Goal: Task Accomplishment & Management: Manage account settings

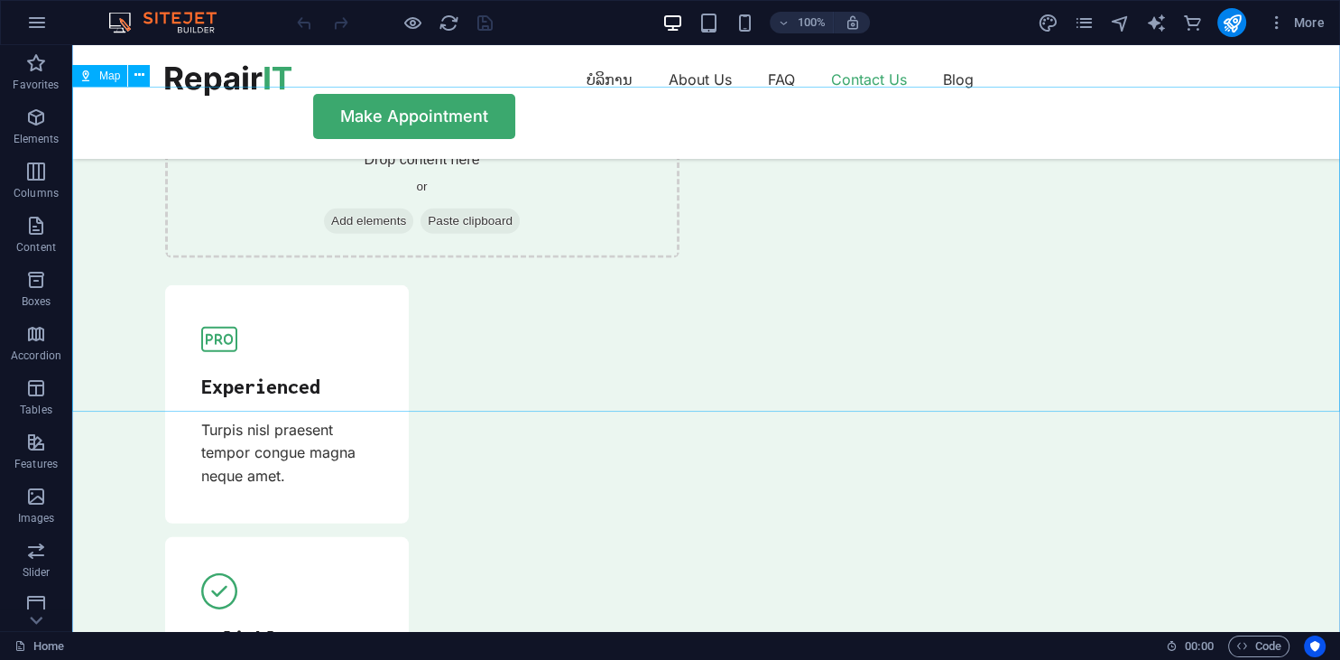
scroll to position [5609, 0]
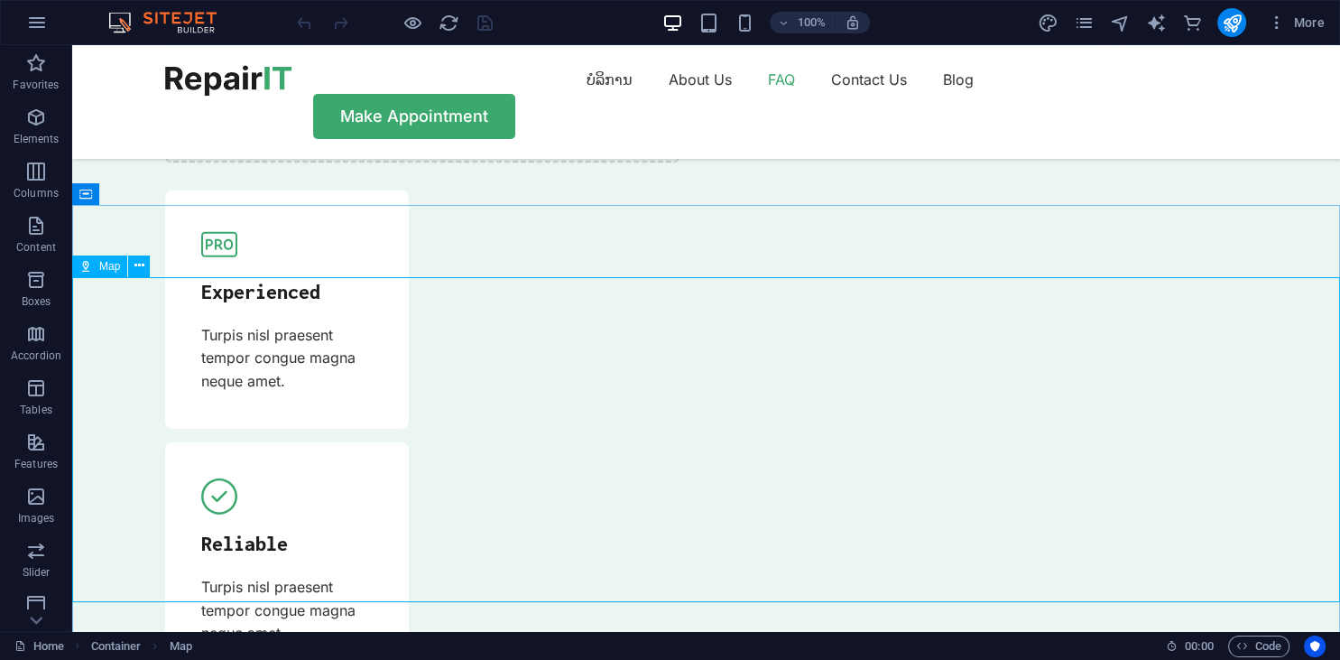
click at [118, 271] on span "Map" at bounding box center [109, 266] width 21 height 11
click at [113, 269] on span "Map" at bounding box center [109, 266] width 21 height 11
click at [136, 269] on icon at bounding box center [139, 265] width 10 height 19
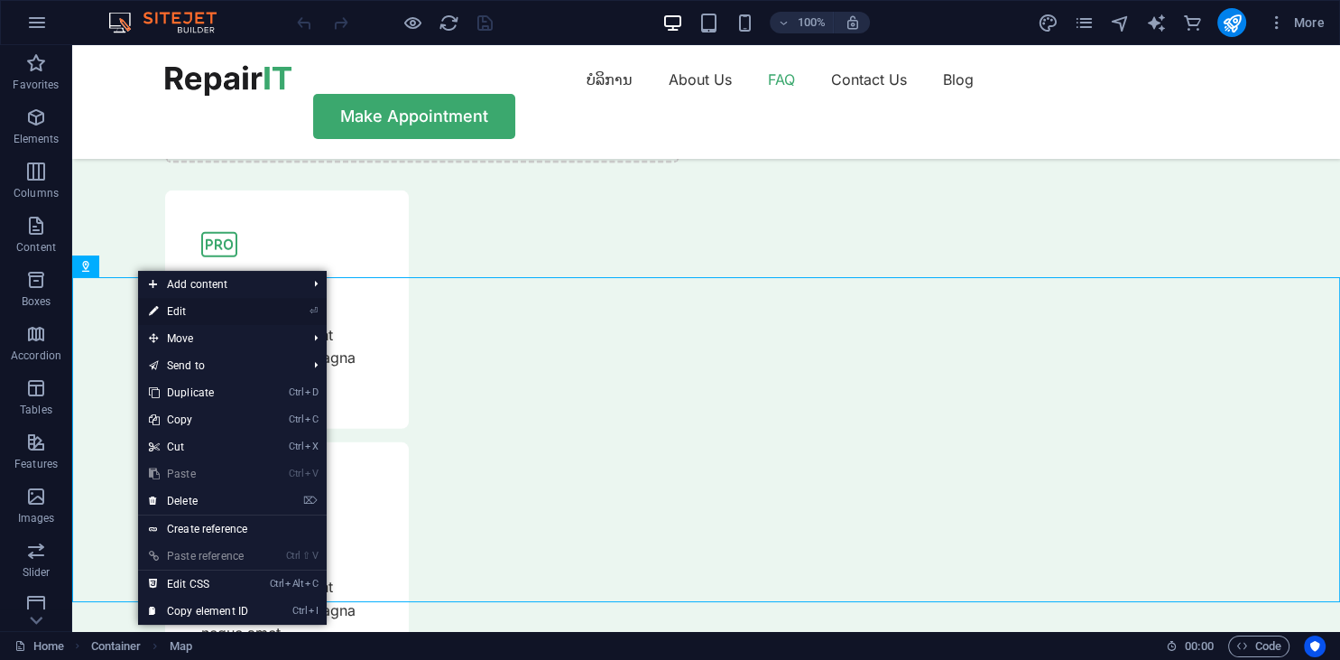
click at [156, 305] on icon at bounding box center [153, 311] width 9 height 27
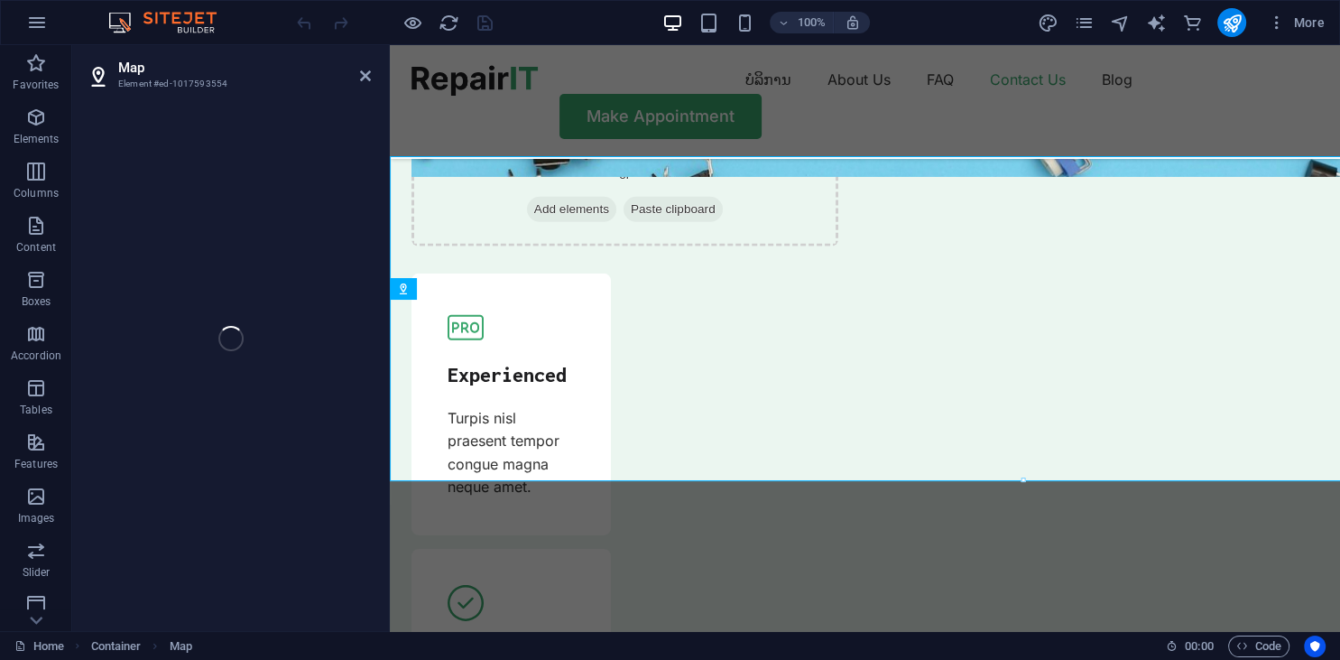
select select "1"
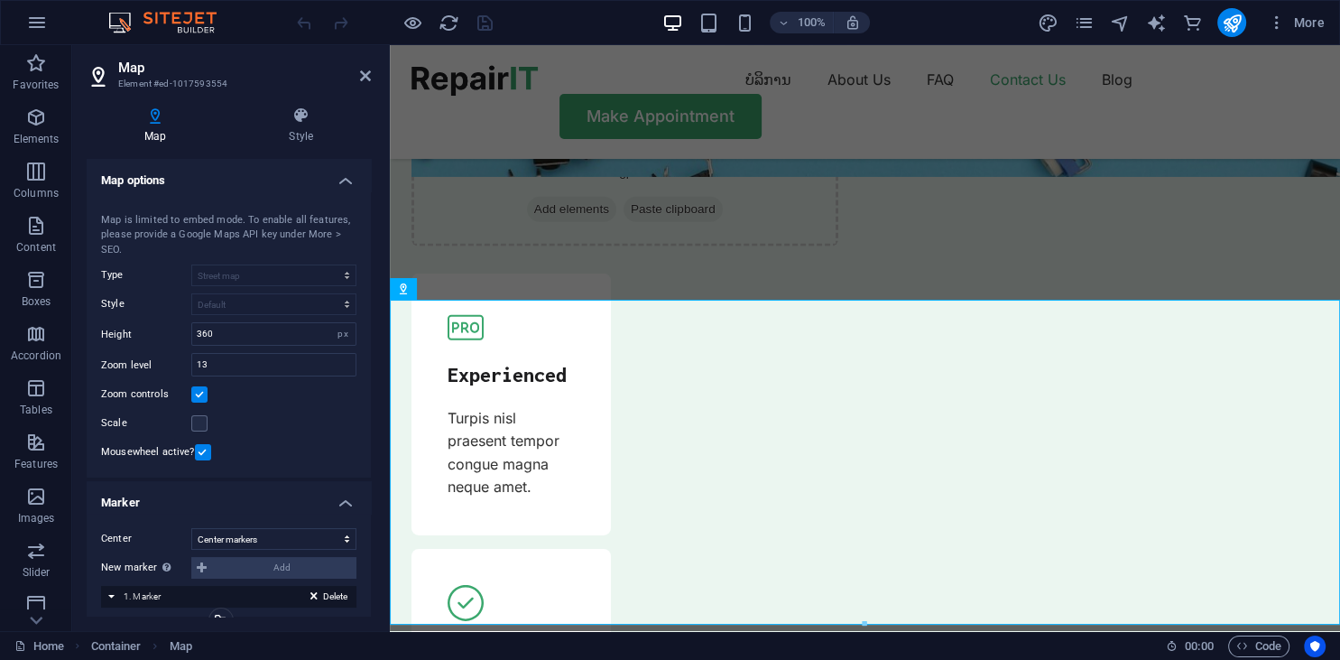
scroll to position [5540, 0]
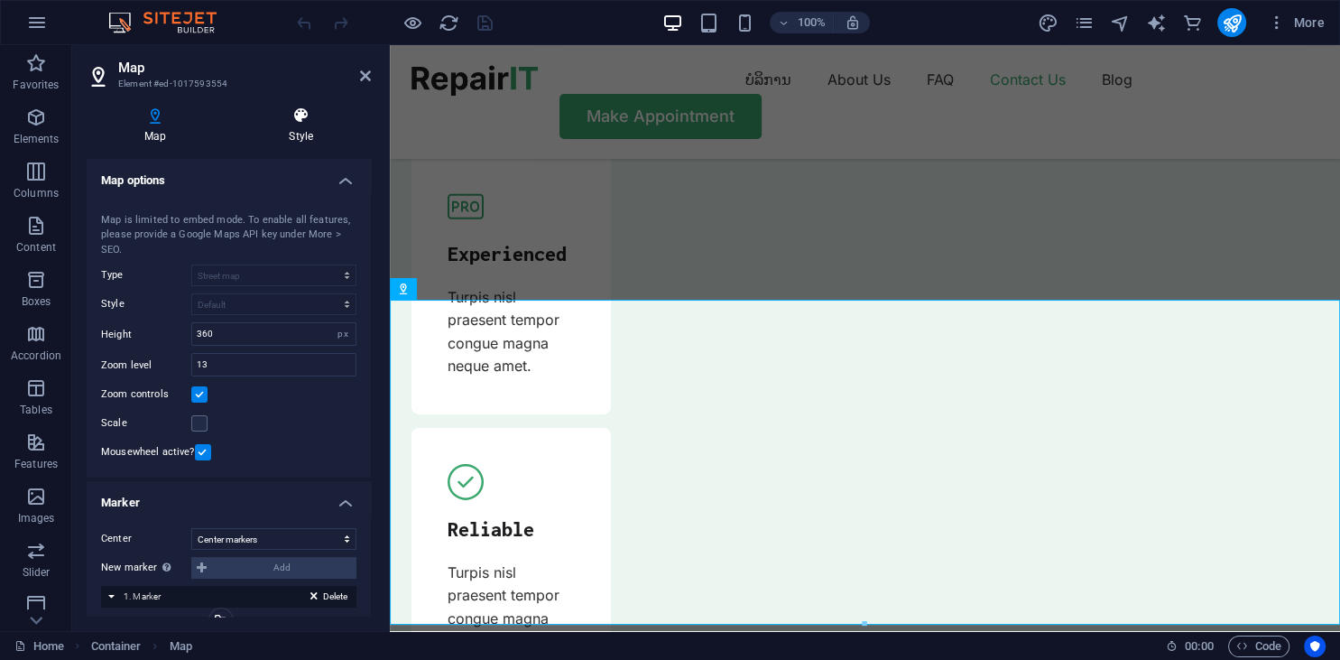
click at [298, 121] on icon at bounding box center [301, 115] width 140 height 18
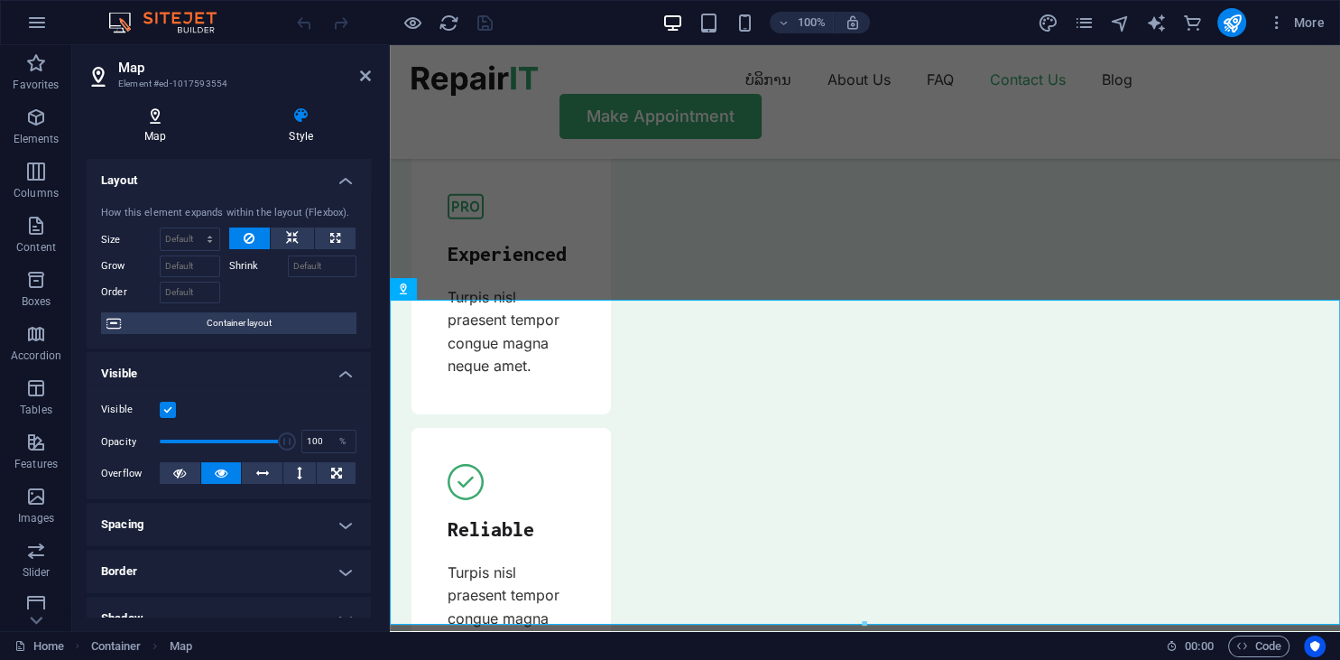
click at [150, 116] on icon at bounding box center [155, 115] width 137 height 18
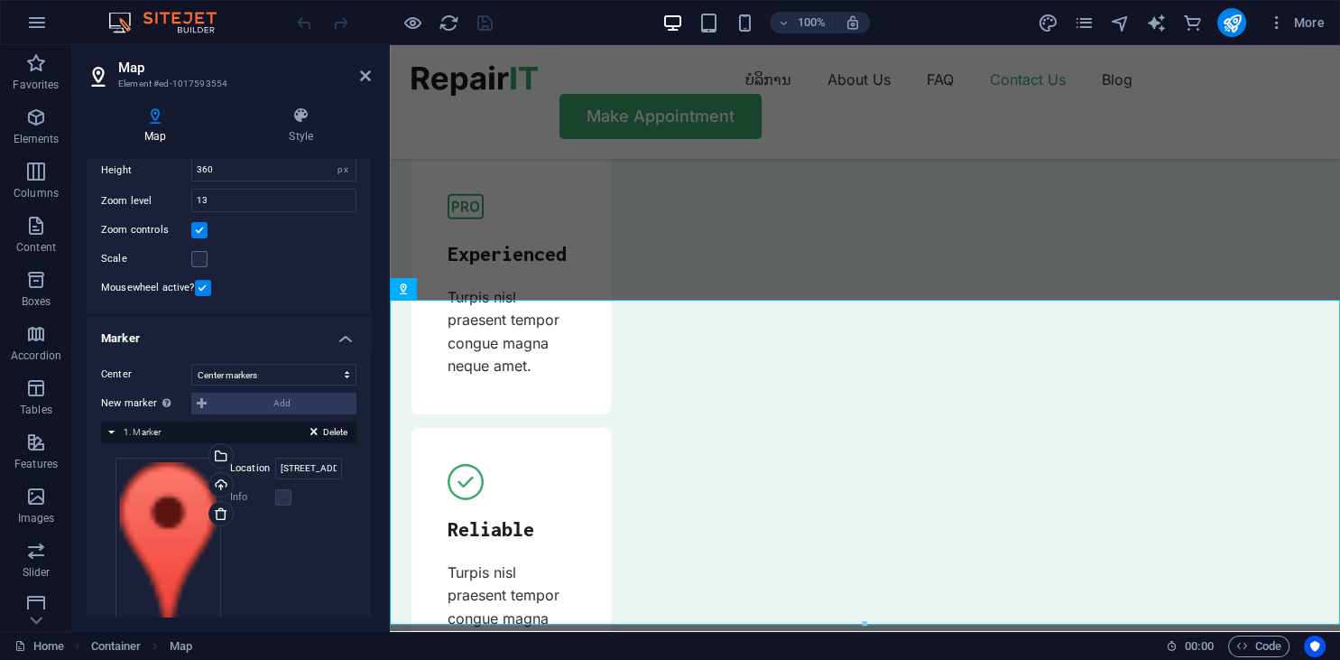
scroll to position [216, 0]
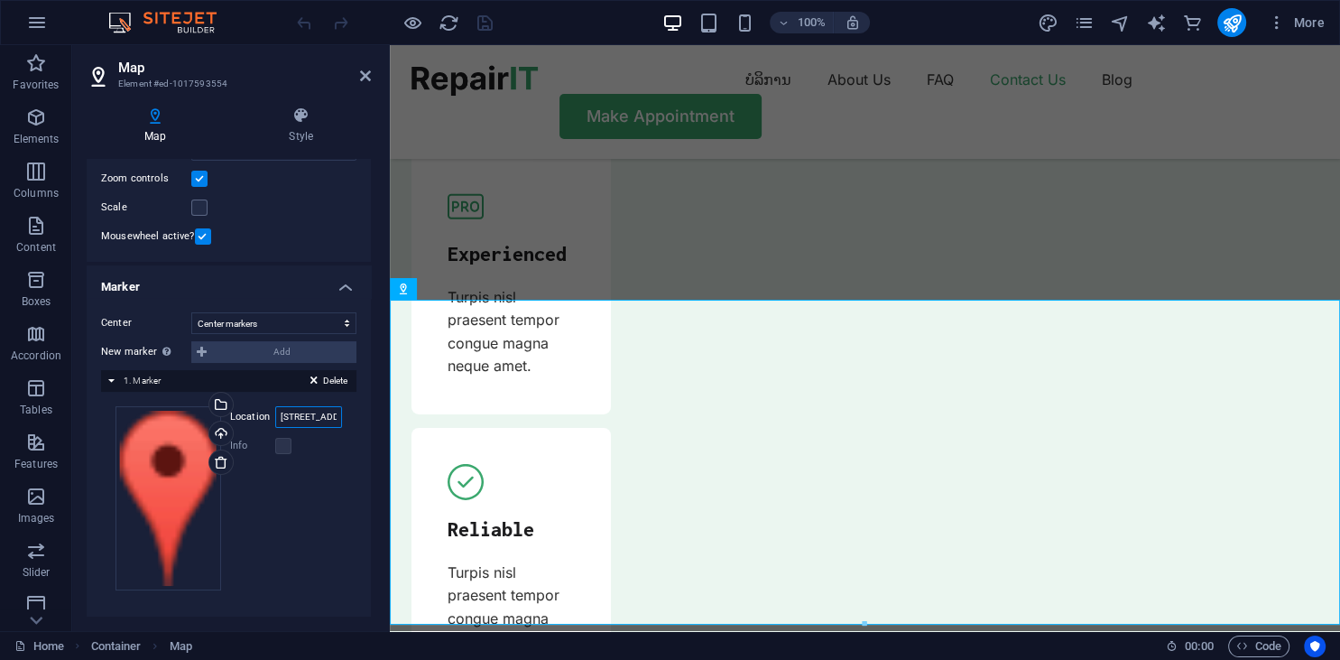
click at [325, 417] on input "[STREET_ADDRESS][US_STATE]" at bounding box center [308, 417] width 67 height 22
click at [287, 419] on input "[STREET_ADDRESS][US_STATE]" at bounding box center [308, 417] width 67 height 22
click at [283, 442] on label at bounding box center [283, 446] width 16 height 16
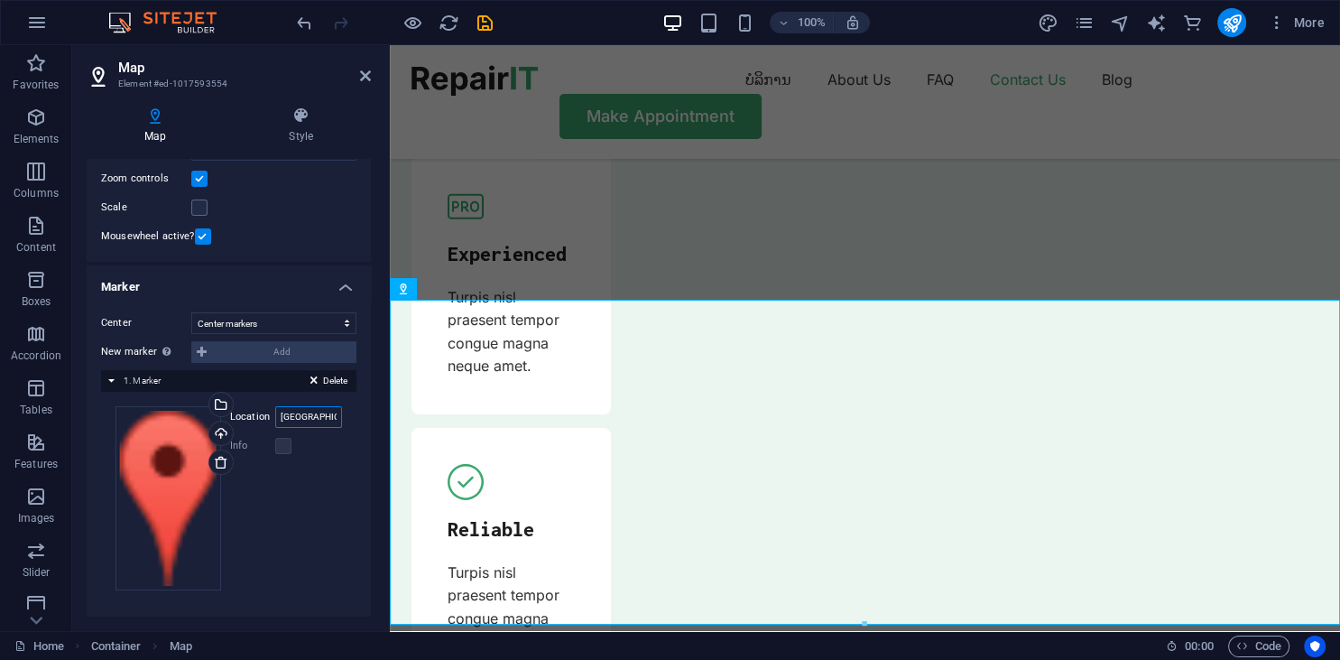
click at [306, 417] on input "[GEOGRAPHIC_DATA]" at bounding box center [308, 417] width 67 height 22
click at [282, 442] on label at bounding box center [283, 446] width 16 height 16
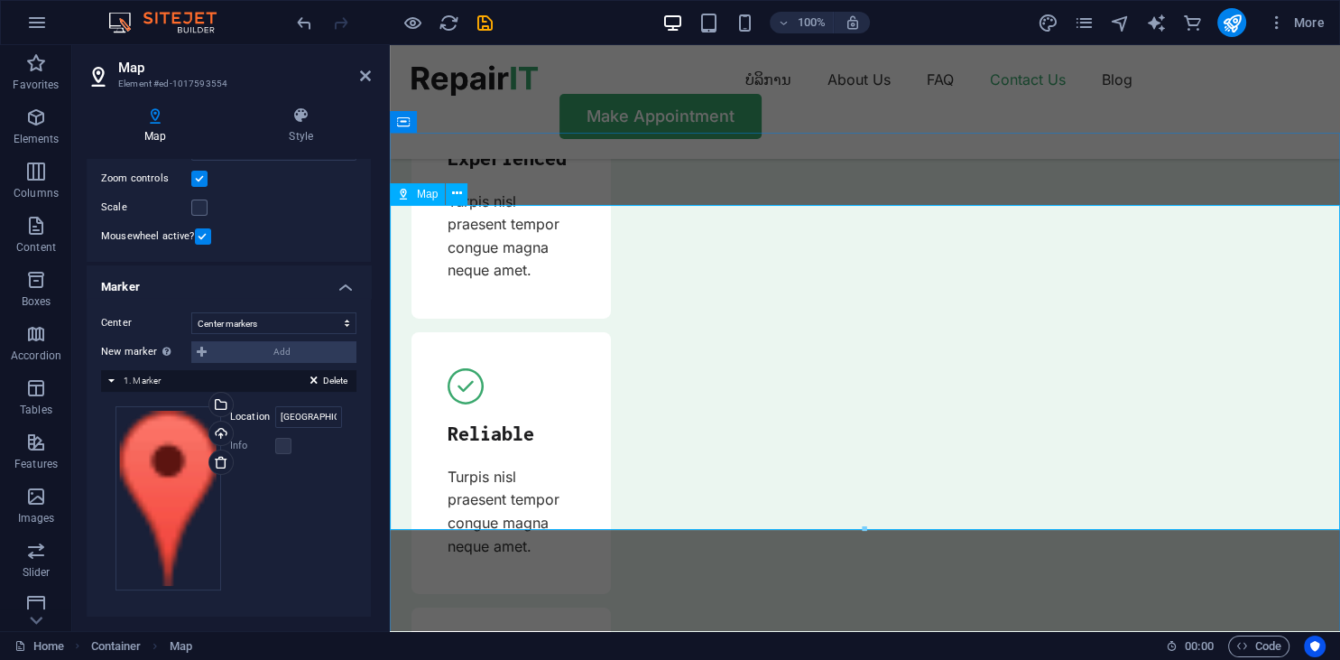
scroll to position [5730, 0]
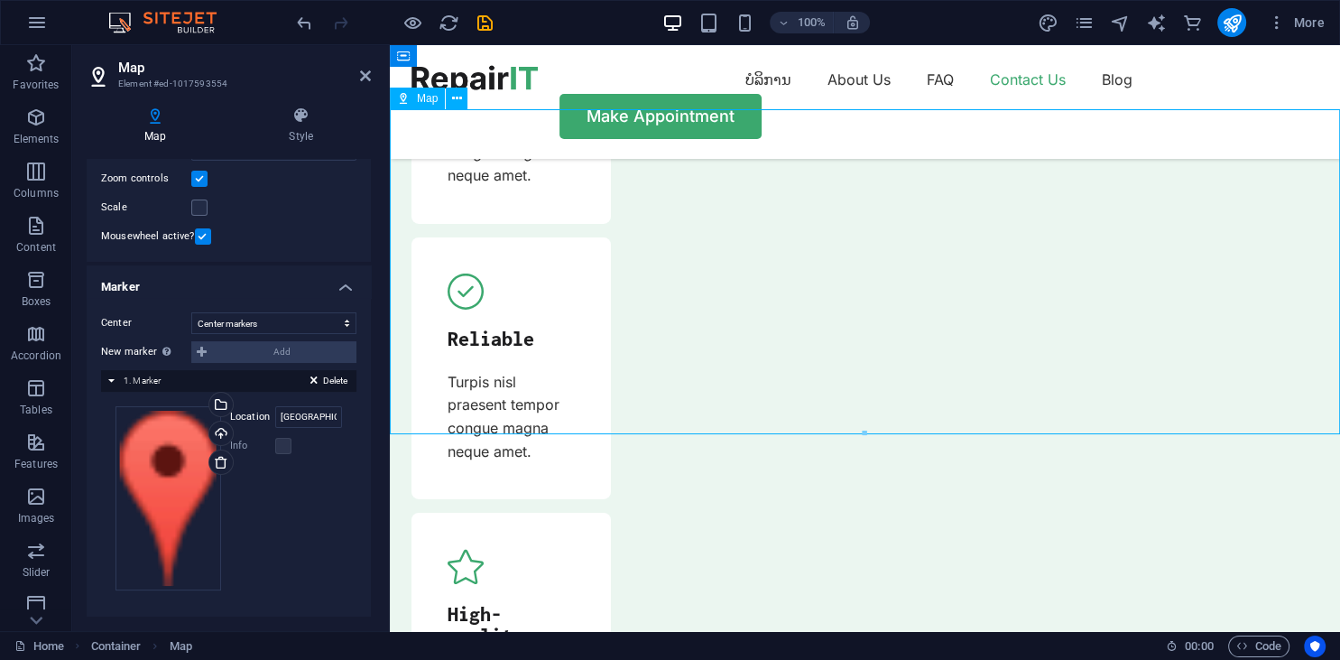
drag, startPoint x: 856, startPoint y: 242, endPoint x: 883, endPoint y: 266, distance: 35.8
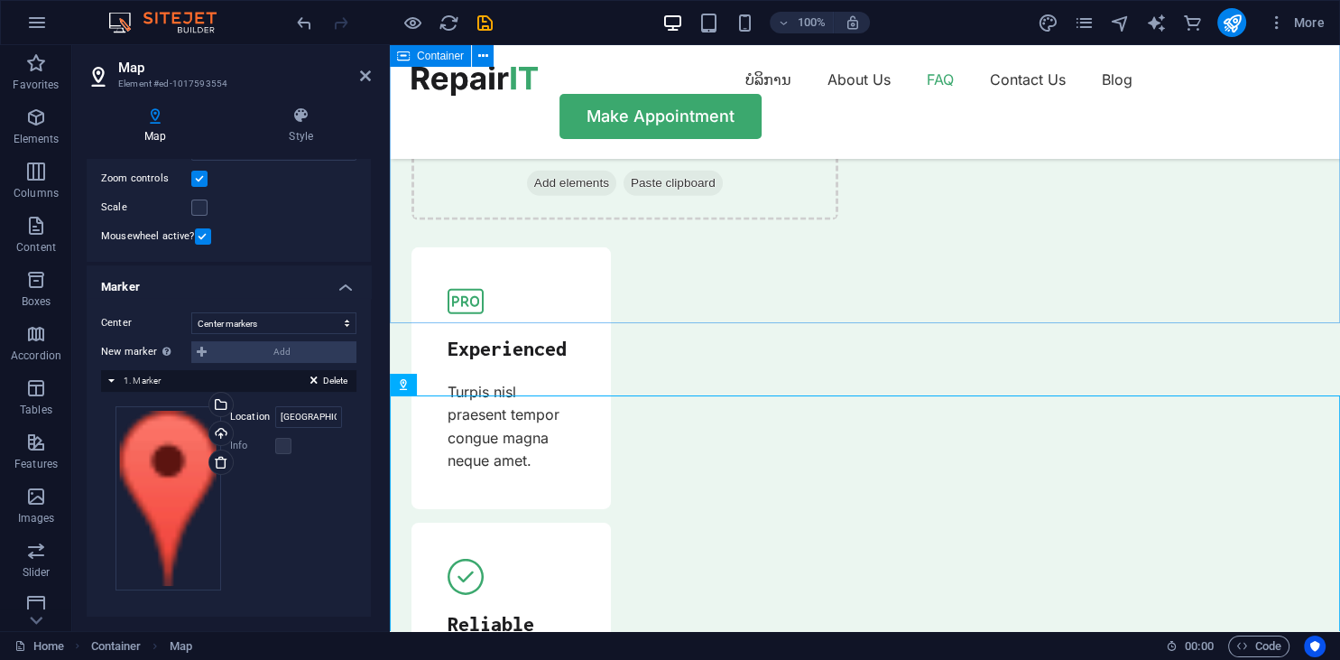
scroll to position [5636, 0]
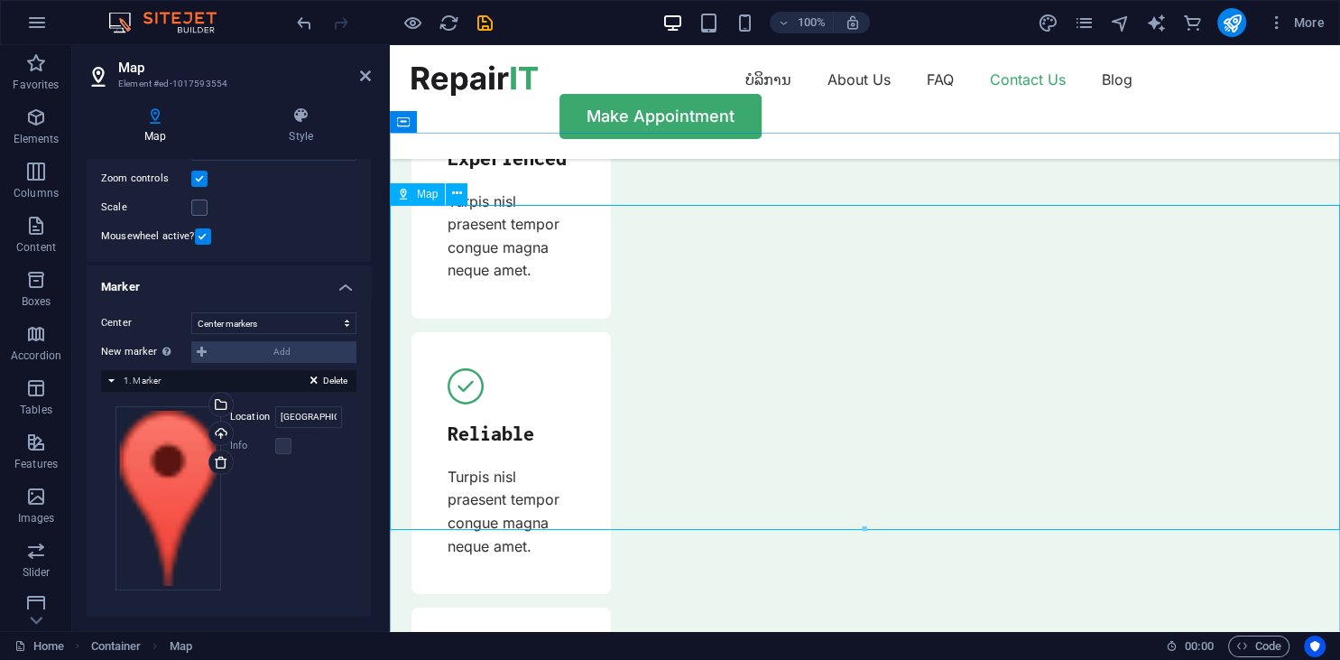
click at [308, 418] on input "[GEOGRAPHIC_DATA]" at bounding box center [308, 417] width 67 height 22
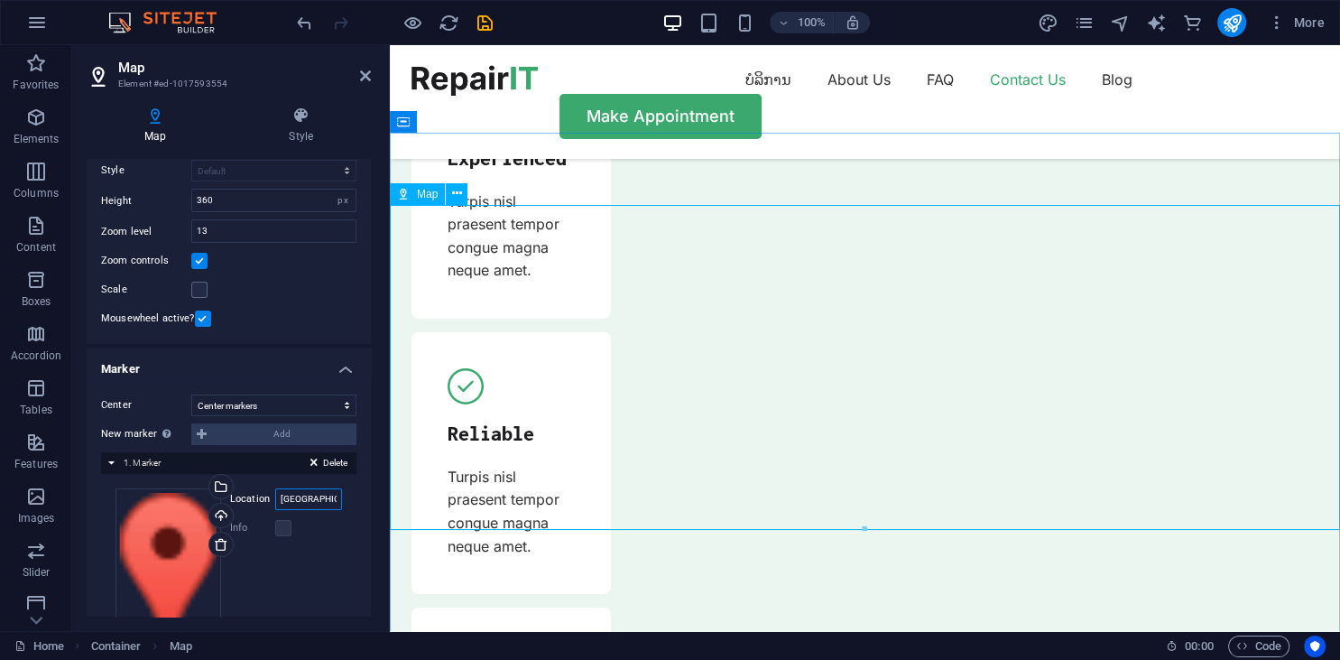
type input "[GEOGRAPHIC_DATA], [GEOGRAPHIC_DATA]"
drag, startPoint x: 867, startPoint y: 350, endPoint x: 876, endPoint y: 330, distance: 21.8
drag, startPoint x: 896, startPoint y: 309, endPoint x: 855, endPoint y: 350, distance: 58.1
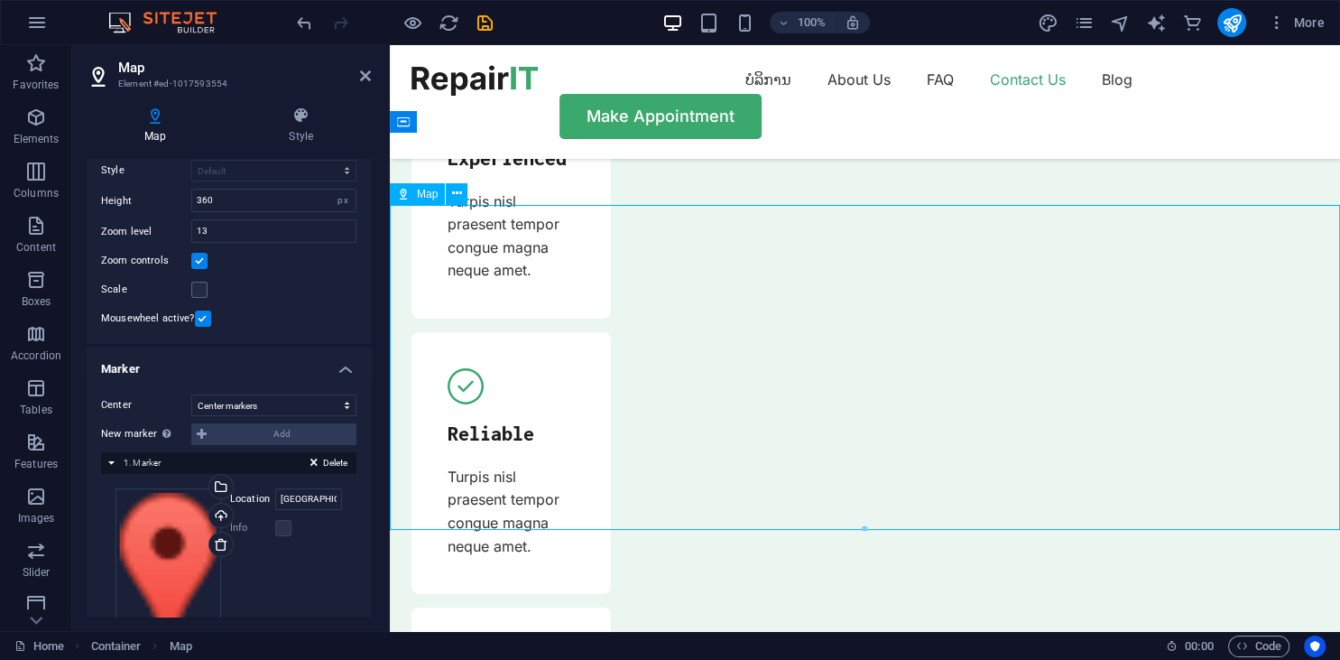
drag, startPoint x: 929, startPoint y: 321, endPoint x: 909, endPoint y: 353, distance: 37.3
click at [191, 394] on select "Don't center Center markers Center and zoom markers" at bounding box center [273, 405] width 165 height 22
click at [318, 404] on select "Don't center Center markers Center and zoom markers" at bounding box center [273, 405] width 165 height 22
click at [313, 500] on input "[GEOGRAPHIC_DATA], [GEOGRAPHIC_DATA]" at bounding box center [308, 499] width 67 height 22
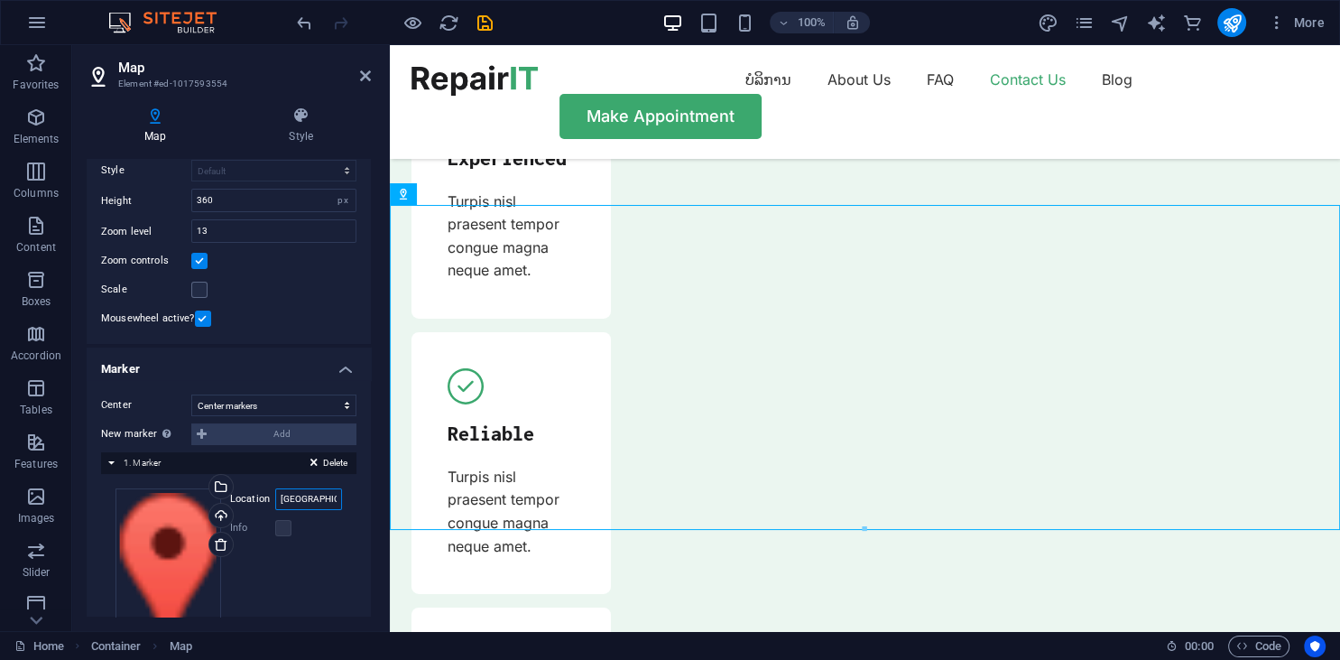
click at [338, 500] on input "[GEOGRAPHIC_DATA], [GEOGRAPHIC_DATA]" at bounding box center [308, 499] width 67 height 22
click at [283, 498] on input "[GEOGRAPHIC_DATA], [GEOGRAPHIC_DATA]" at bounding box center [308, 499] width 67 height 22
paste input "ໜ່ວຍ 11, ບ້ານພະຂາວ, [STREET_ADDRESS]"
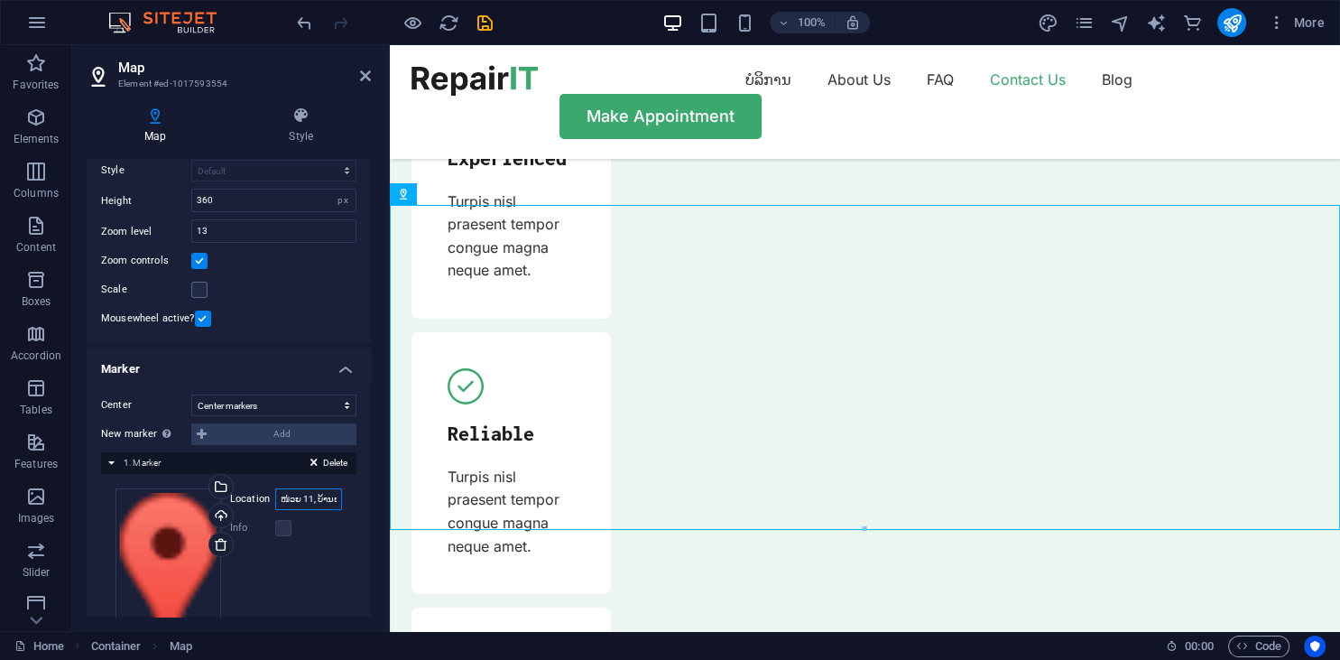
scroll to position [0, 157]
type input "ໜ່ວຍ 11, ບ້ານພະຂາວ, [STREET_ADDRESS]"
click at [323, 572] on div "Drag files here, click to choose files or select files from Files or our free s…" at bounding box center [229, 580] width 227 height 184
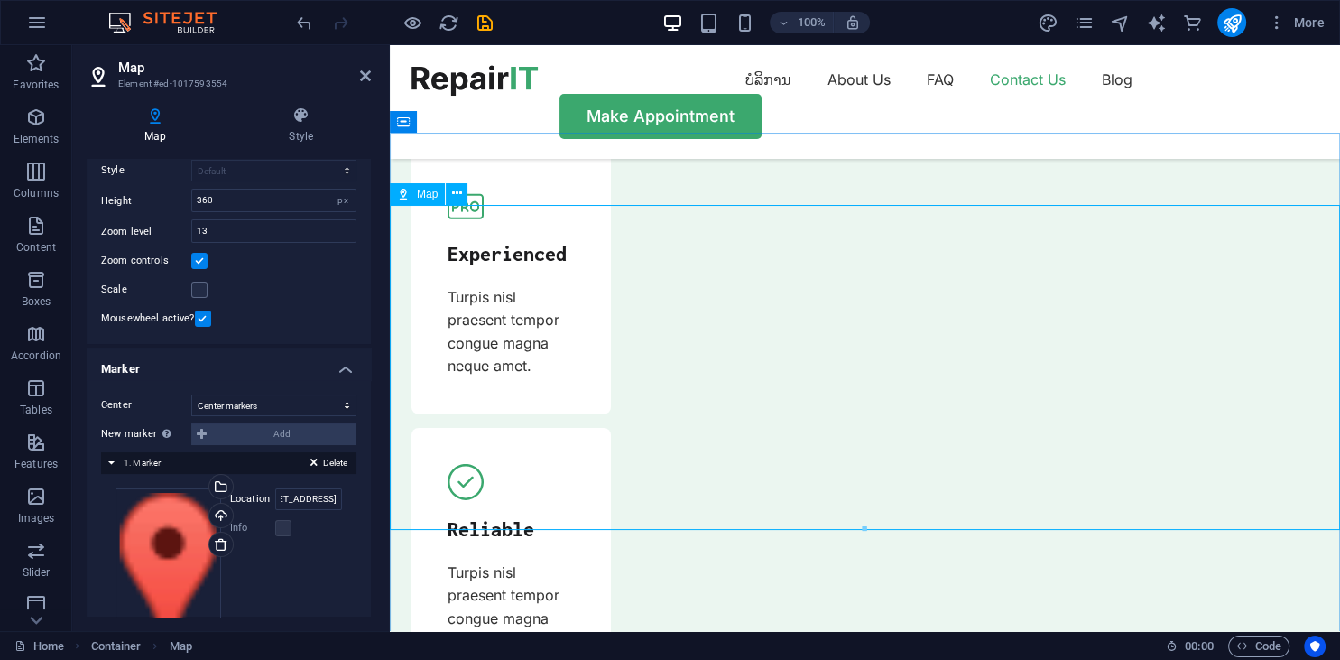
scroll to position [5636, 0]
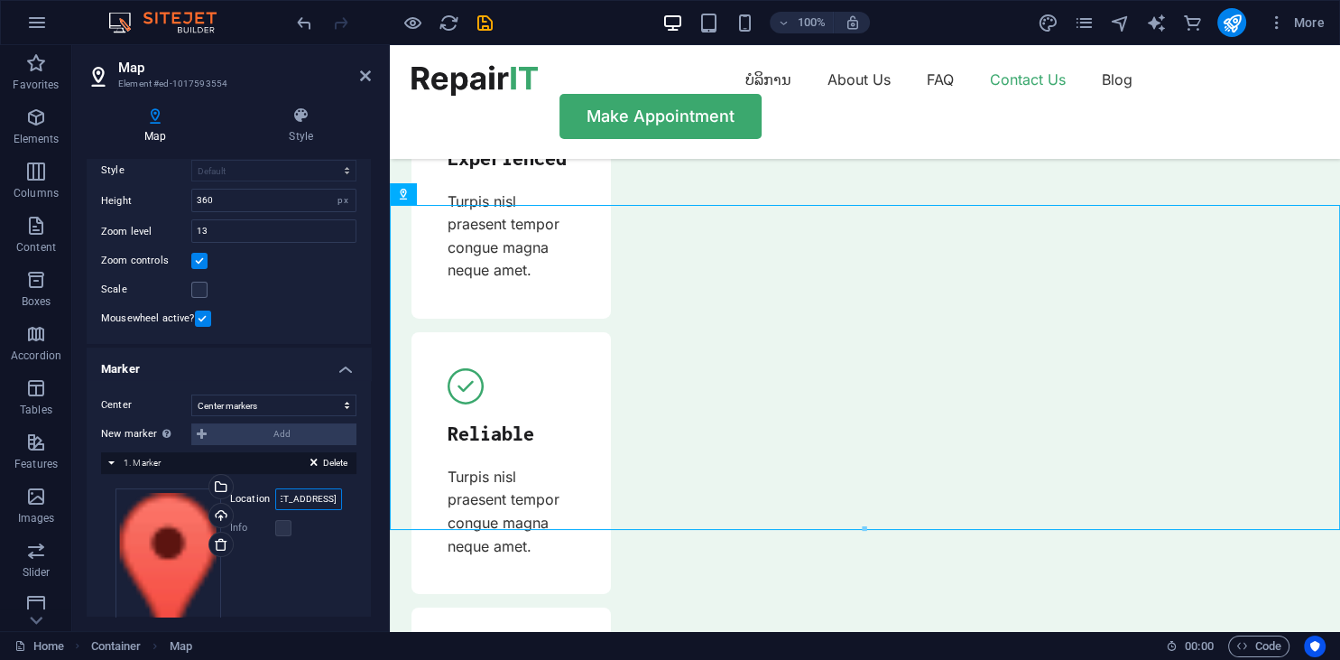
click at [313, 501] on input "ໜ່ວຍ 11, ບ້ານພະຂາວ, [STREET_ADDRESS]" at bounding box center [308, 499] width 67 height 22
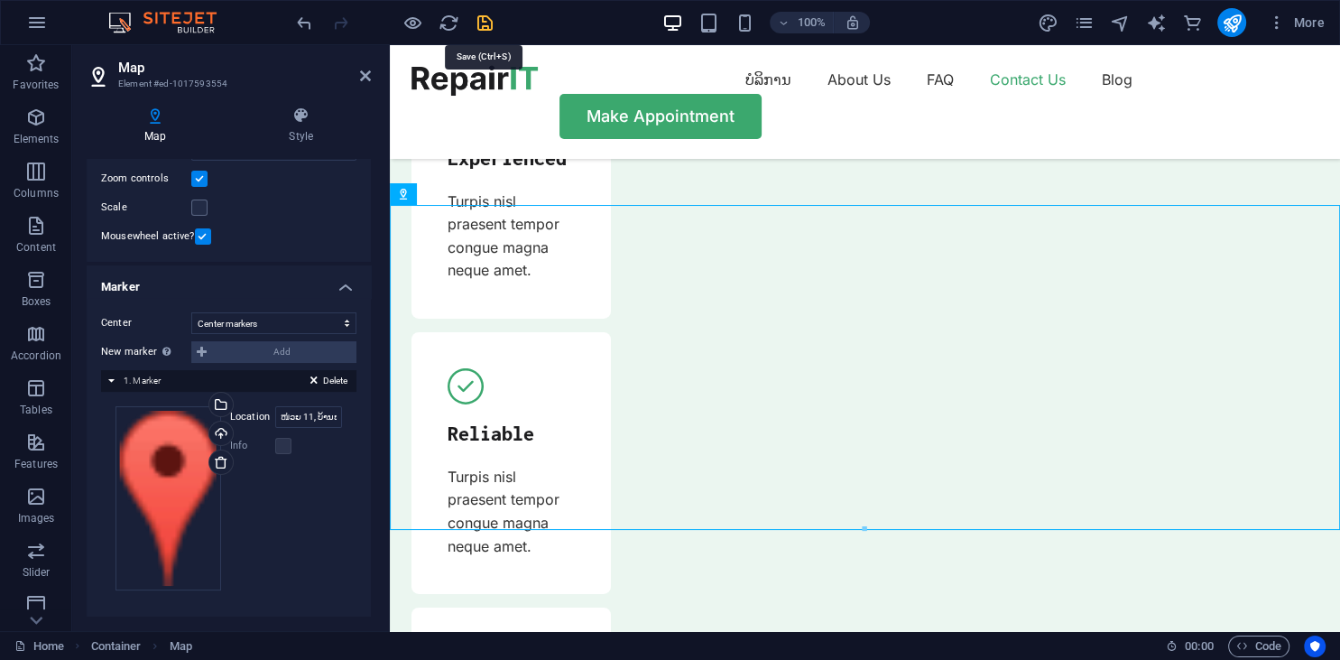
click at [485, 23] on icon "save" at bounding box center [485, 23] width 21 height 21
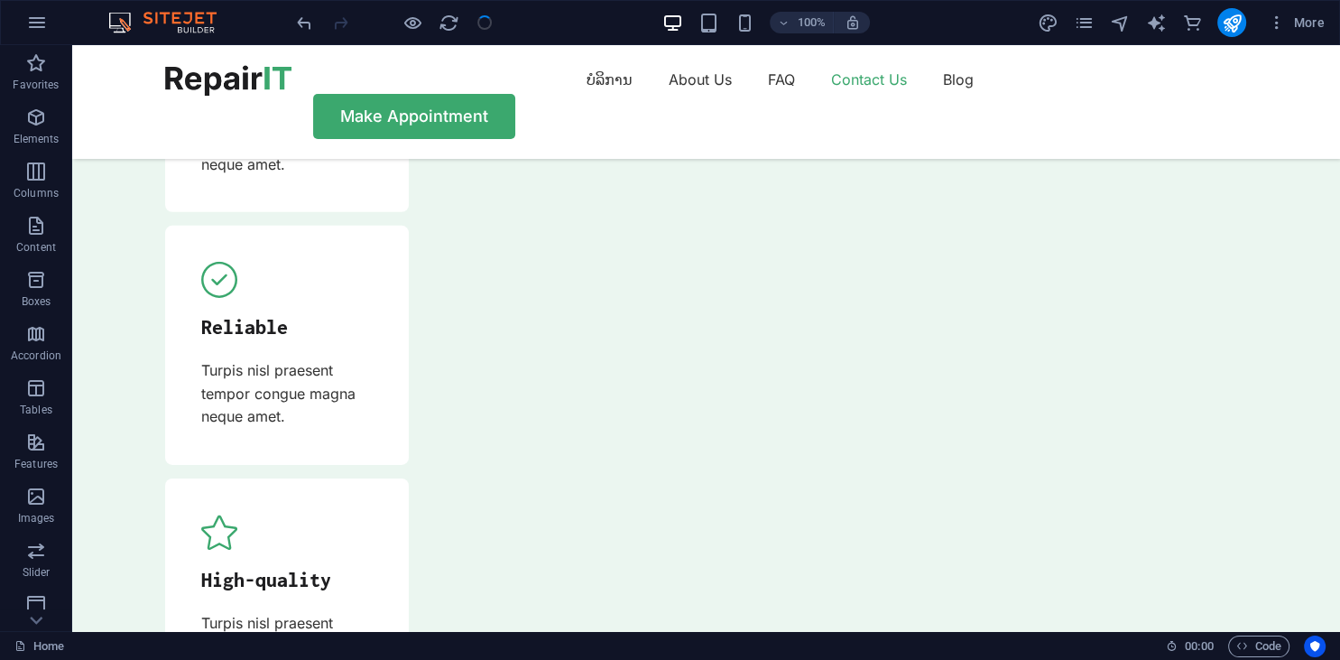
scroll to position [5515, 0]
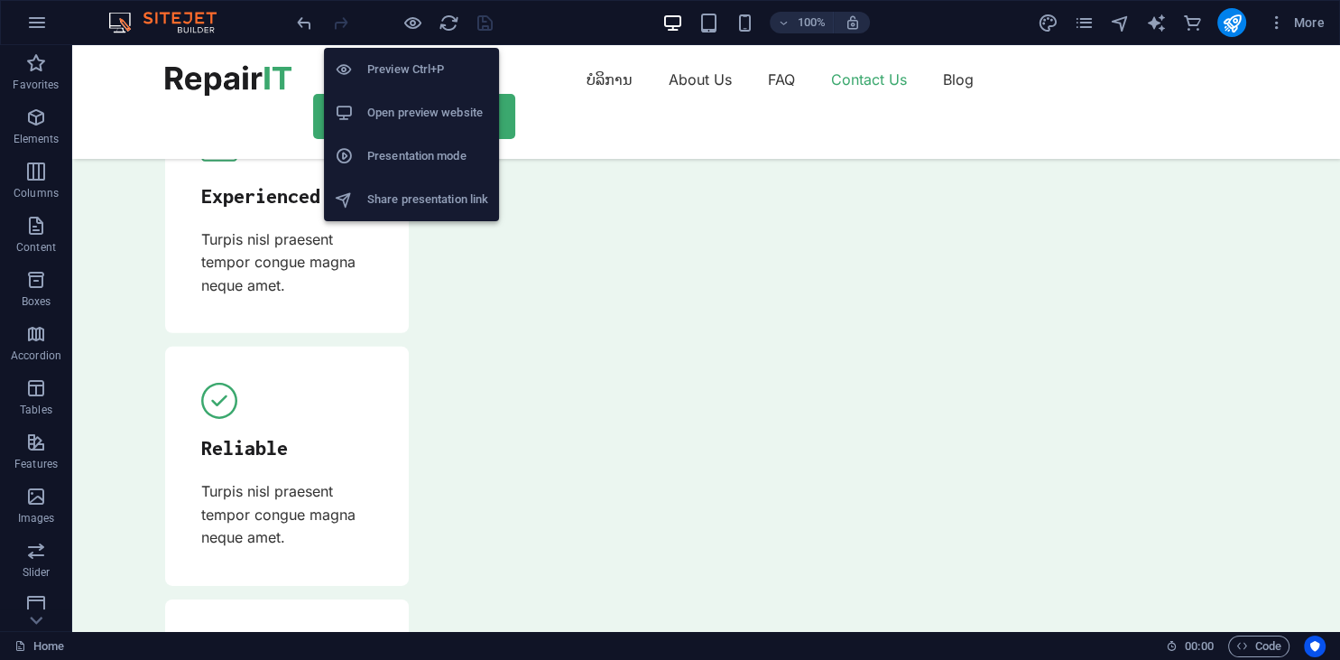
click at [411, 67] on h6 "Preview Ctrl+P" at bounding box center [427, 70] width 121 height 22
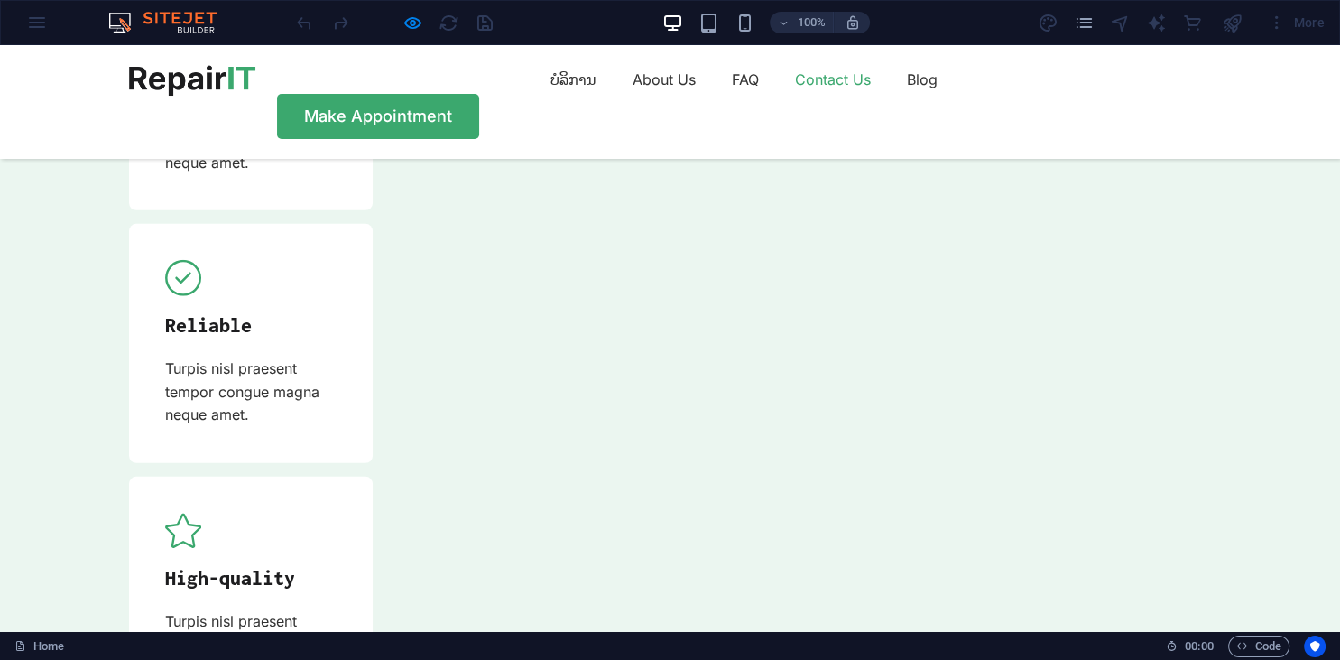
drag, startPoint x: 547, startPoint y: 390, endPoint x: 624, endPoint y: 390, distance: 76.7
drag, startPoint x: 860, startPoint y: 243, endPoint x: 759, endPoint y: 482, distance: 259.6
drag, startPoint x: 702, startPoint y: 277, endPoint x: 651, endPoint y: 251, distance: 57.7
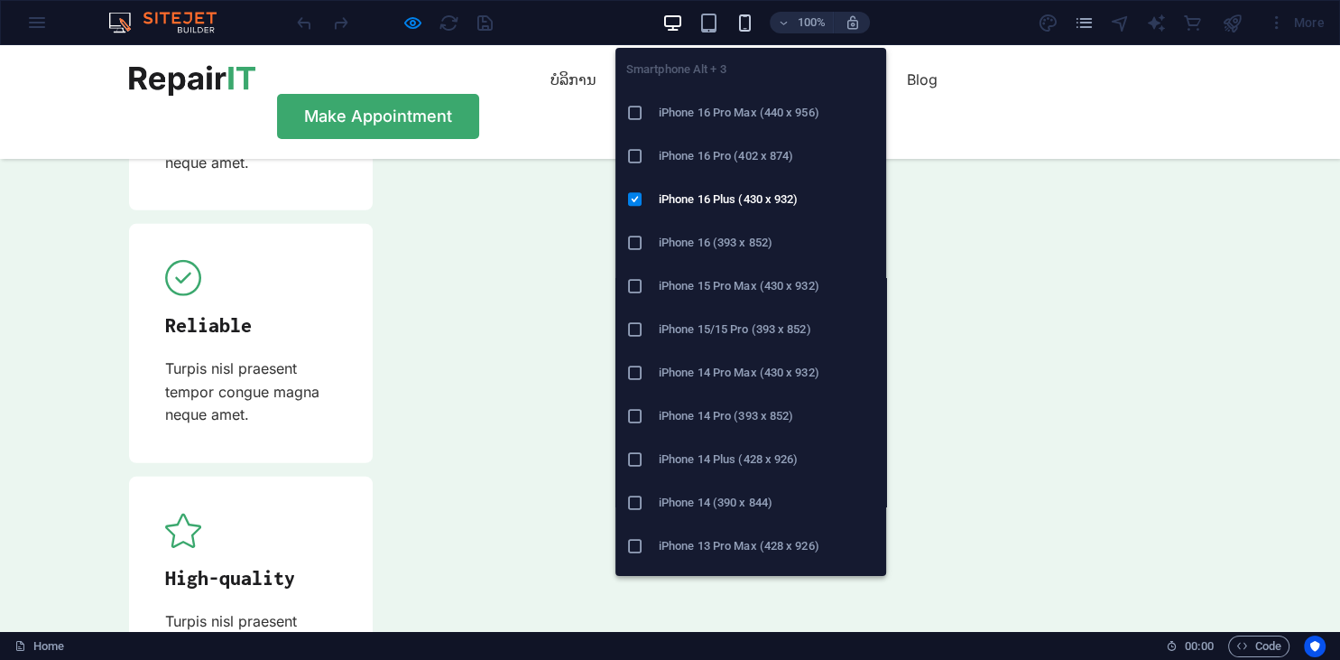
click at [744, 29] on icon "button" at bounding box center [745, 23] width 21 height 21
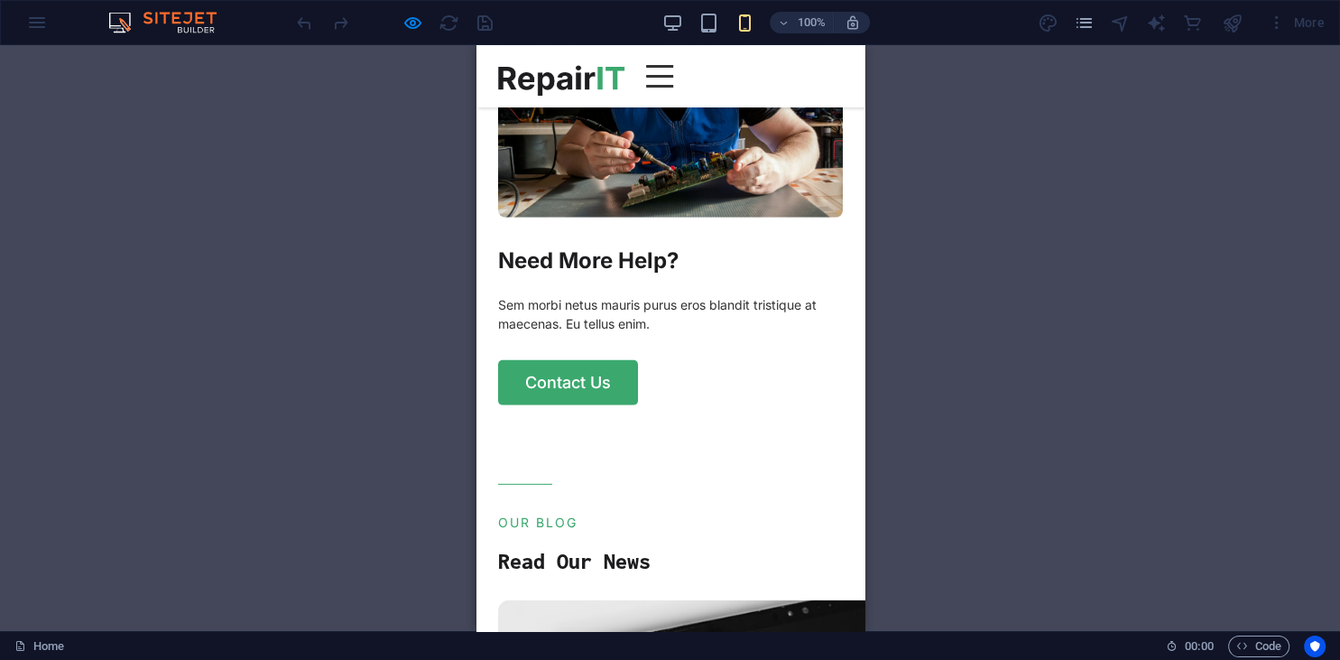
click at [223, 239] on div "Drag here to replace the existing content. Press “Ctrl” if you want to create a…" at bounding box center [670, 338] width 1340 height 586
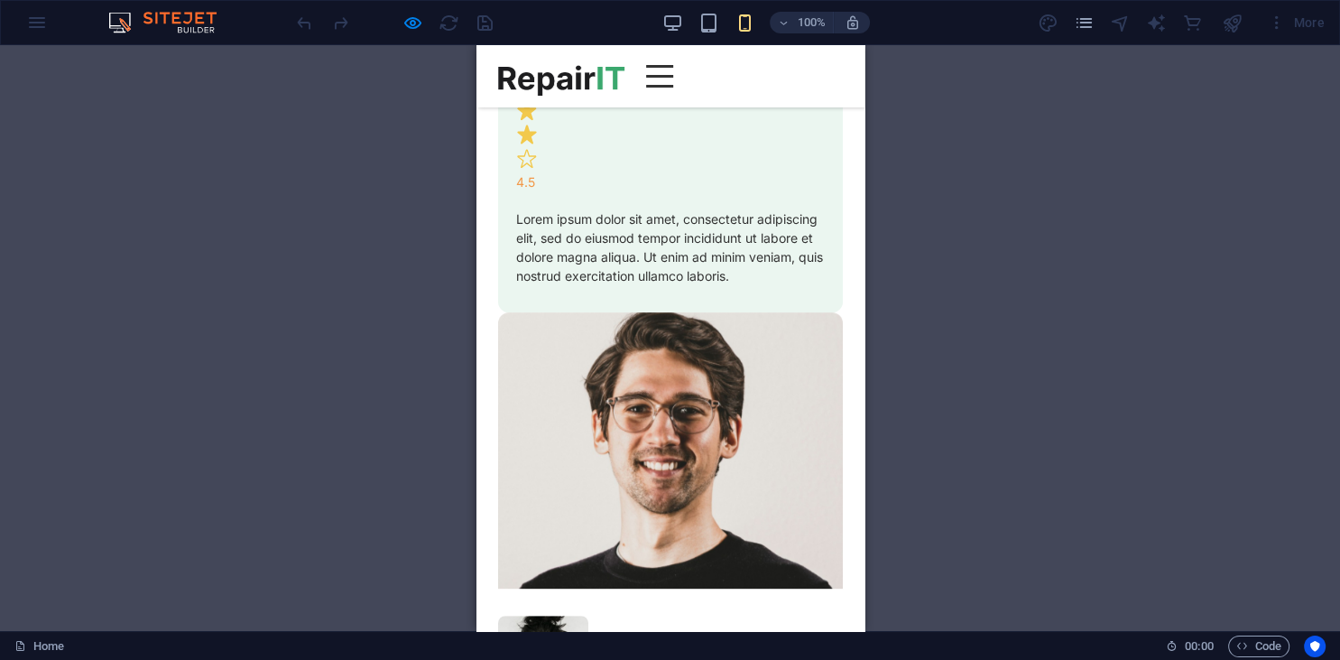
scroll to position [7399, 0]
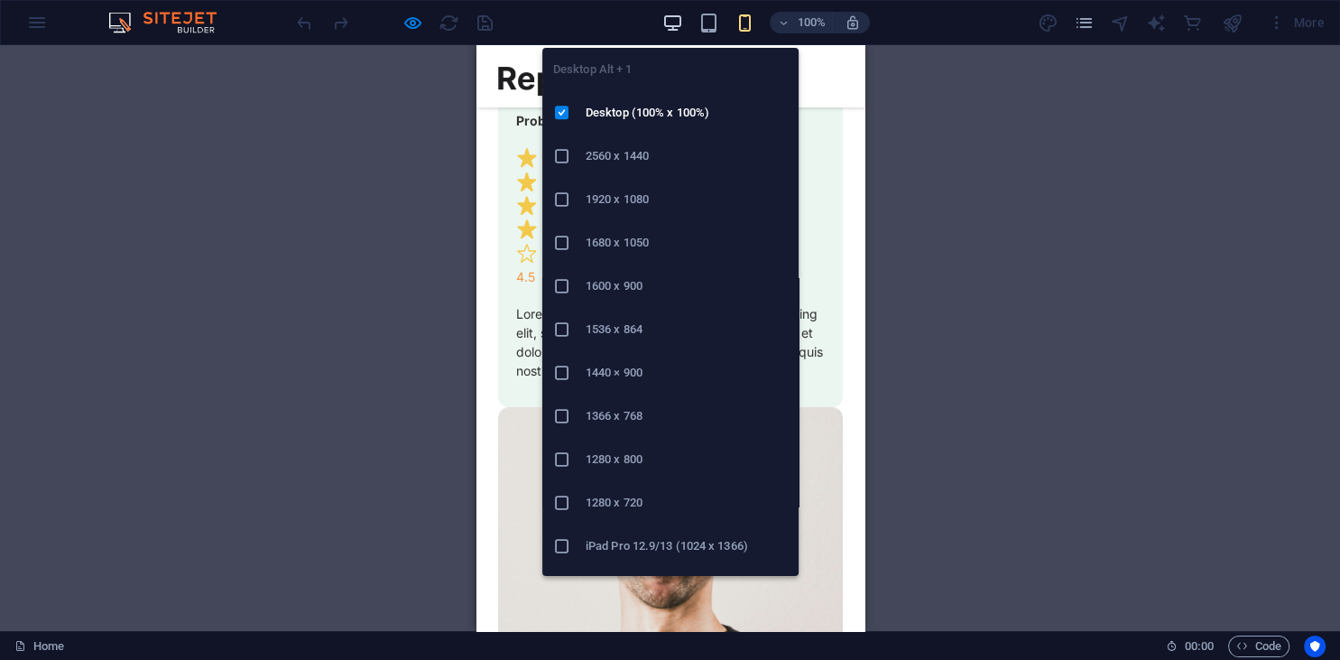
click at [670, 23] on icon "button" at bounding box center [672, 23] width 21 height 21
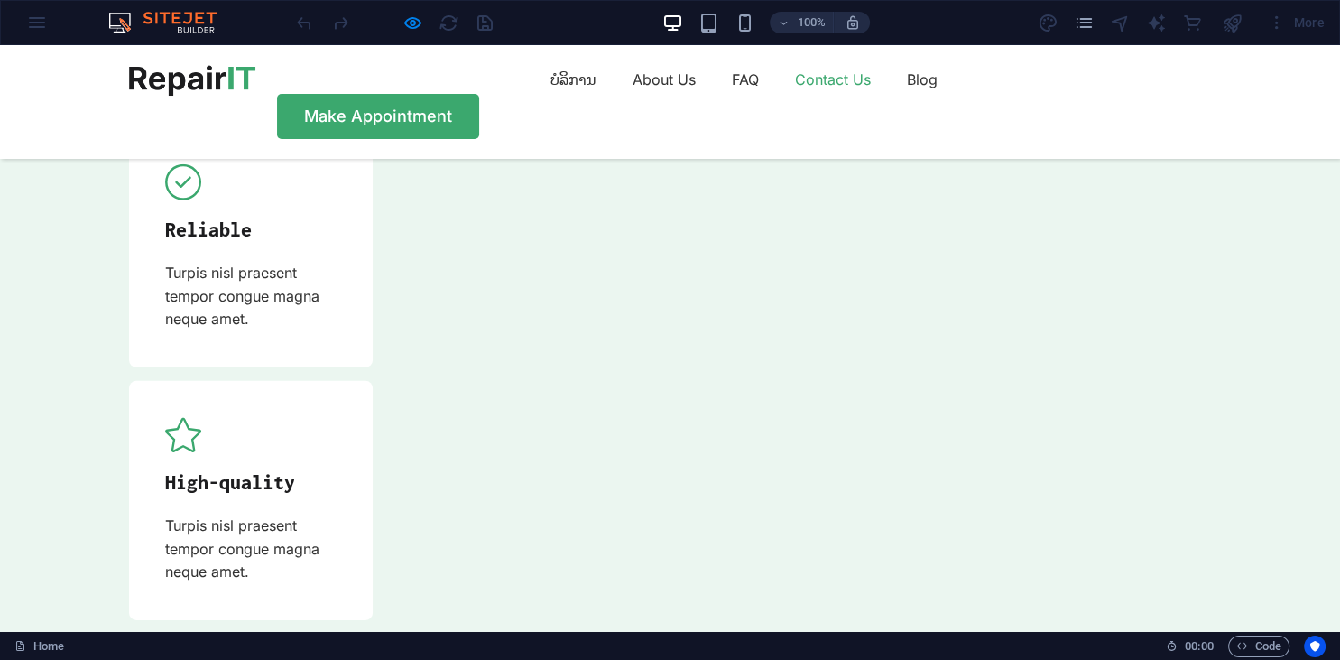
scroll to position [5253, 0]
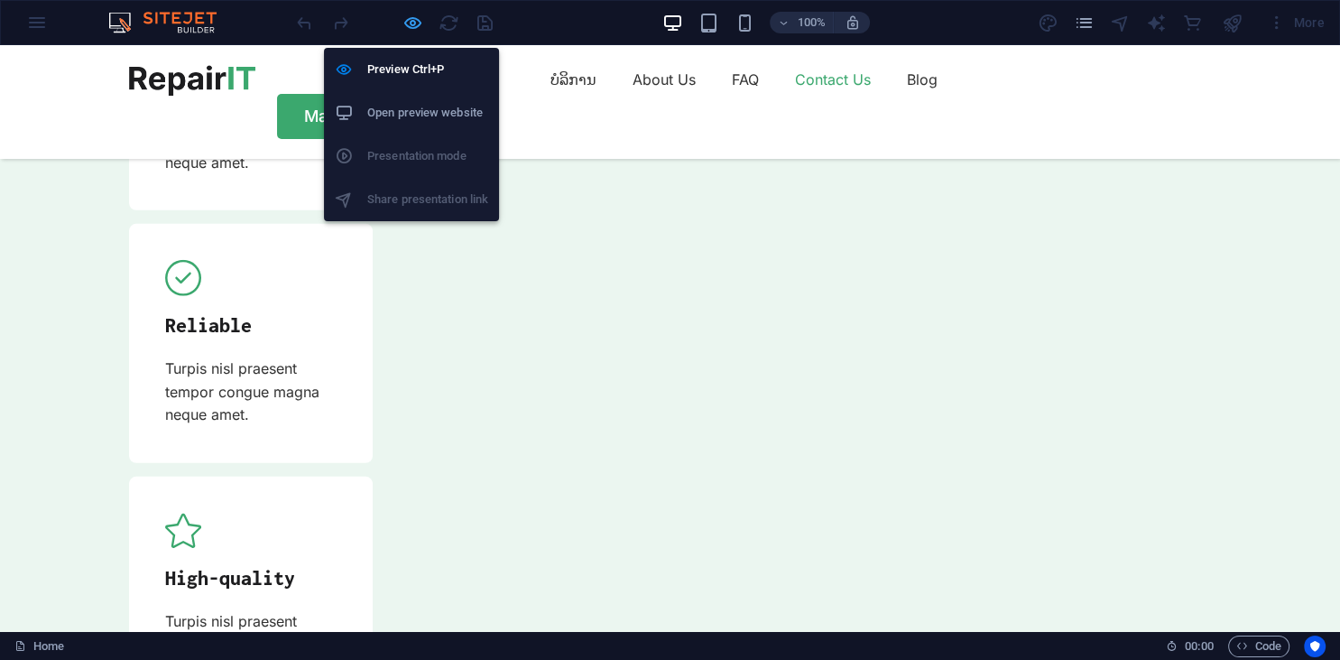
click at [417, 20] on icon "button" at bounding box center [412, 23] width 21 height 21
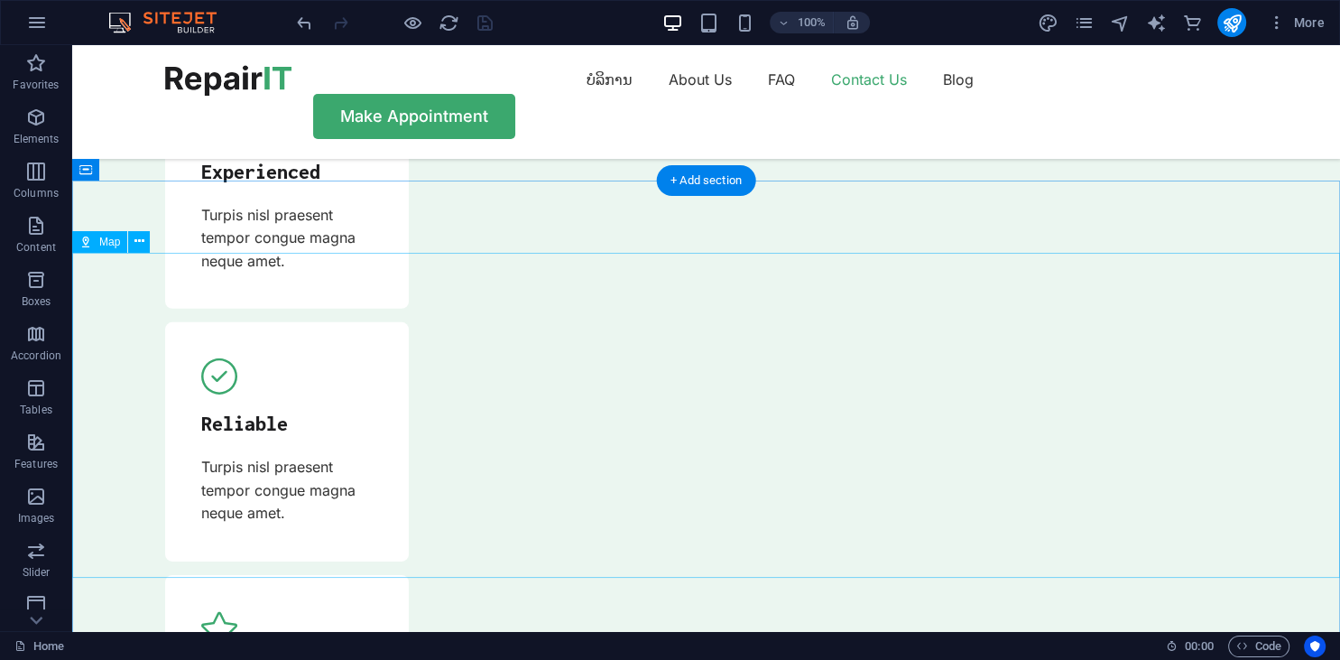
scroll to position [5443, 0]
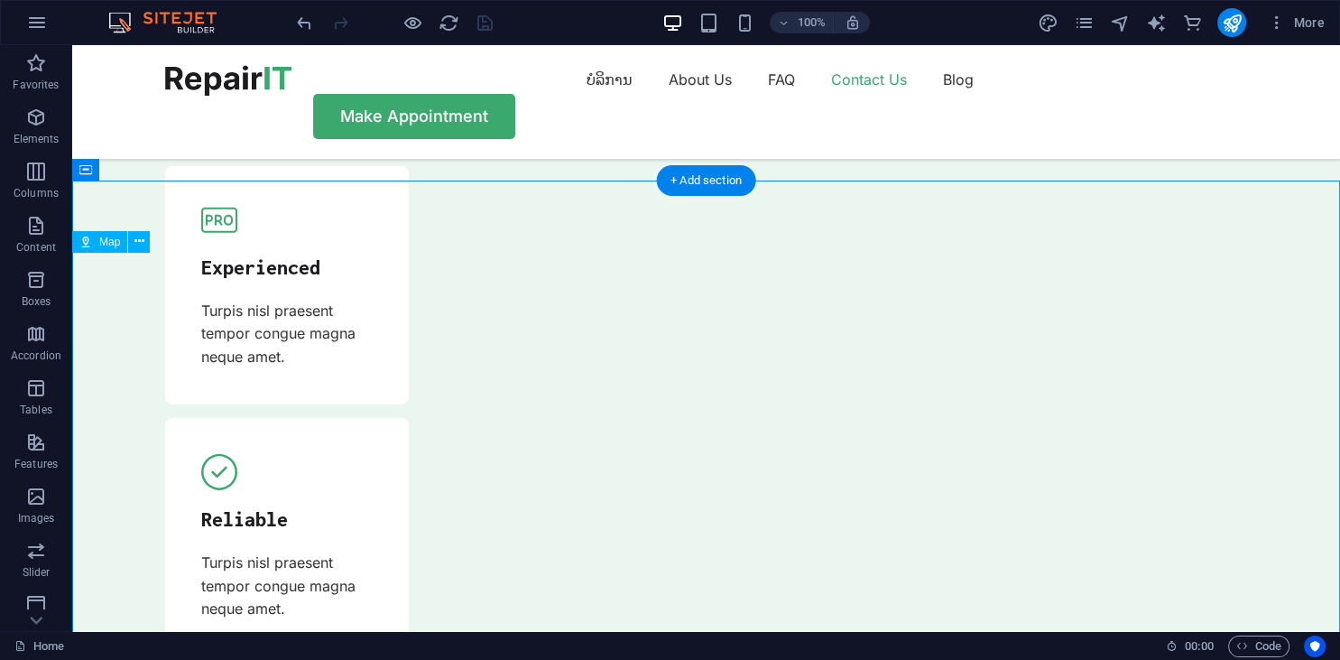
drag, startPoint x: 854, startPoint y: 391, endPoint x: 868, endPoint y: 507, distance: 117.3
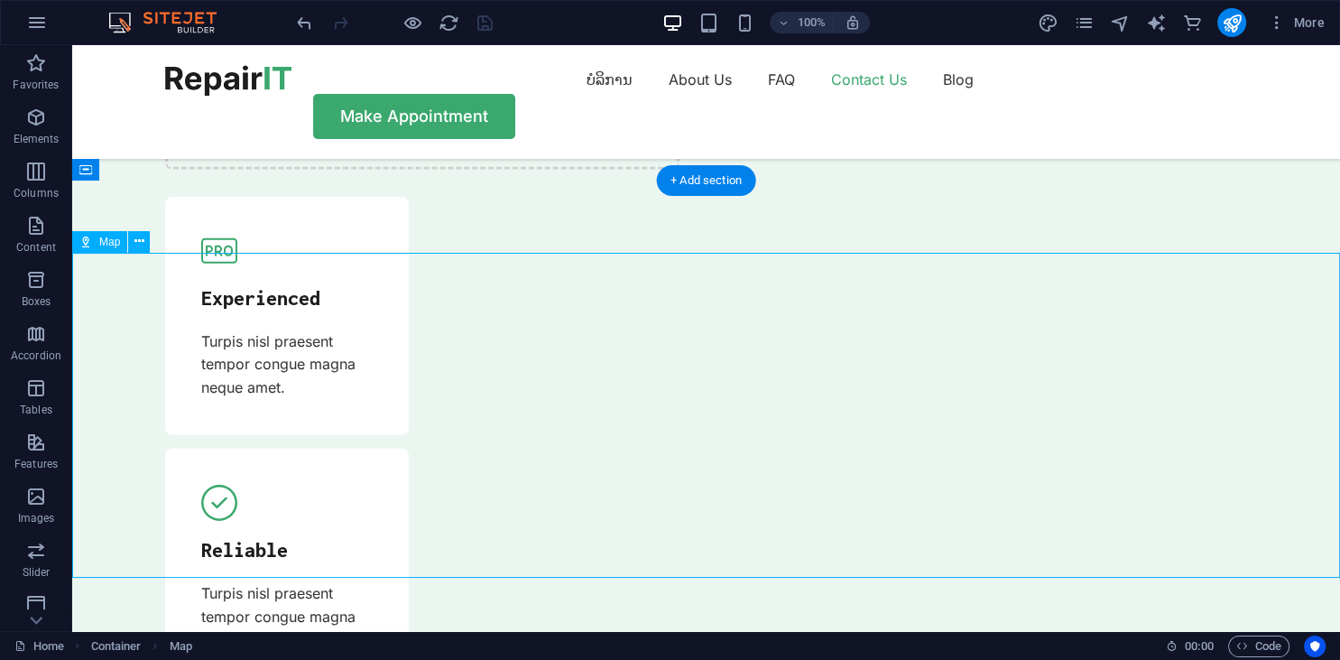
select select "1"
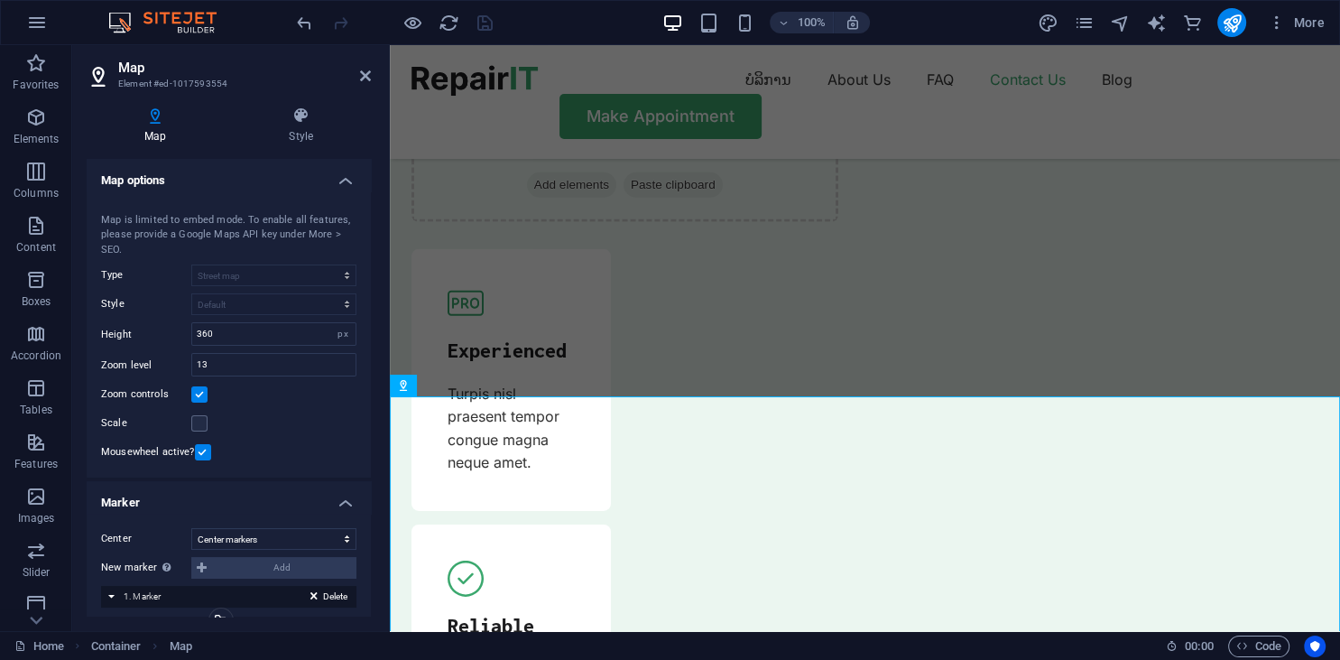
click at [301, 468] on div "Map center [STREET_ADDRESS][US_STATE] Hartford Map is limited to embed mode. To…" at bounding box center [229, 334] width 284 height 287
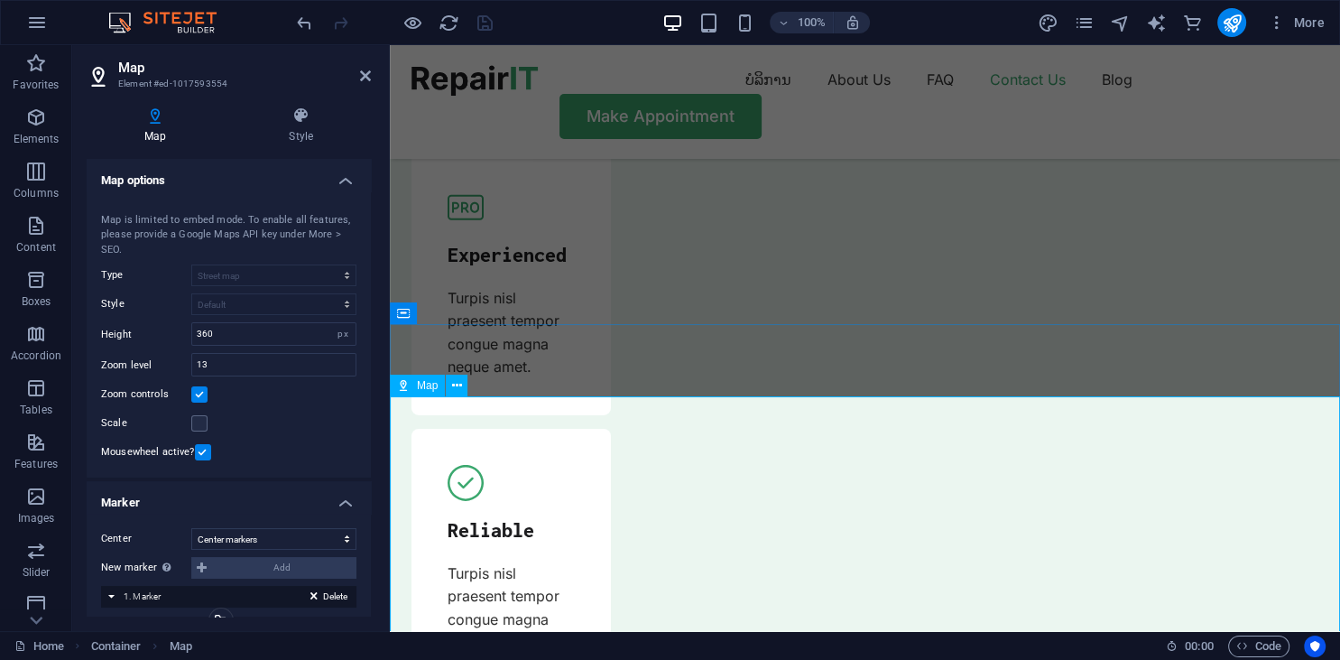
scroll to position [5635, 0]
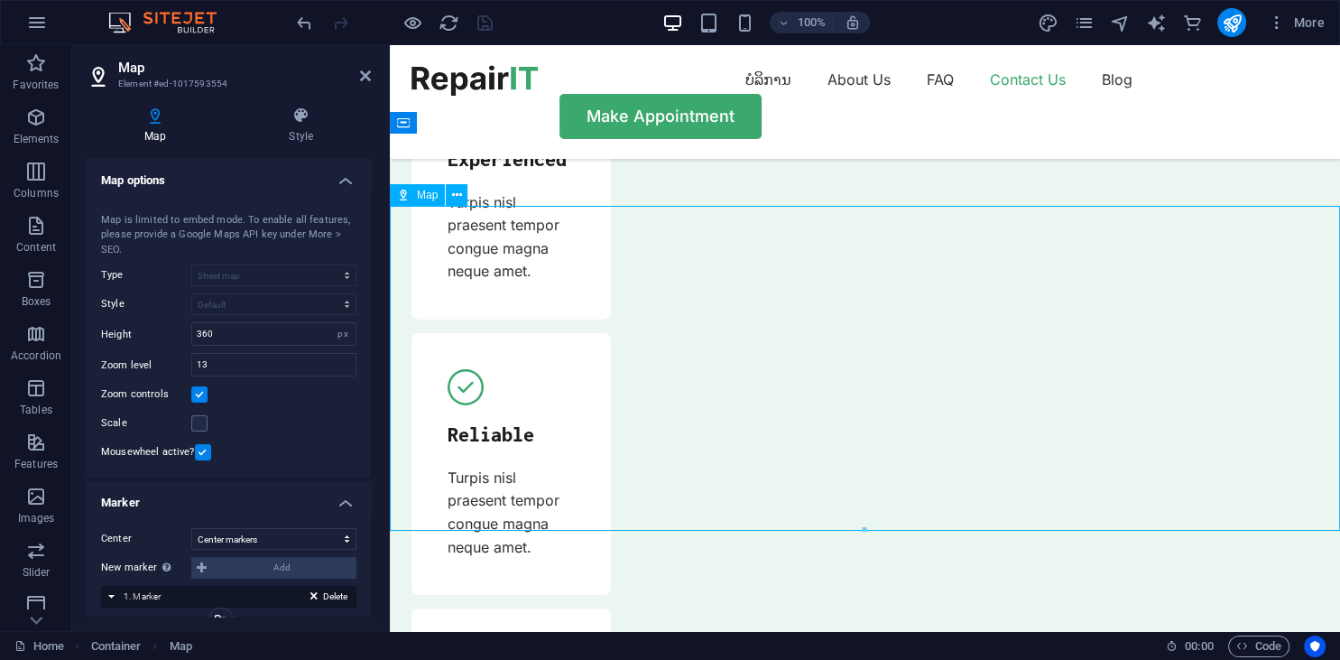
drag, startPoint x: 1058, startPoint y: 338, endPoint x: 1081, endPoint y: 420, distance: 84.5
click at [451, 194] on button at bounding box center [457, 195] width 22 height 22
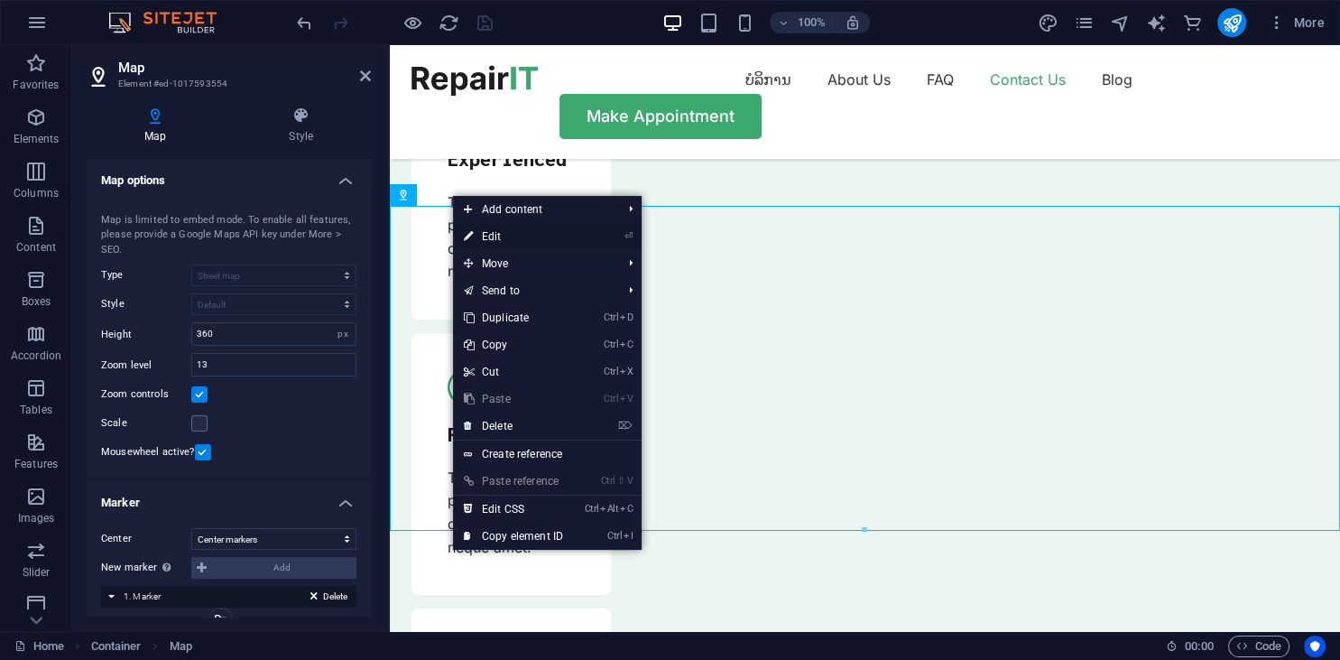
click at [480, 230] on link "⏎ Edit" at bounding box center [513, 236] width 121 height 27
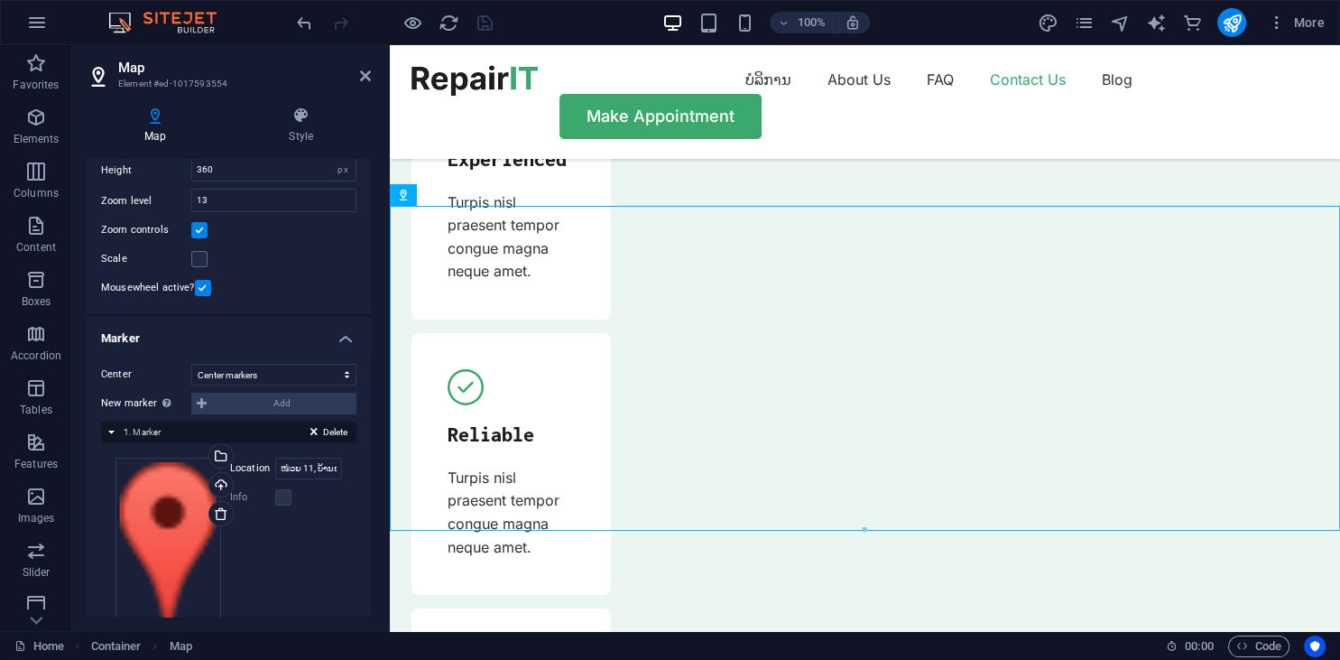
scroll to position [216, 0]
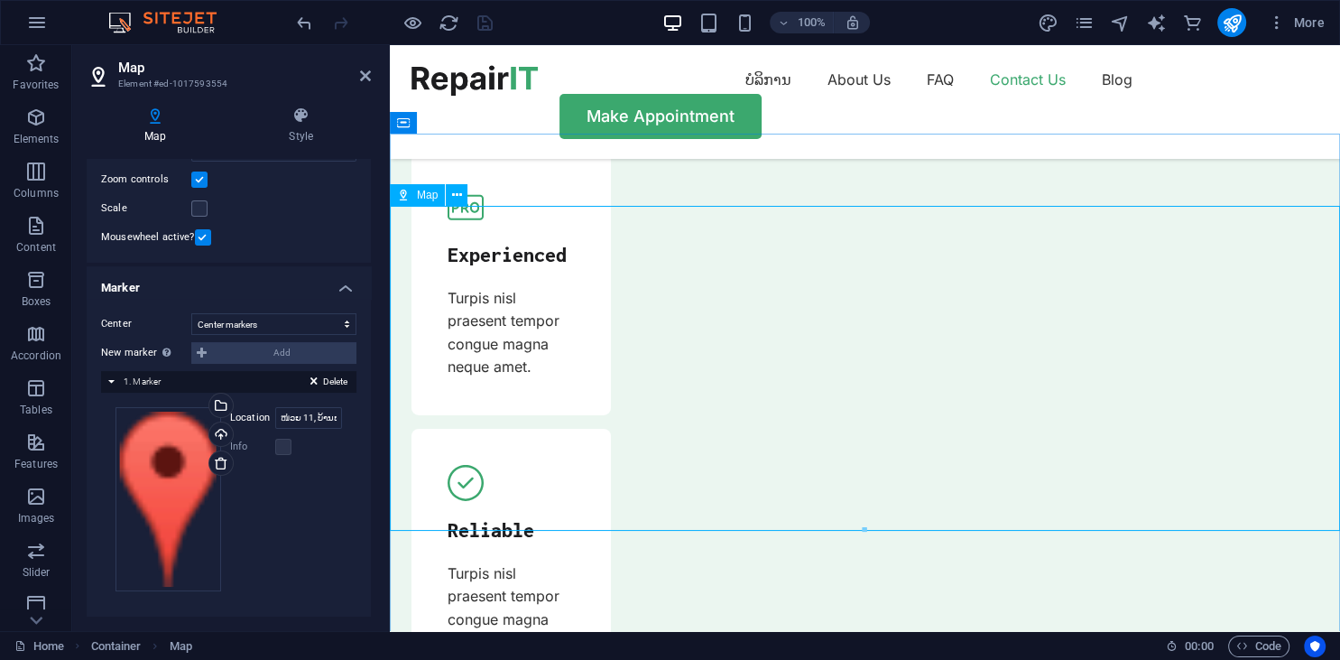
scroll to position [5729, 0]
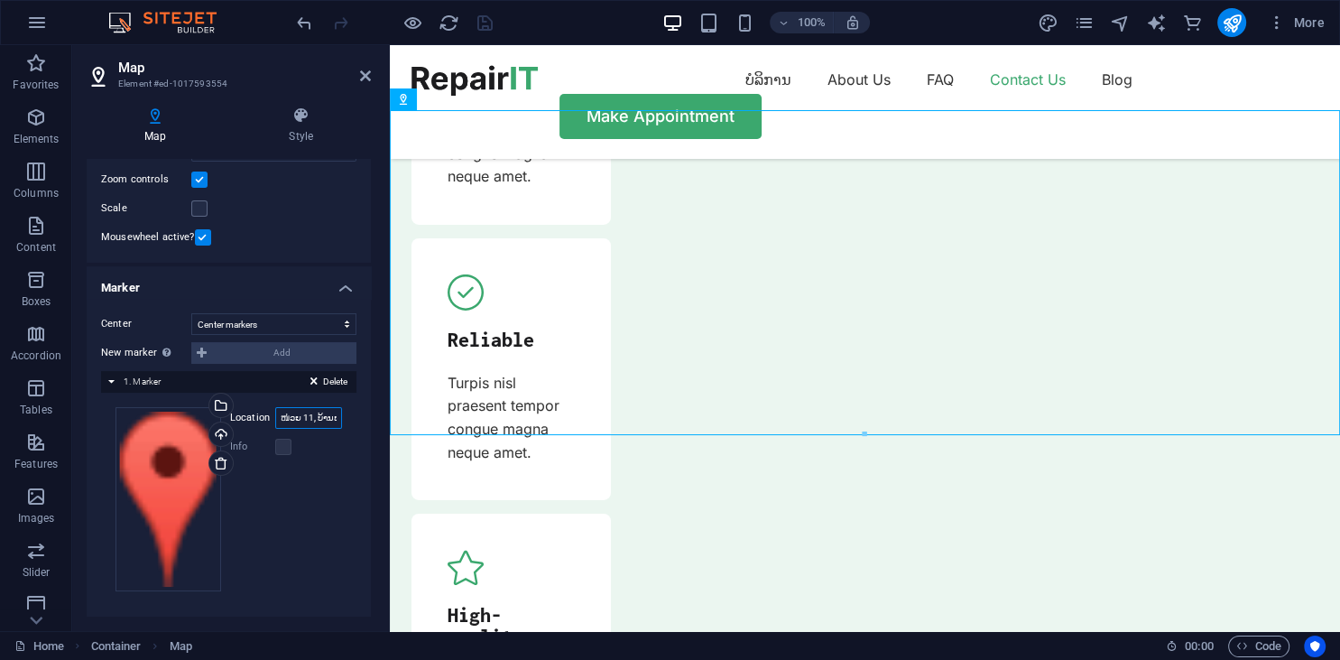
click at [319, 424] on input "ໜ່ວຍ 11, ບ້ານພະຂາວ, [STREET_ADDRESS]" at bounding box center [308, 418] width 67 height 22
click at [305, 414] on input "ໜ່ວຍ 11, ບ້ານພະຂາວ, [STREET_ADDRESS]" at bounding box center [308, 418] width 67 height 22
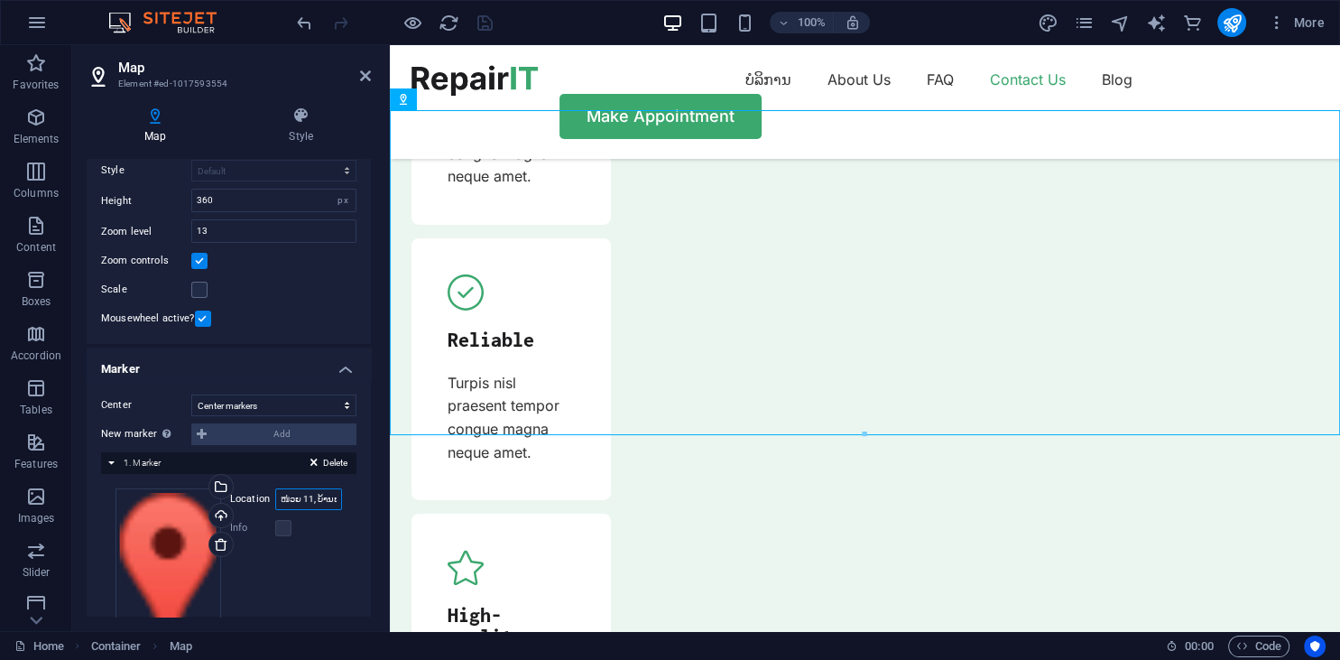
scroll to position [216, 0]
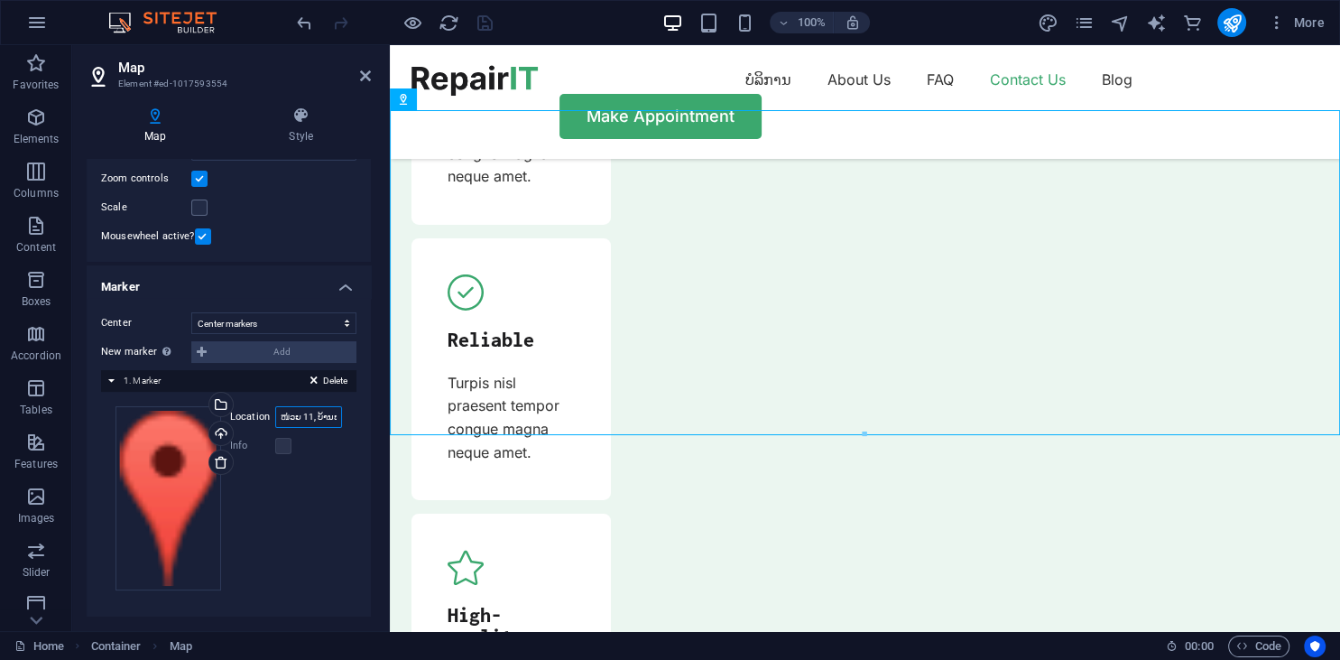
click at [316, 422] on input "ໜ່ວຍ 11, ບ້ານພະຂາວ, [STREET_ADDRESS]" at bounding box center [308, 417] width 67 height 22
click at [305, 411] on input "ໜ່ວຍ 11, ບ້ານພະຂາວ, [STREET_ADDRESS]" at bounding box center [308, 417] width 67 height 22
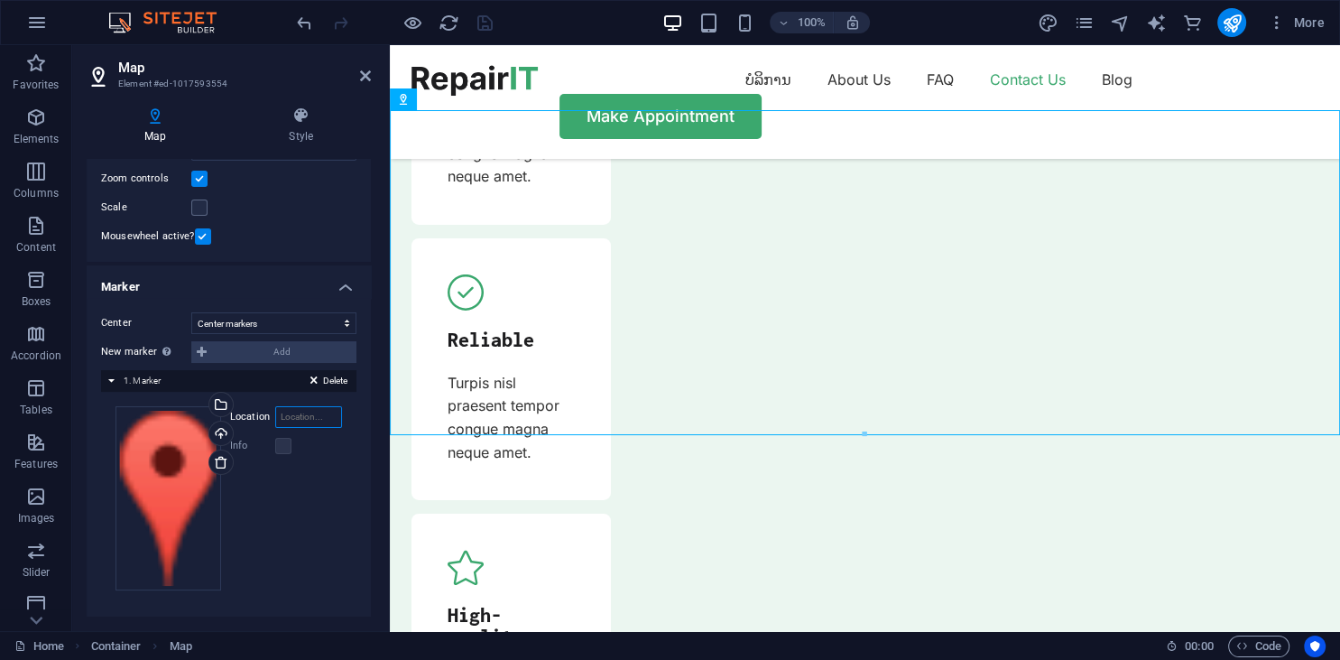
scroll to position [0, 0]
paste input "[URL][DOMAIN_NAME]"
type input "[URL][DOMAIN_NAME]"
click at [184, 379] on div "Delete 1. Marker" at bounding box center [228, 381] width 255 height 22
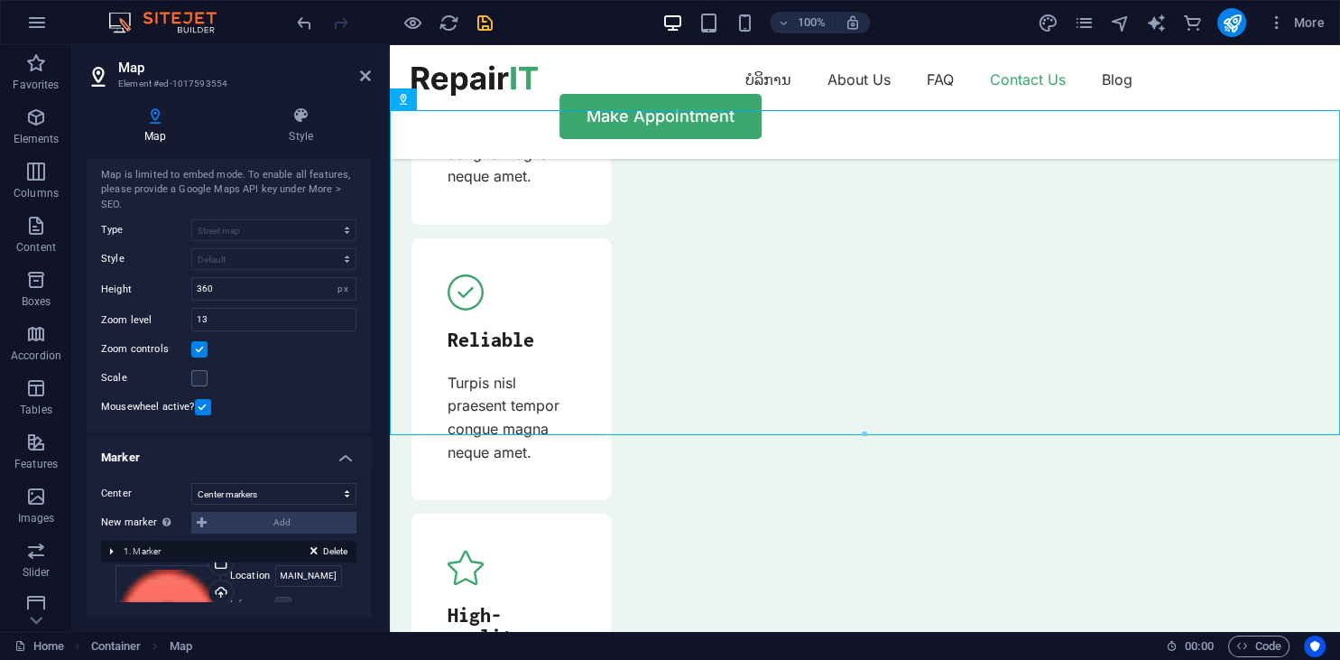
scroll to position [4, 0]
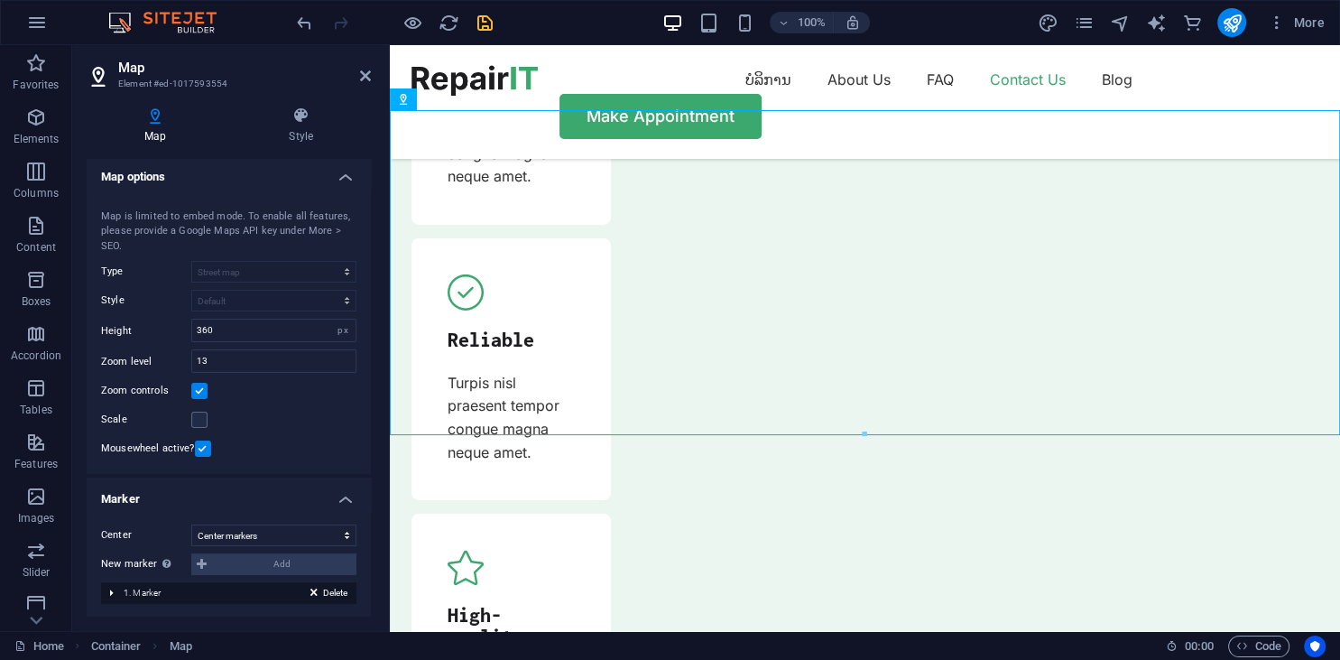
click at [314, 259] on div "Map center [STREET_ADDRESS][US_STATE] Hartford Map is limited to embed mode. To…" at bounding box center [229, 331] width 284 height 287
click at [199, 418] on label at bounding box center [199, 419] width 16 height 16
click at [0, 0] on input "Scale" at bounding box center [0, 0] width 0 height 0
click at [202, 445] on label at bounding box center [203, 448] width 16 height 16
click at [0, 0] on input "Mousewheel active?" at bounding box center [0, 0] width 0 height 0
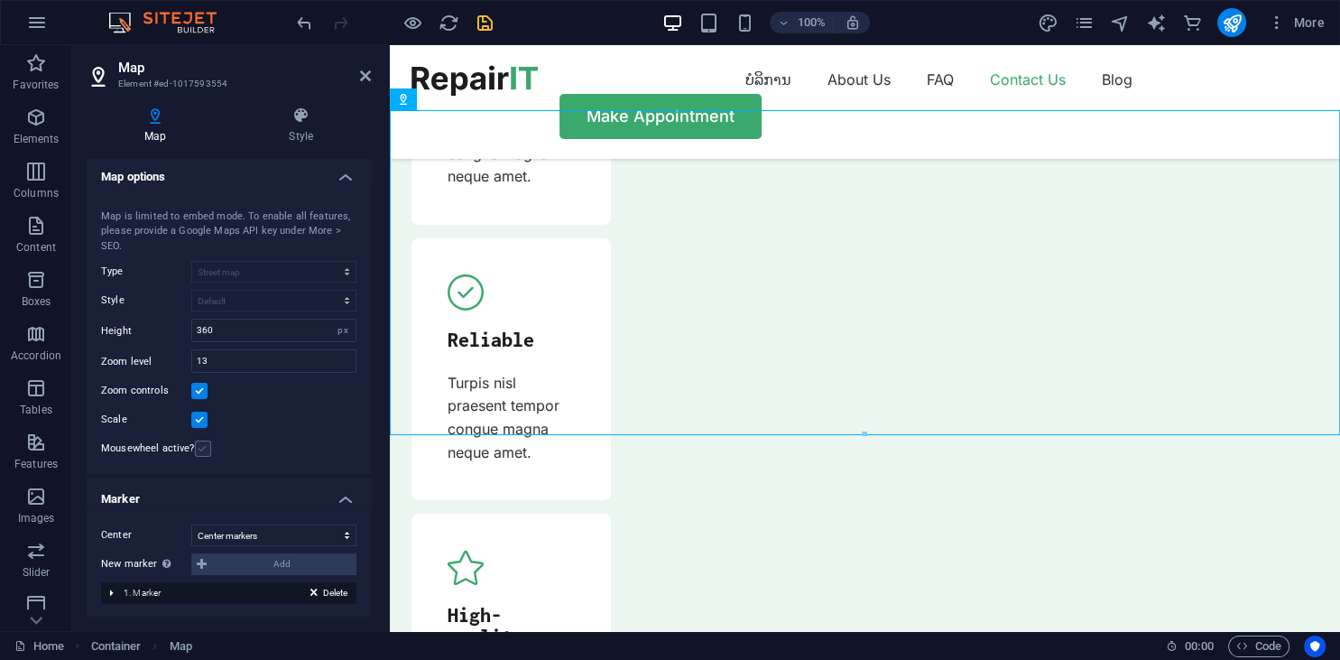
click at [202, 445] on label at bounding box center [203, 448] width 16 height 16
click at [0, 0] on input "Mousewheel active?" at bounding box center [0, 0] width 0 height 0
drag, startPoint x: 862, startPoint y: 254, endPoint x: 867, endPoint y: 236, distance: 19.7
drag, startPoint x: 865, startPoint y: 251, endPoint x: 873, endPoint y: 217, distance: 34.4
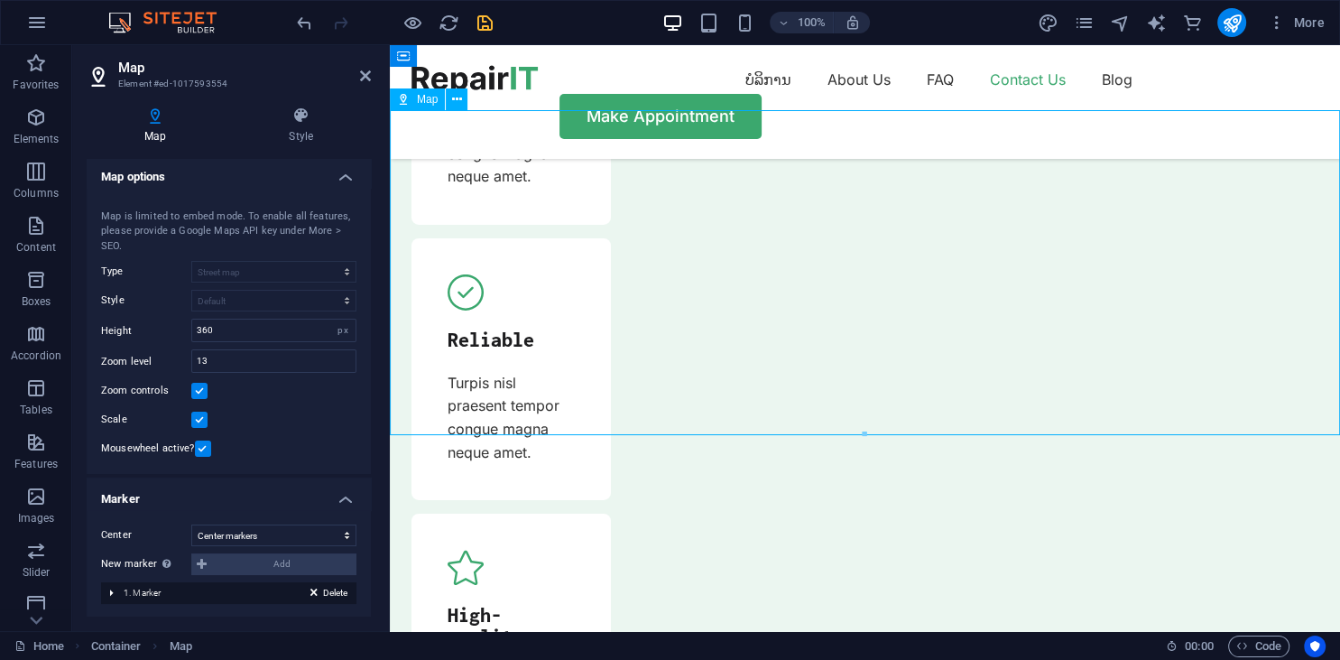
drag, startPoint x: 868, startPoint y: 249, endPoint x: 872, endPoint y: 201, distance: 48.0
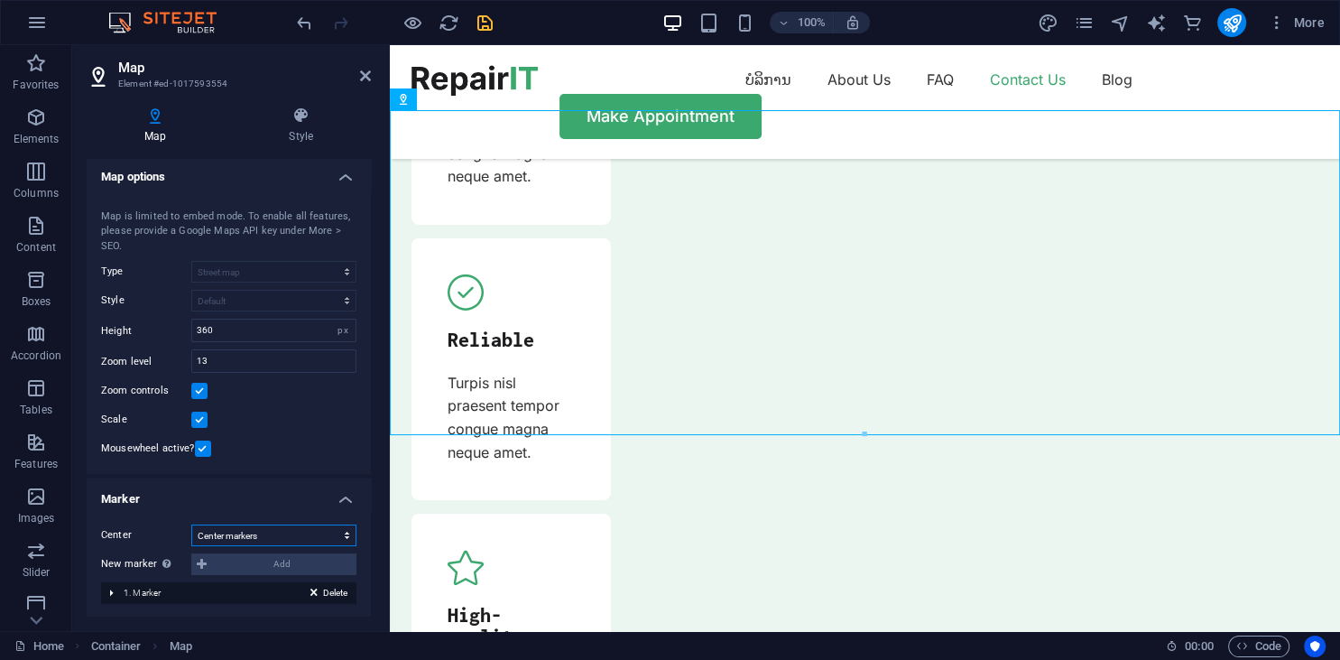
click at [191, 524] on select "Don't center Center markers Center and zoom markers" at bounding box center [273, 535] width 165 height 22
click option "Center and zoom markers" at bounding box center [0, 0] width 0 height 0
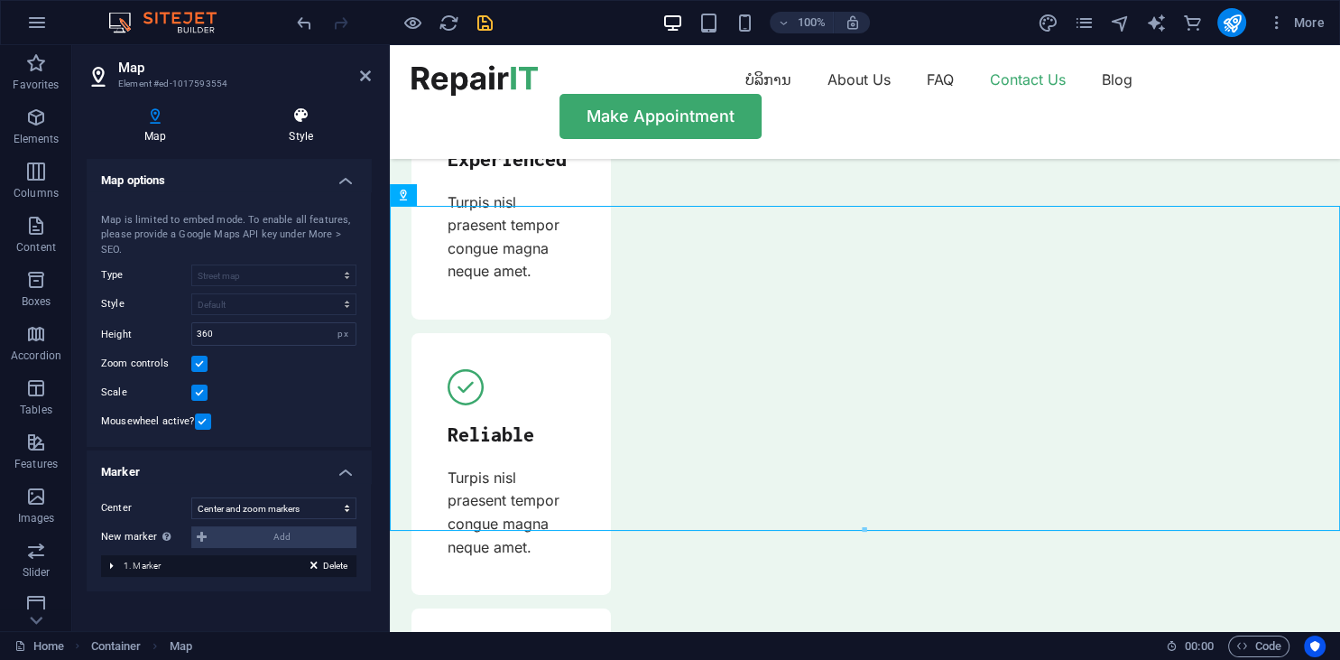
click at [293, 133] on h4 "Style" at bounding box center [301, 125] width 140 height 38
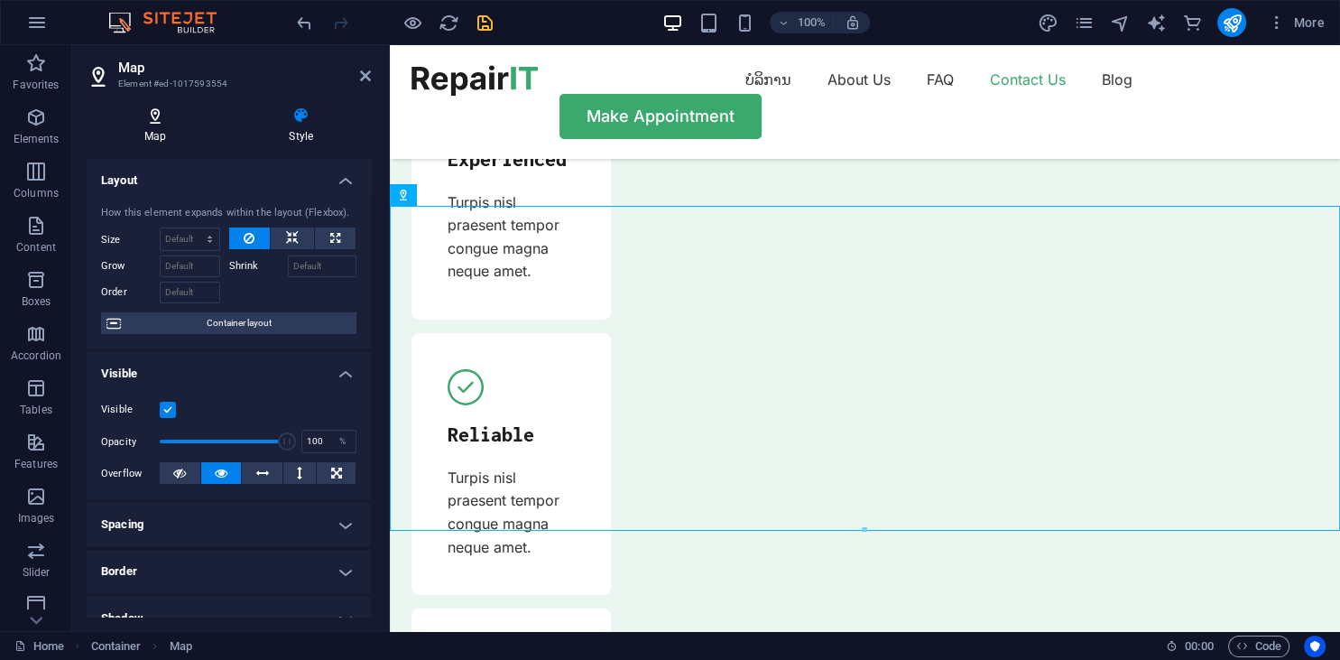
click at [170, 122] on icon at bounding box center [155, 115] width 137 height 18
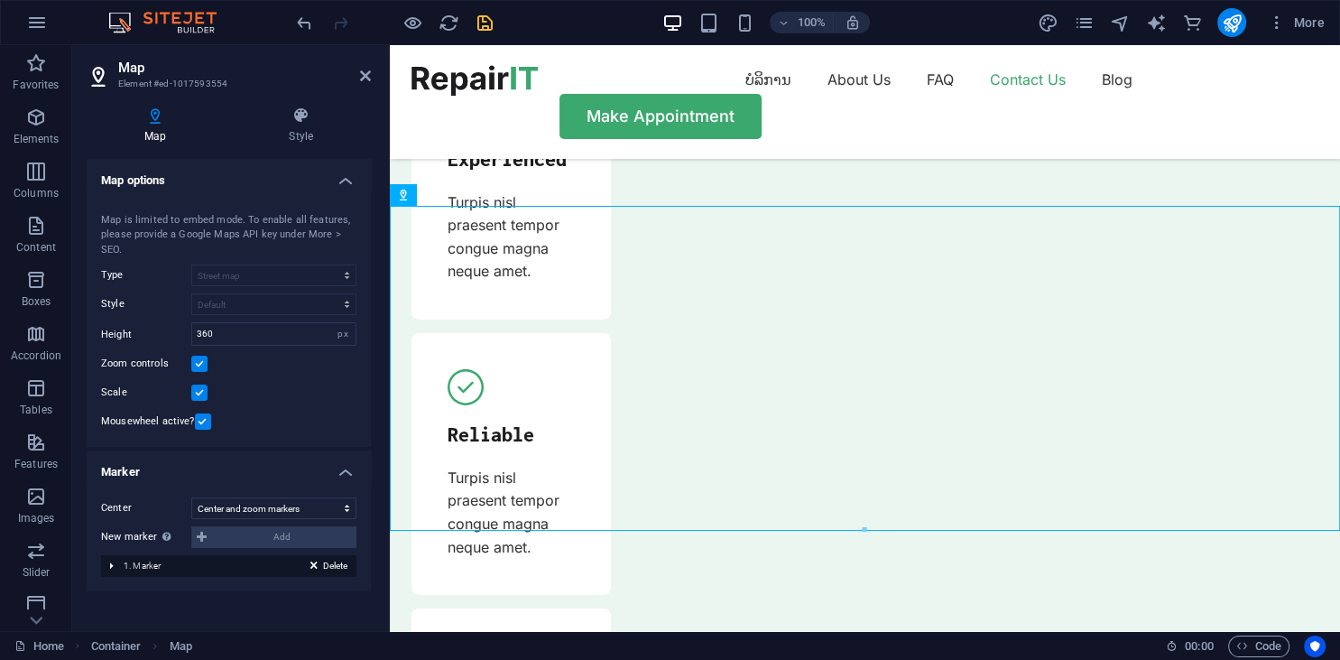
click at [202, 532] on div "New marker To enable this feature, please provide a Google Maps API key in the …" at bounding box center [228, 537] width 255 height 22
click at [191, 497] on select "Don't center Center markers Center and zoom markers" at bounding box center [273, 508] width 165 height 22
select select "1"
click option "Center markers" at bounding box center [0, 0] width 0 height 0
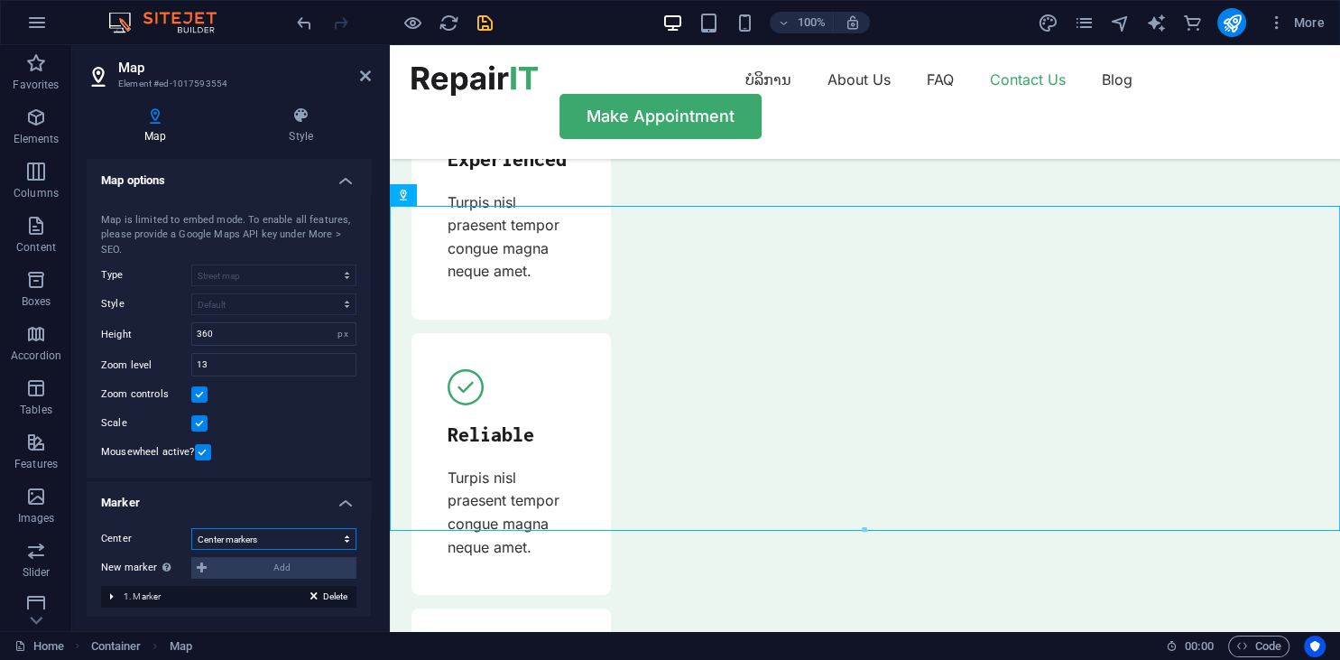
scroll to position [4, 0]
click at [324, 594] on span "Delete" at bounding box center [335, 593] width 24 height 16
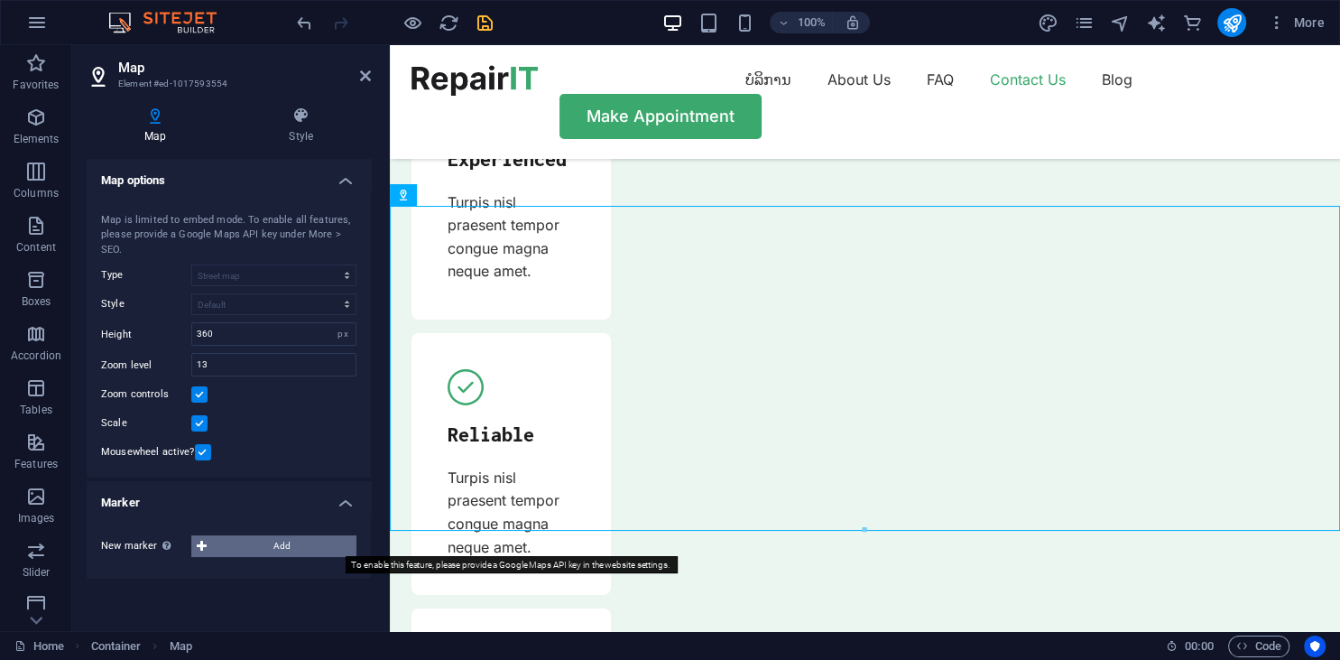
click at [282, 536] on span "Add" at bounding box center [281, 546] width 139 height 22
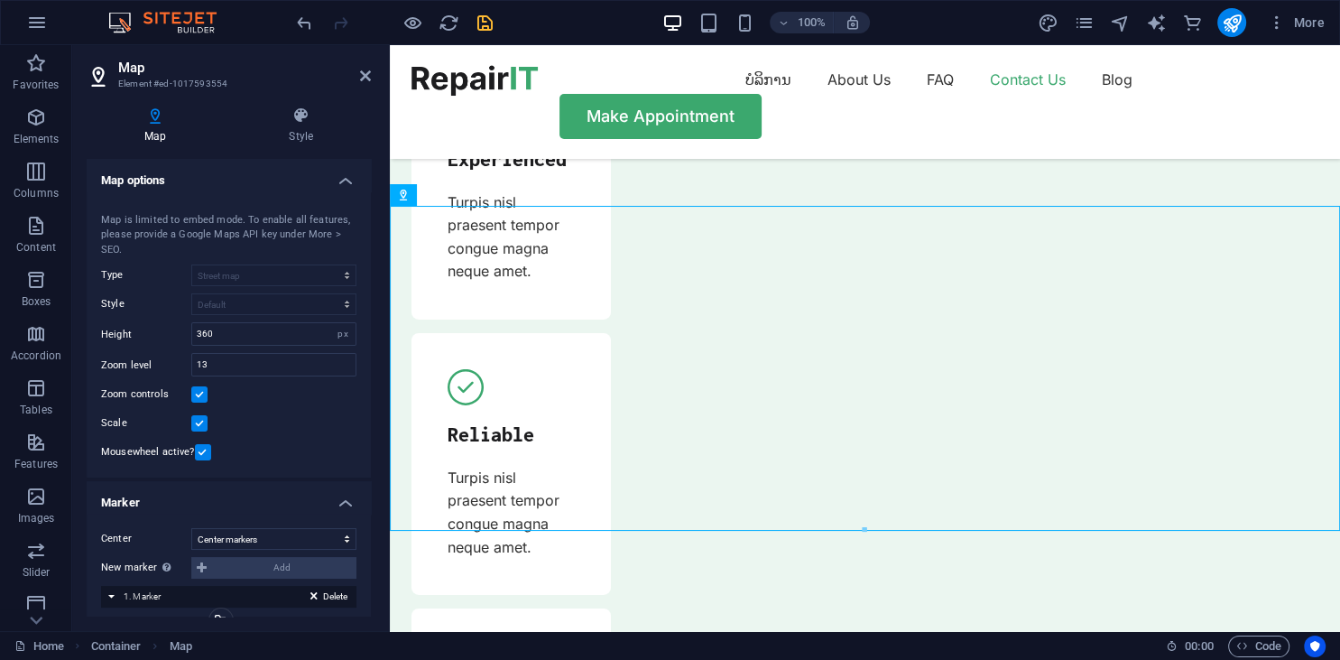
scroll to position [164, 0]
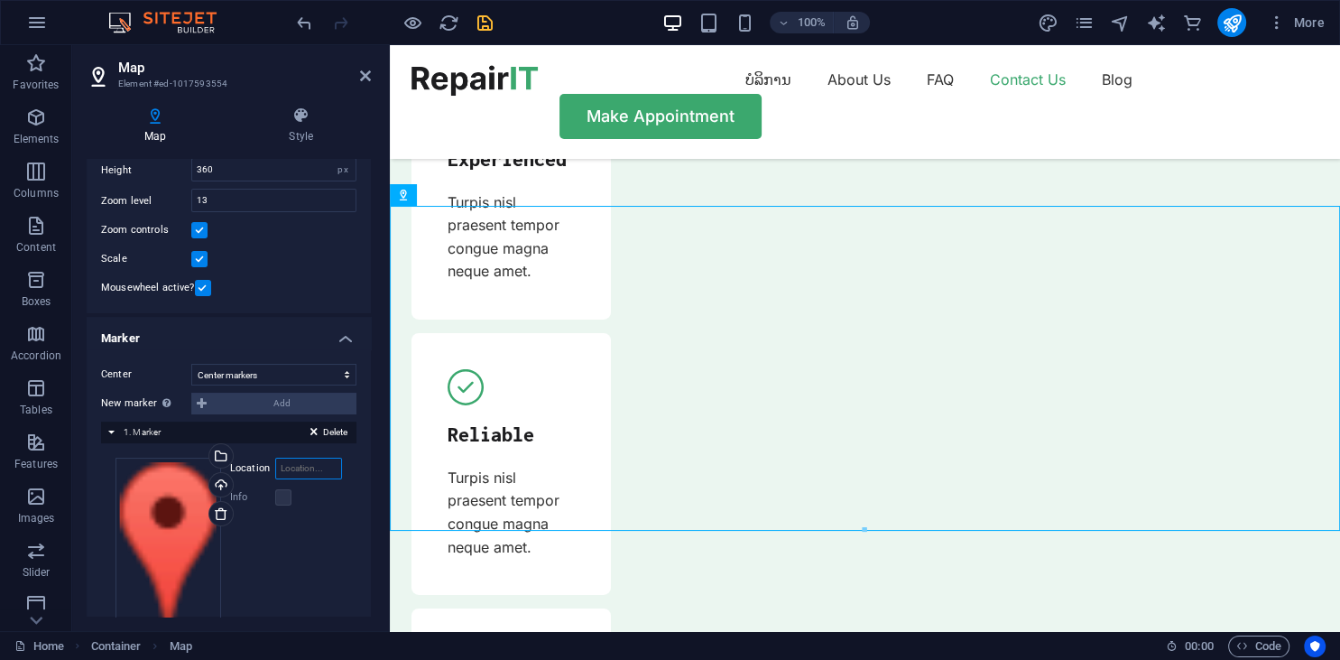
click at [277, 462] on input "Location" at bounding box center [308, 469] width 67 height 22
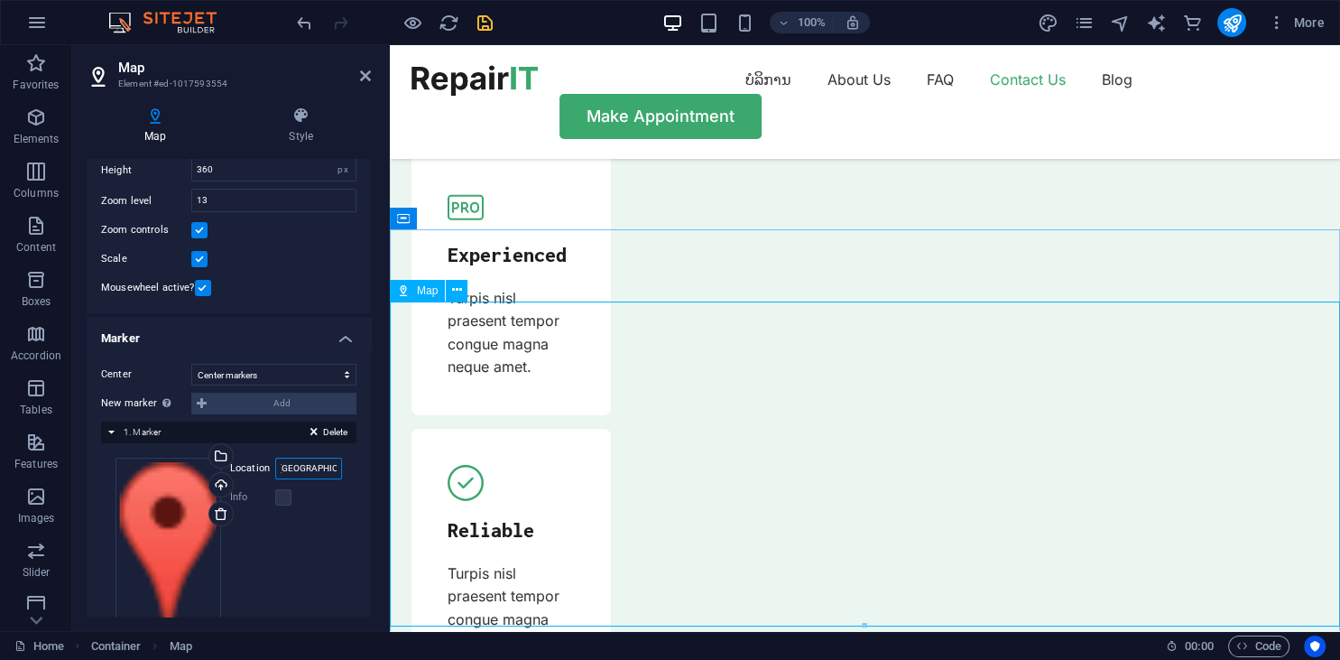
type input "[GEOGRAPHIC_DATA], [GEOGRAPHIC_DATA]"
drag, startPoint x: 888, startPoint y: 347, endPoint x: 883, endPoint y: 384, distance: 38.3
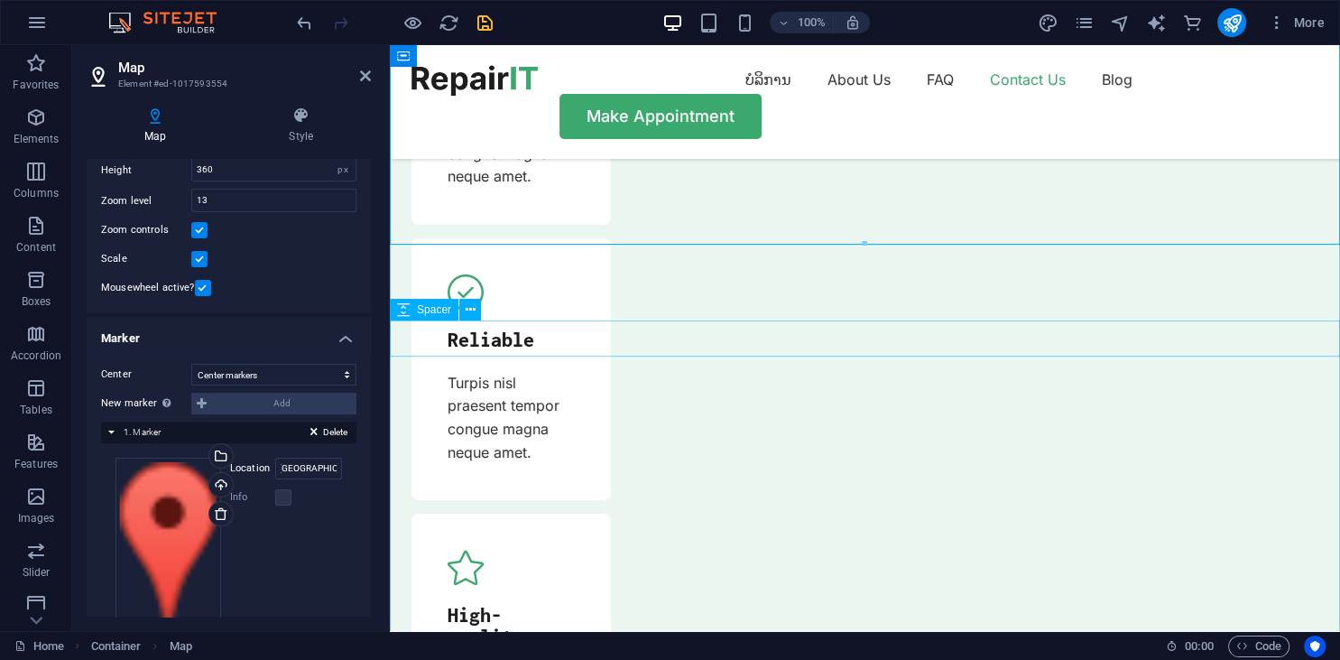
scroll to position [5635, 0]
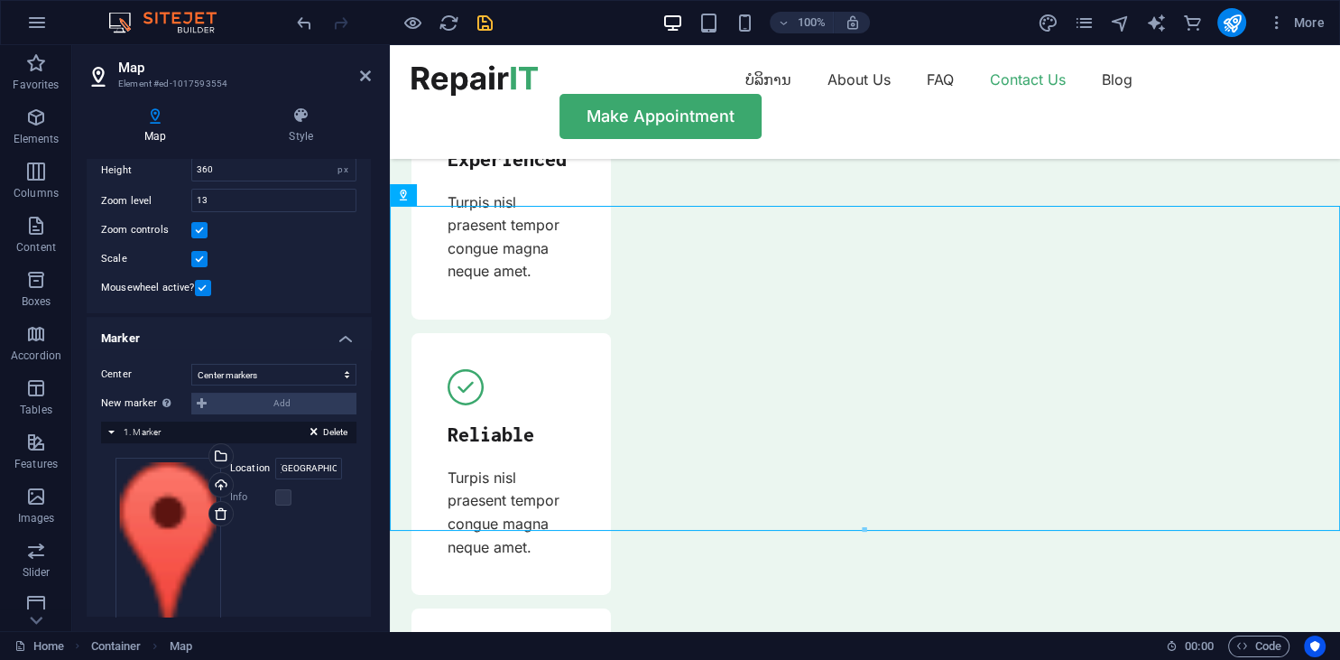
drag, startPoint x: 577, startPoint y: 505, endPoint x: 984, endPoint y: 663, distance: 436.6
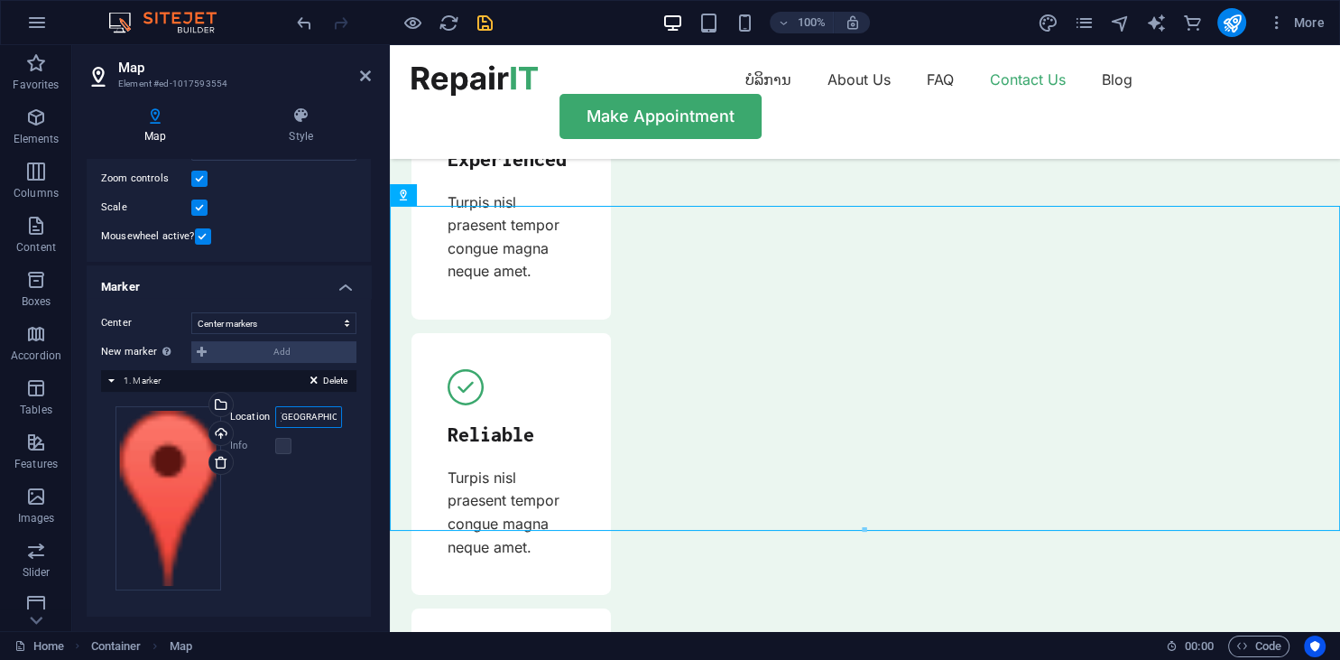
click at [331, 413] on input "[GEOGRAPHIC_DATA], [GEOGRAPHIC_DATA]" at bounding box center [308, 417] width 67 height 22
click at [338, 413] on input "[GEOGRAPHIC_DATA], [GEOGRAPHIC_DATA]" at bounding box center [308, 417] width 67 height 22
click at [312, 419] on input "[GEOGRAPHIC_DATA], [GEOGRAPHIC_DATA]" at bounding box center [308, 417] width 67 height 22
click at [312, 418] on input "[GEOGRAPHIC_DATA], [GEOGRAPHIC_DATA]" at bounding box center [308, 417] width 67 height 22
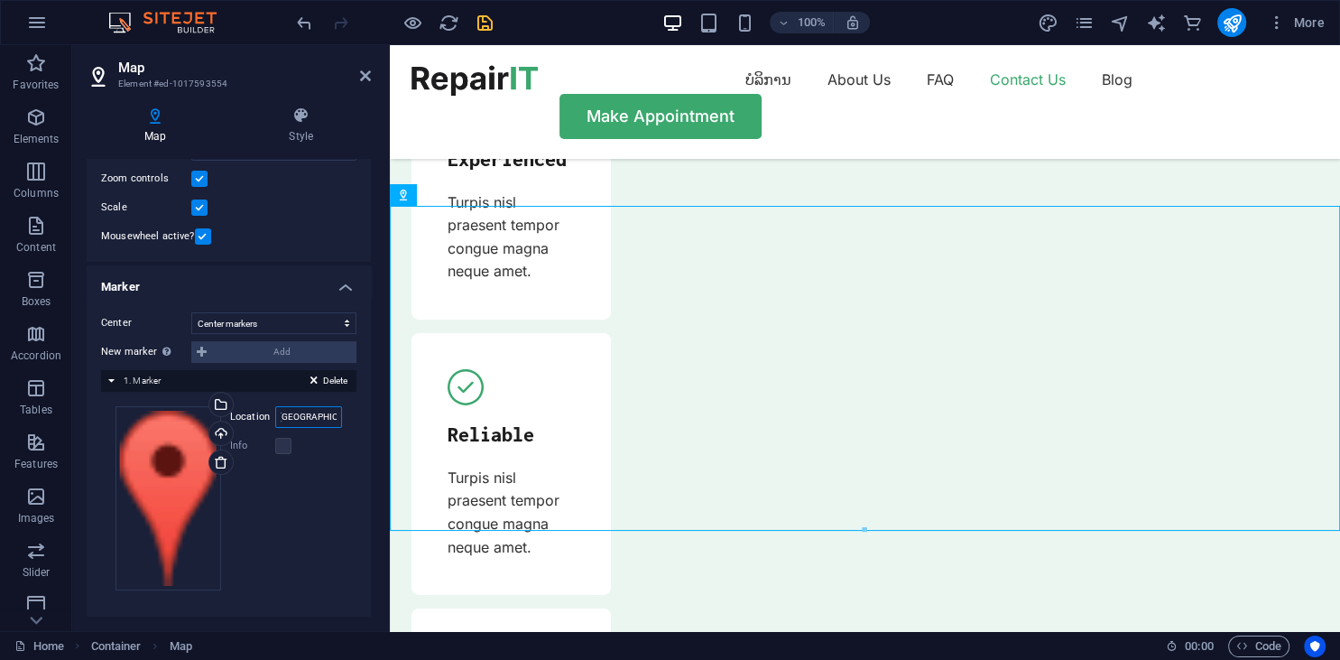
click at [312, 418] on input "[GEOGRAPHIC_DATA], [GEOGRAPHIC_DATA]" at bounding box center [308, 417] width 67 height 22
paste input "ໜ່ວຍ 11, ບ້ານພະຂາວ, [STREET_ADDRESS]"
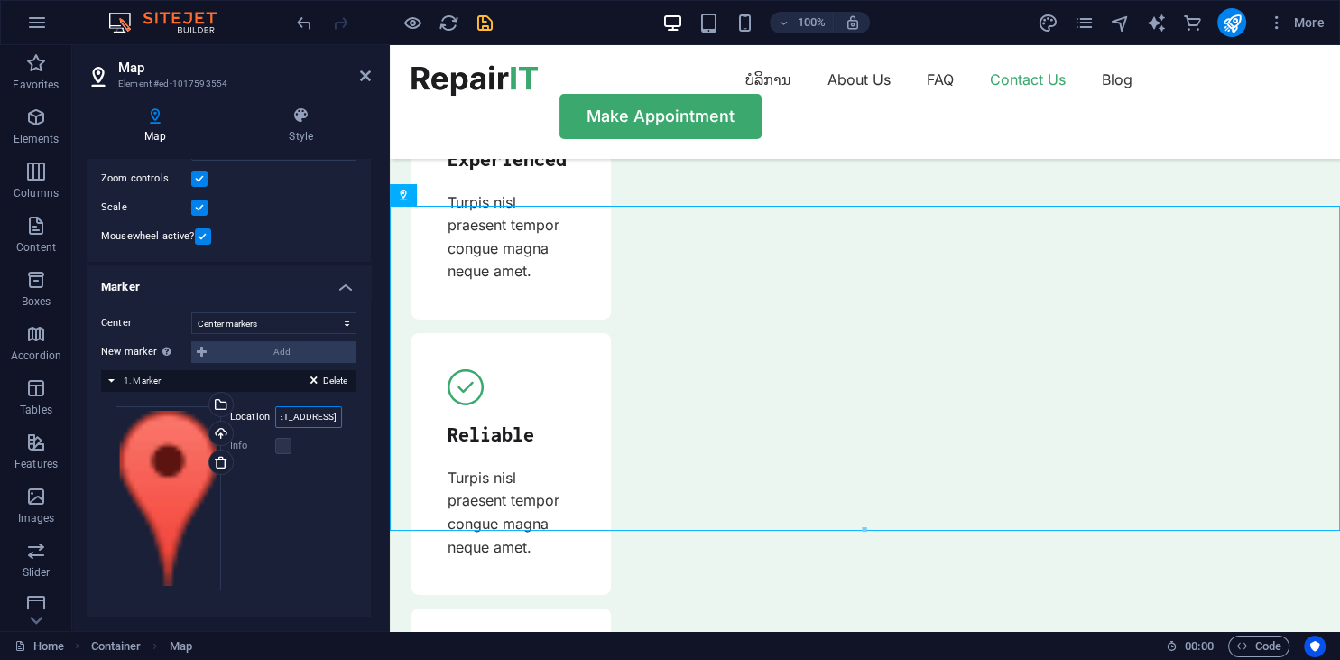
type input "ໜ່ວຍ 11, ບ້ານພະຂາວ, [STREET_ADDRESS]"
click at [312, 490] on div "Drag files here, click to choose files or select files from Files or our free s…" at bounding box center [229, 498] width 227 height 184
click at [480, 17] on icon "save" at bounding box center [485, 23] width 21 height 21
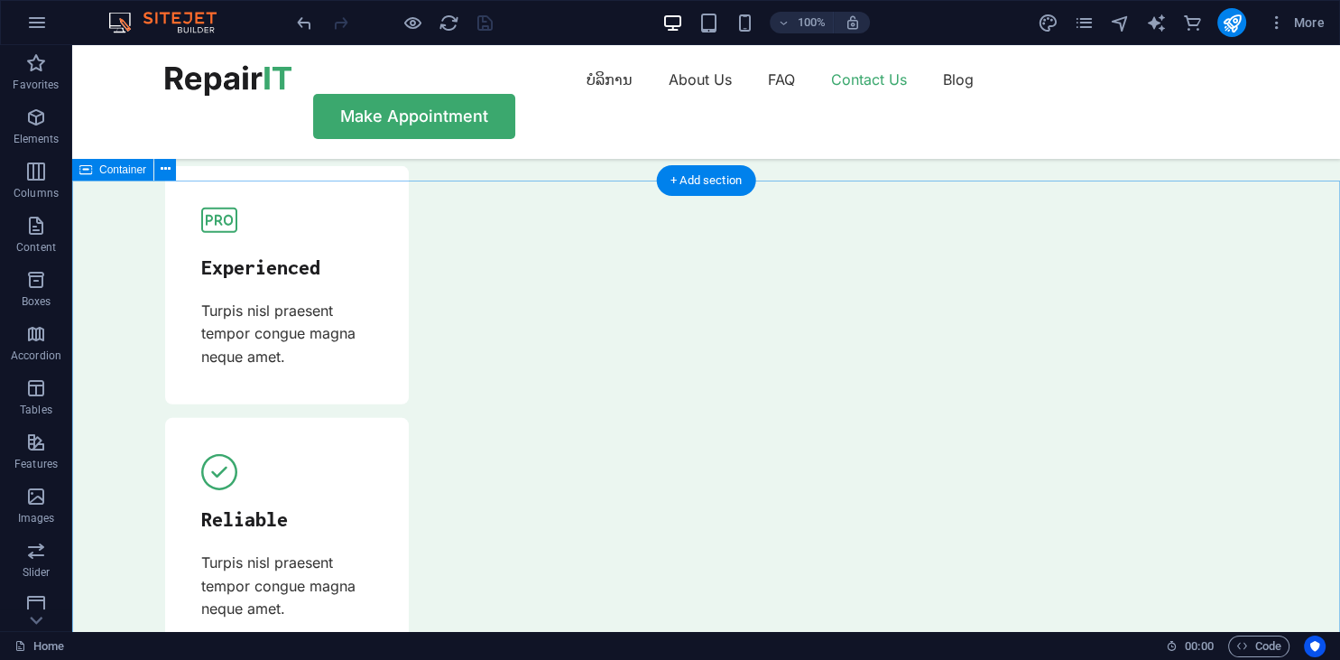
scroll to position [5349, 0]
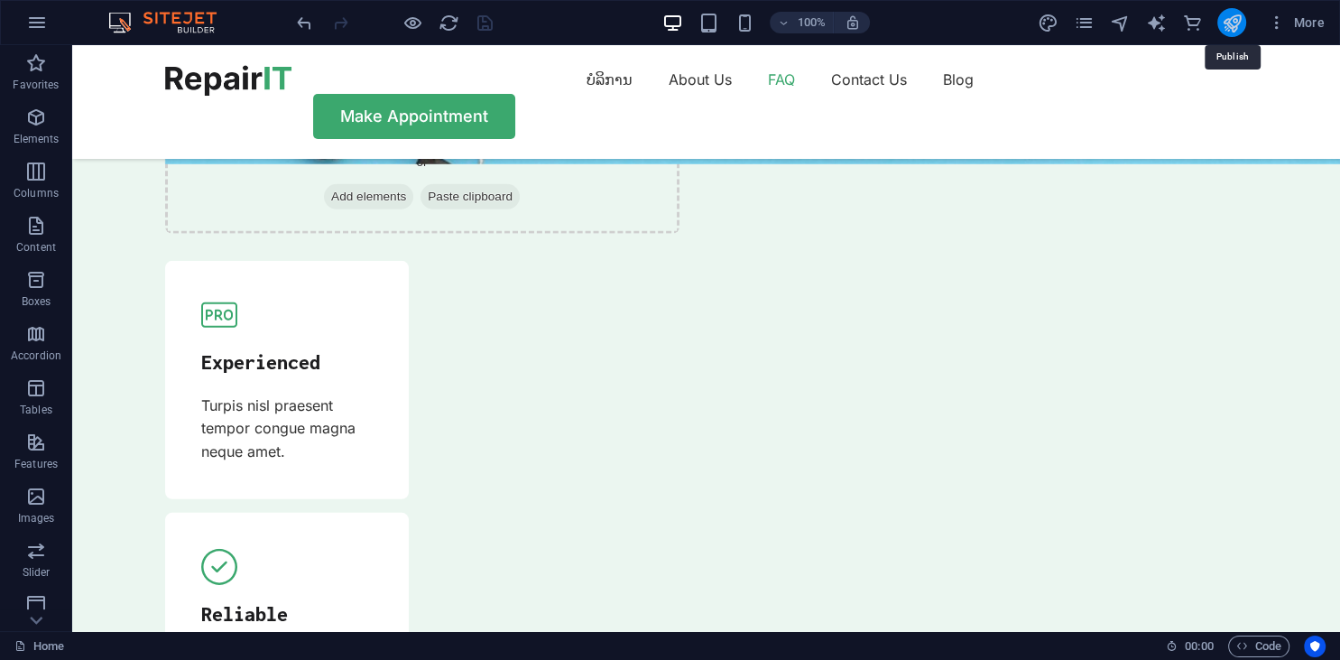
click at [1230, 26] on icon "publish" at bounding box center [1231, 23] width 21 height 21
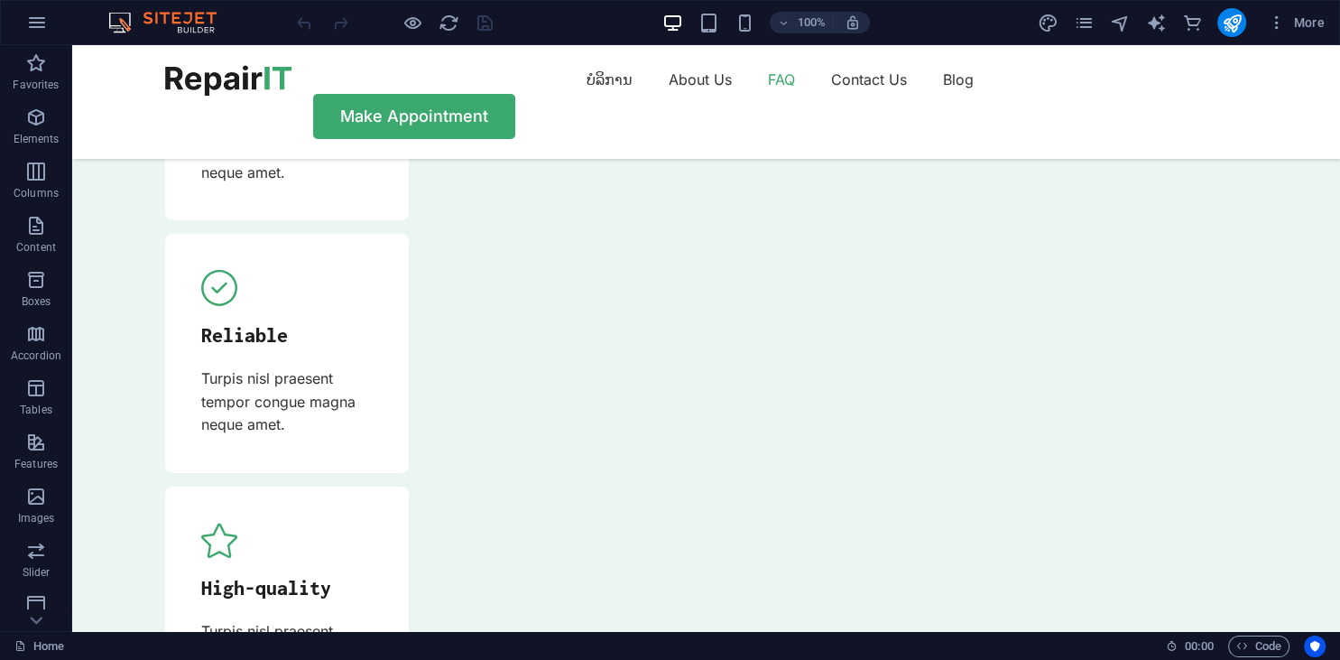
scroll to position [6182, 0]
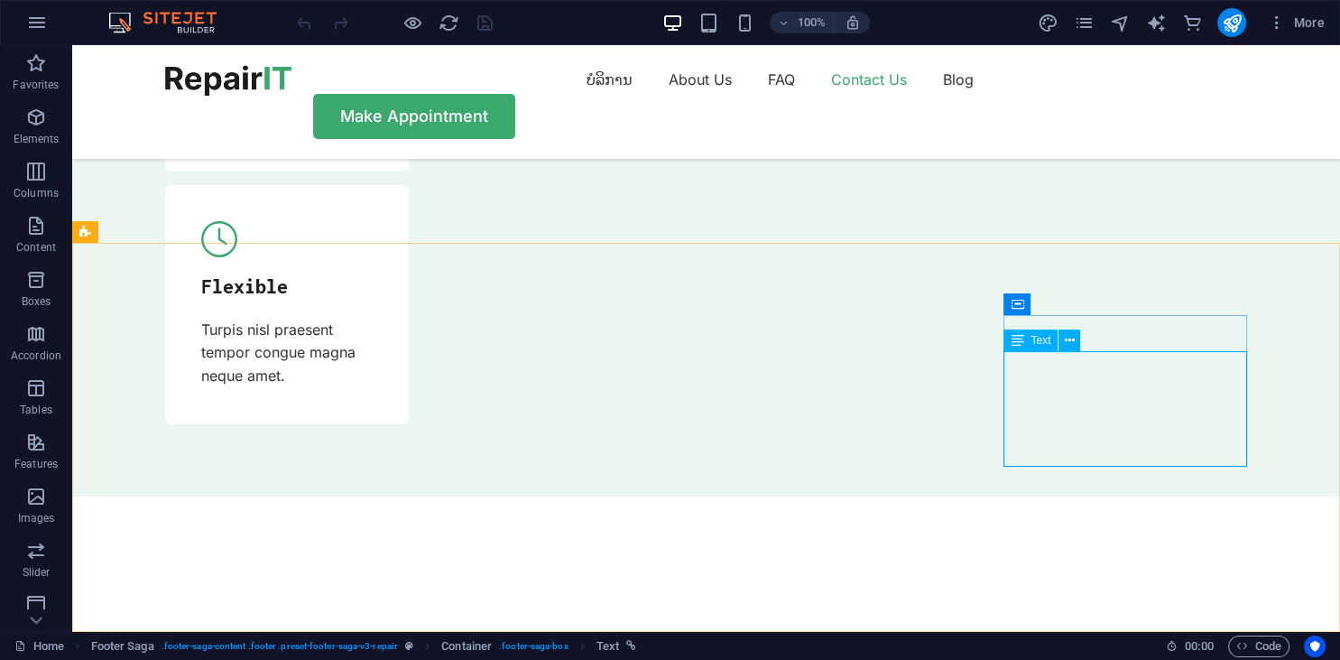
click at [1026, 338] on div "Text" at bounding box center [1030, 340] width 54 height 22
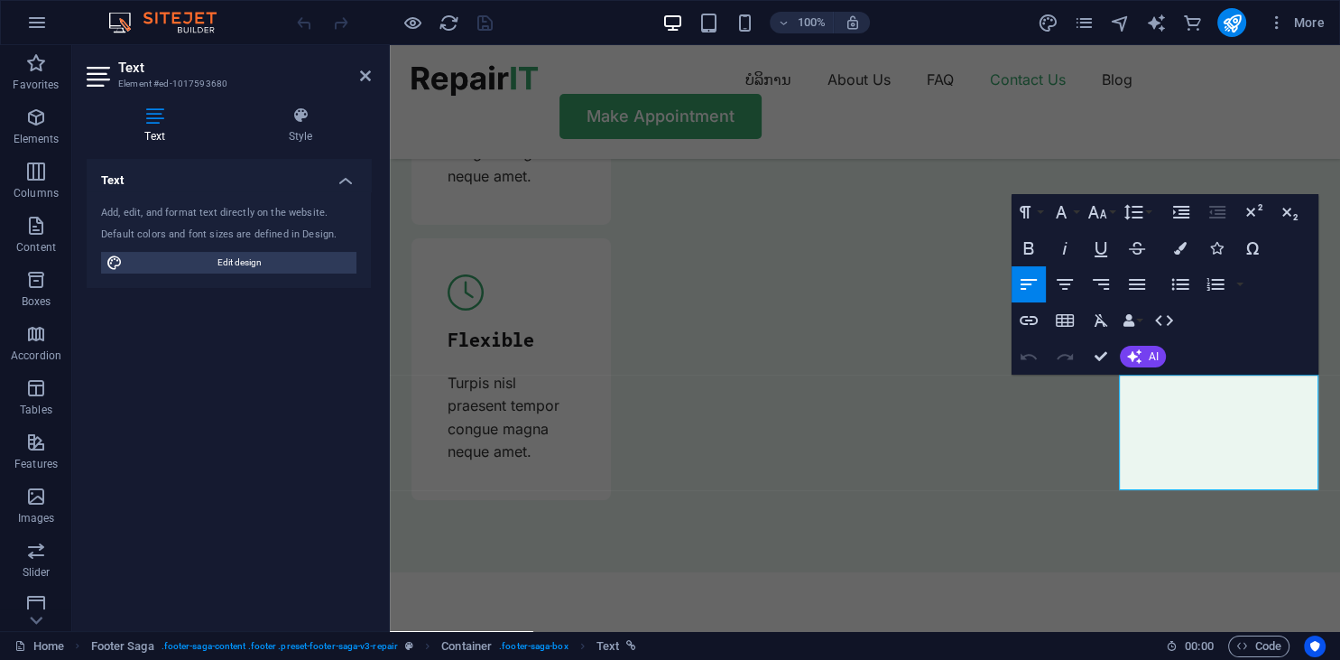
click at [194, 215] on div "Add, edit, and format text directly on the website." at bounding box center [228, 213] width 255 height 15
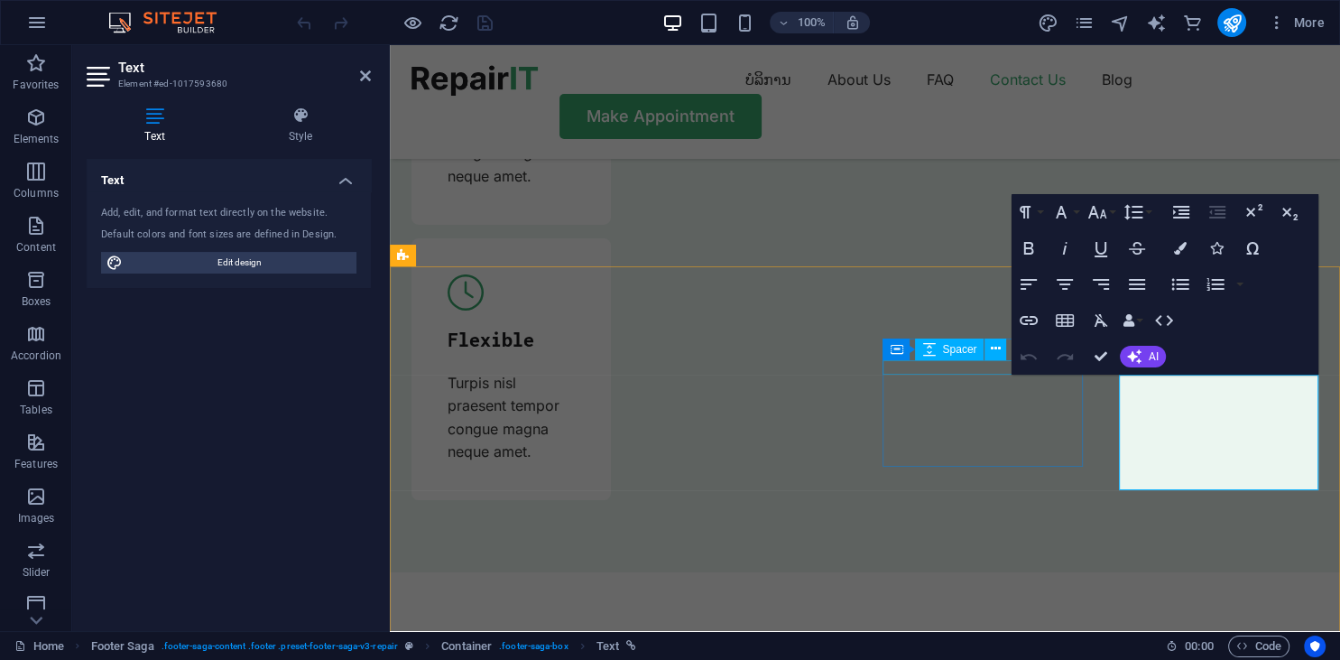
drag, startPoint x: 641, startPoint y: 307, endPoint x: 1000, endPoint y: 381, distance: 366.7
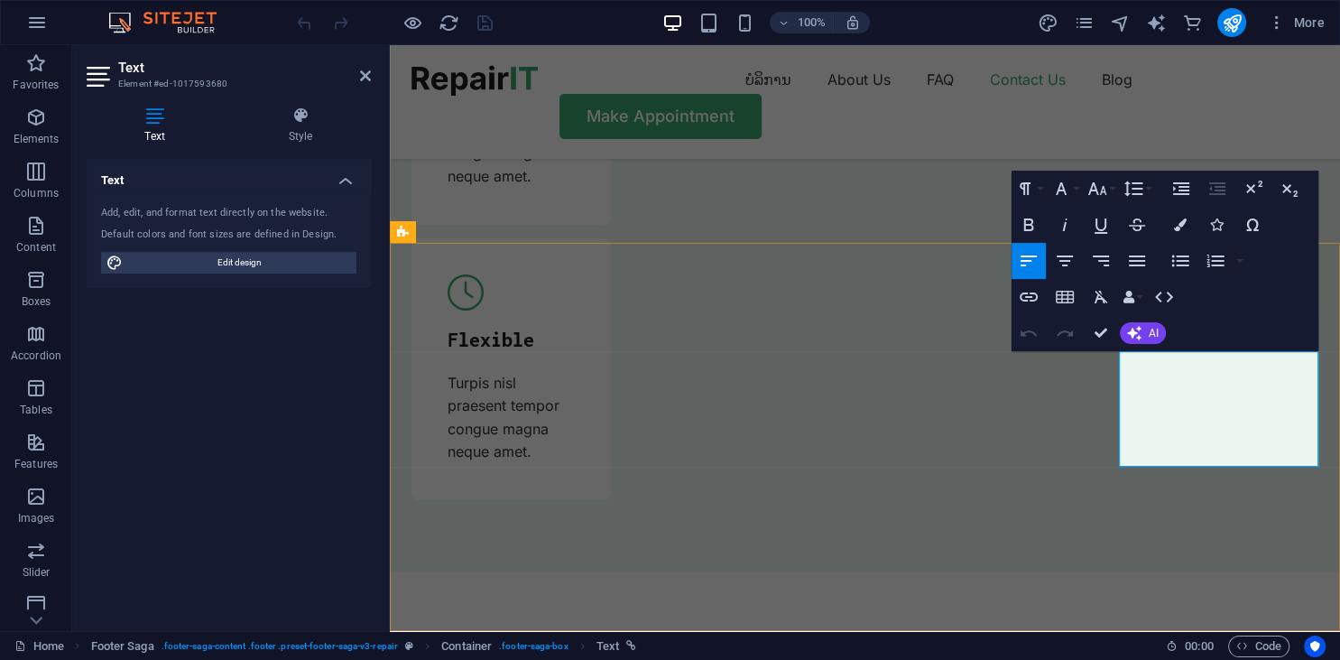
scroll to position [6326, 0]
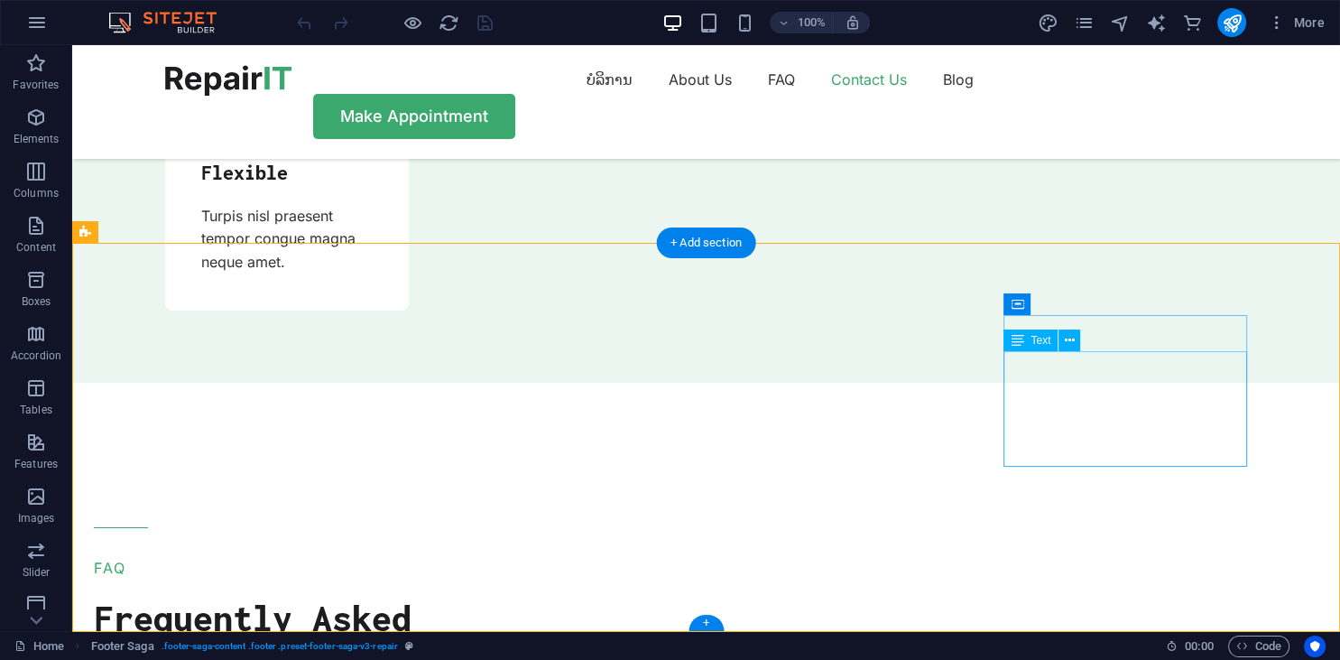
scroll to position [6182, 0]
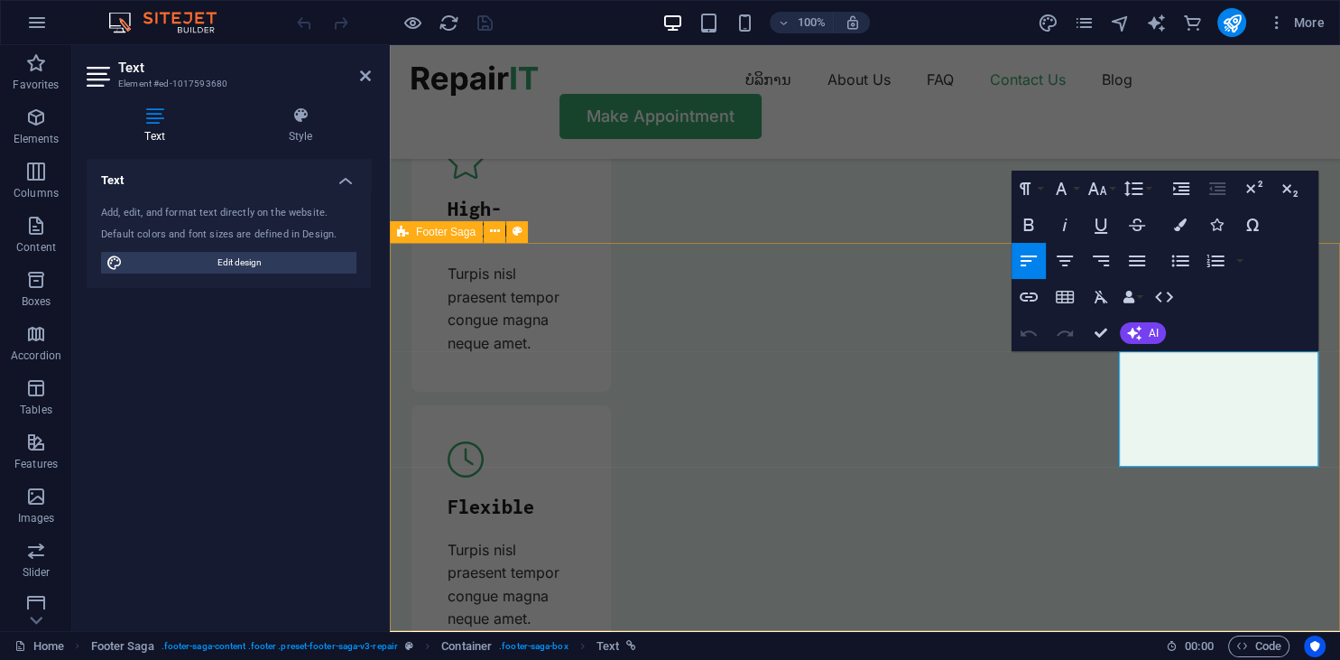
scroll to position [6326, 0]
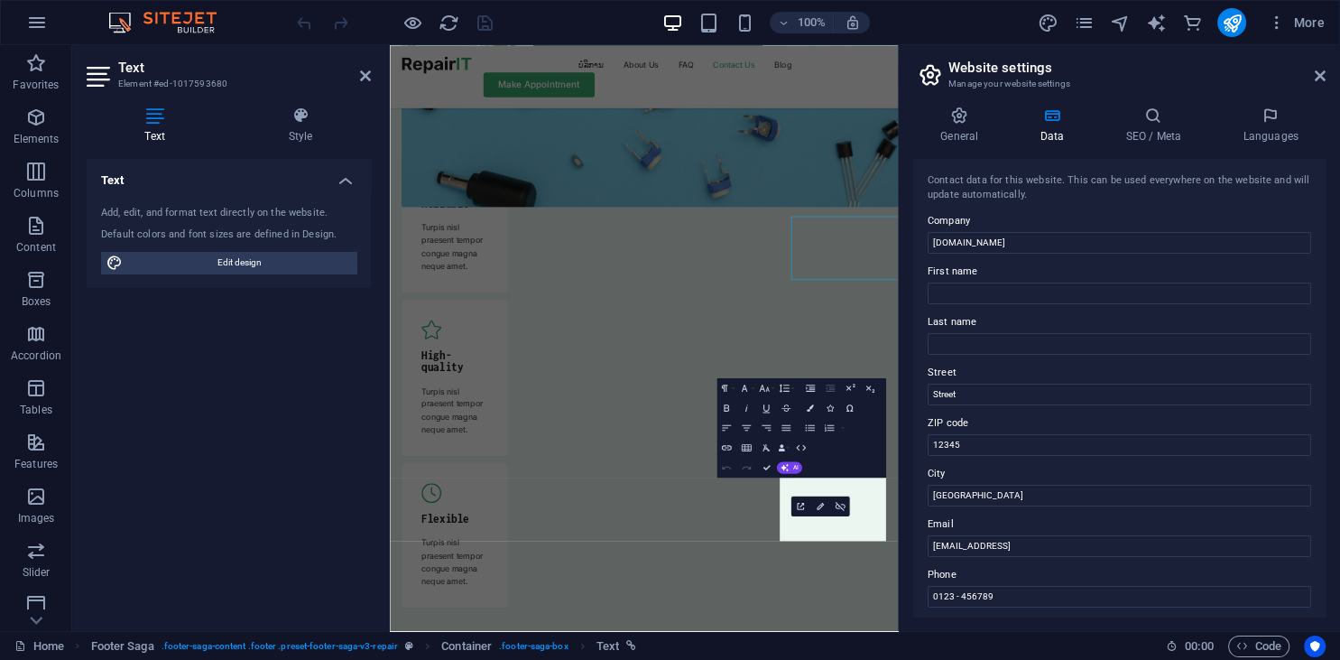
scroll to position [6320, 0]
click at [985, 596] on input "0123 - 456789" at bounding box center [1120, 597] width 384 height 22
drag, startPoint x: 1003, startPoint y: 595, endPoint x: 913, endPoint y: 595, distance: 90.2
click at [928, 595] on input "0123 - 456789" at bounding box center [1120, 597] width 384 height 22
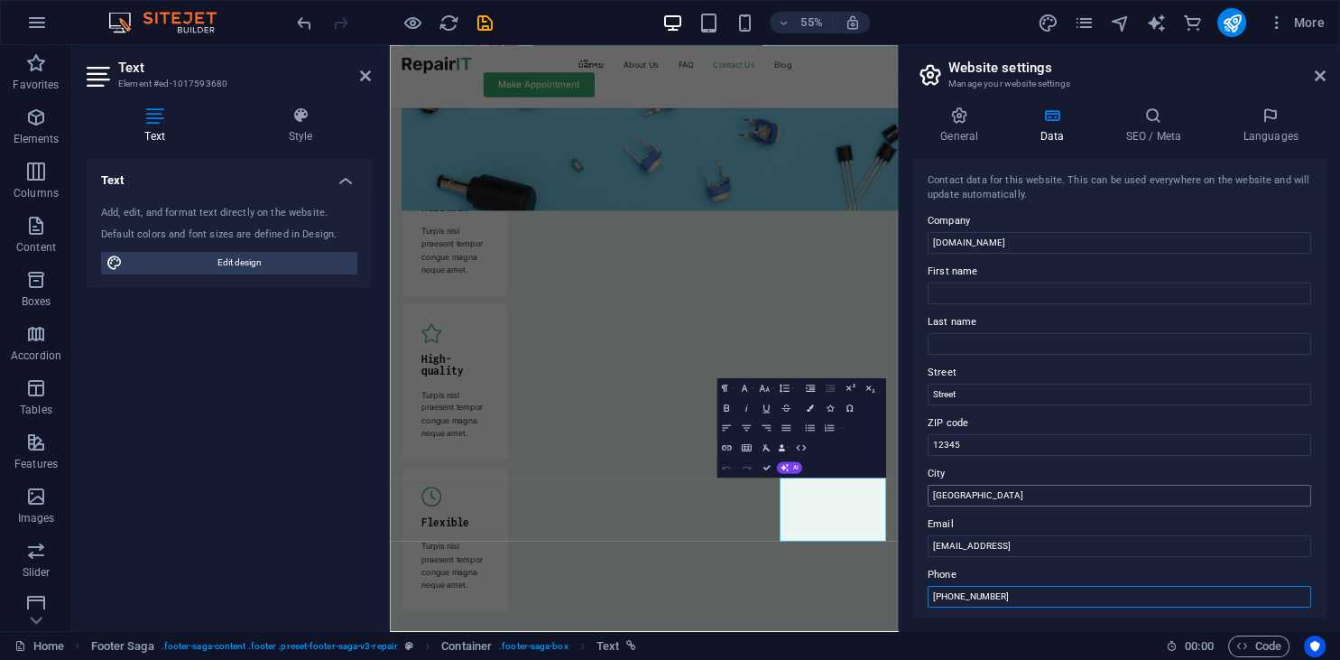
type input "+856-20-77615355"
drag, startPoint x: 976, startPoint y: 493, endPoint x: 919, endPoint y: 496, distance: 57.9
click at [928, 496] on input "[GEOGRAPHIC_DATA]" at bounding box center [1120, 496] width 384 height 22
type input "Vientiane , Laos"
drag, startPoint x: 996, startPoint y: 446, endPoint x: 924, endPoint y: 451, distance: 72.4
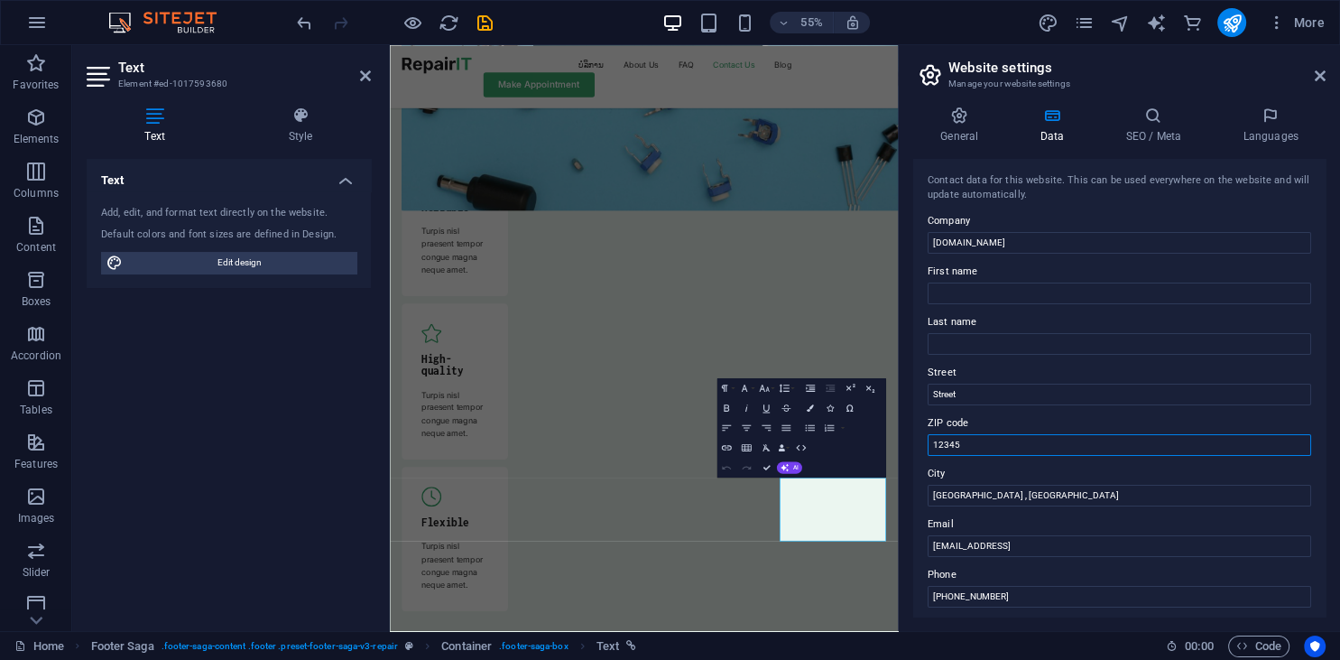
click at [928, 451] on input "12345" at bounding box center [1120, 445] width 384 height 22
type input "01080"
click at [985, 384] on input "Street" at bounding box center [1120, 395] width 384 height 22
drag, startPoint x: 987, startPoint y: 392, endPoint x: 916, endPoint y: 395, distance: 71.4
click at [928, 395] on input "Street" at bounding box center [1120, 395] width 384 height 22
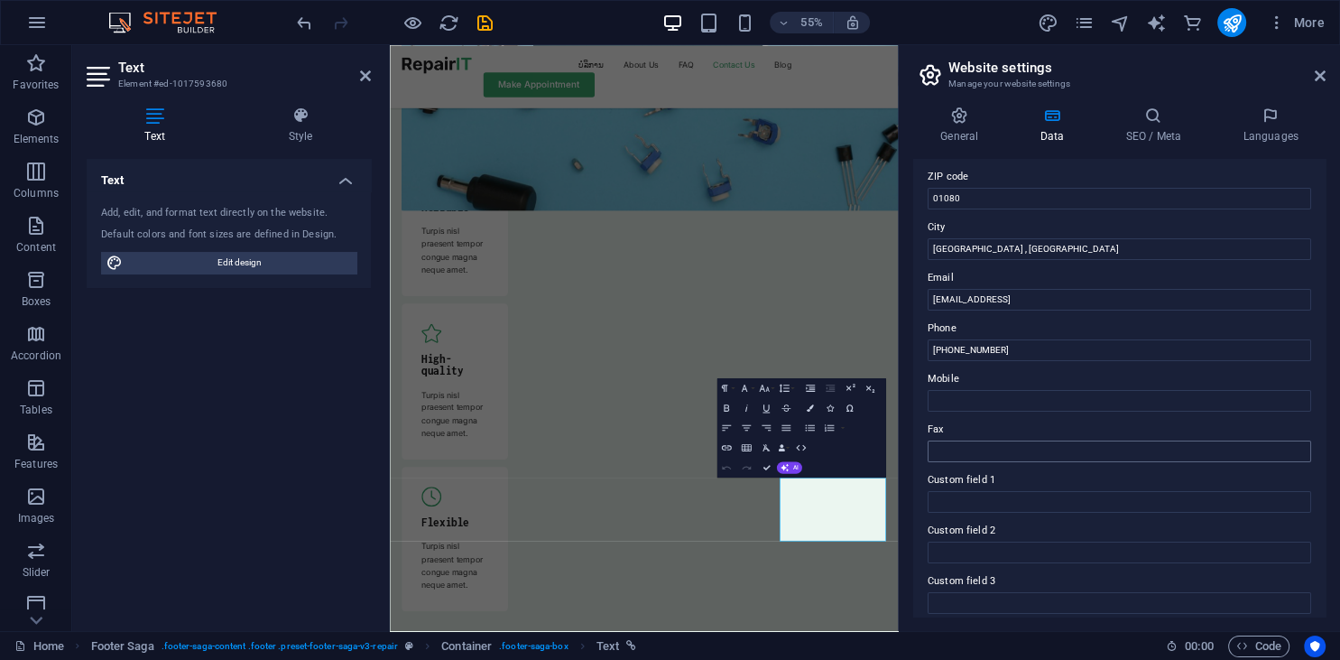
scroll to position [409, 0]
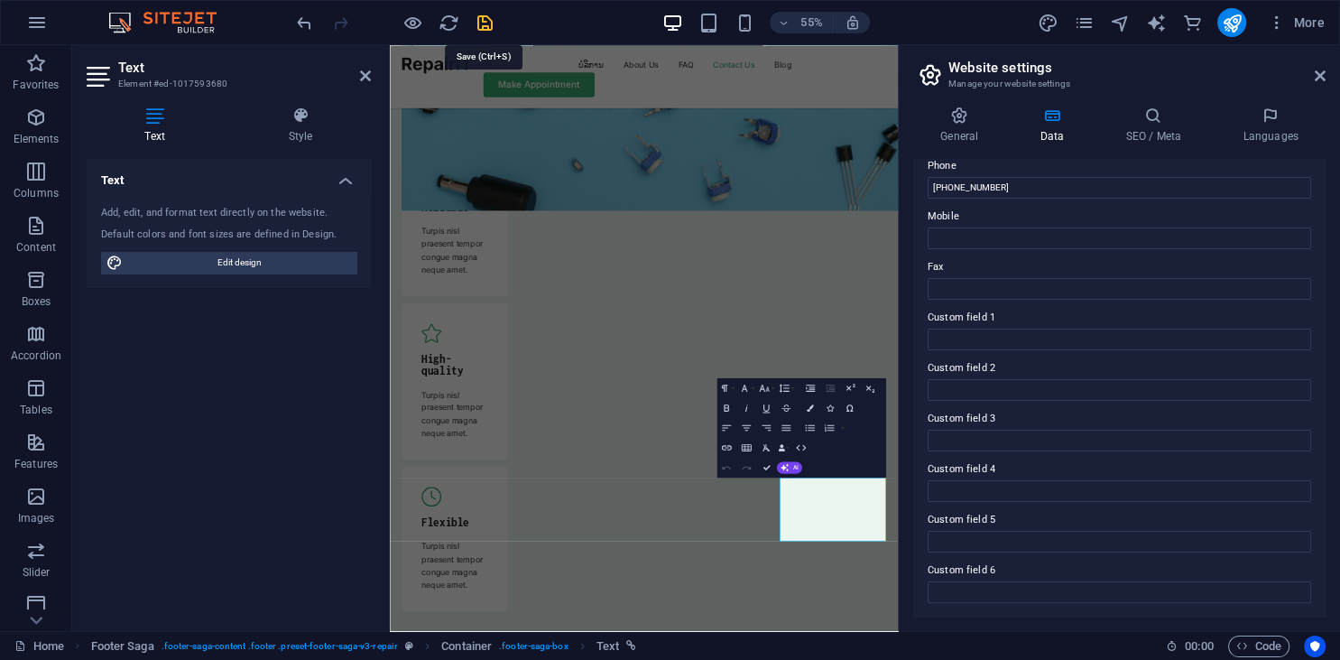
drag, startPoint x: 483, startPoint y: 22, endPoint x: 627, endPoint y: 328, distance: 338.3
click at [483, 22] on icon "save" at bounding box center [485, 23] width 21 height 21
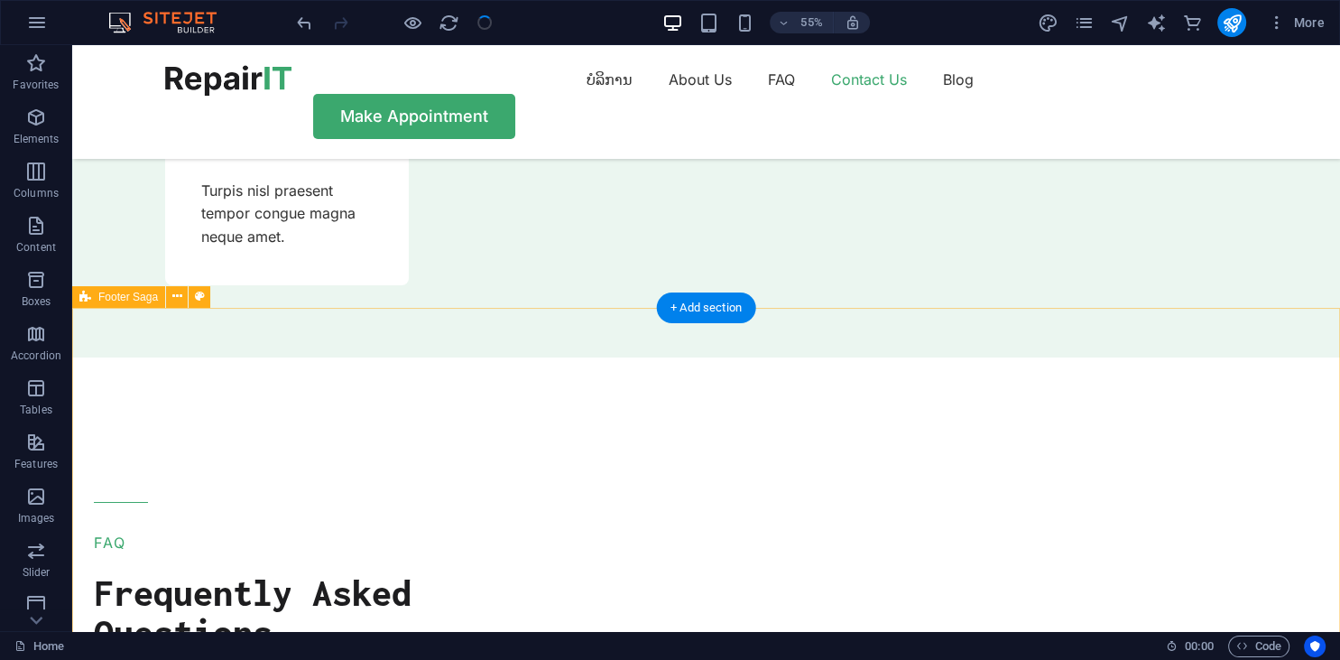
scroll to position [6117, 0]
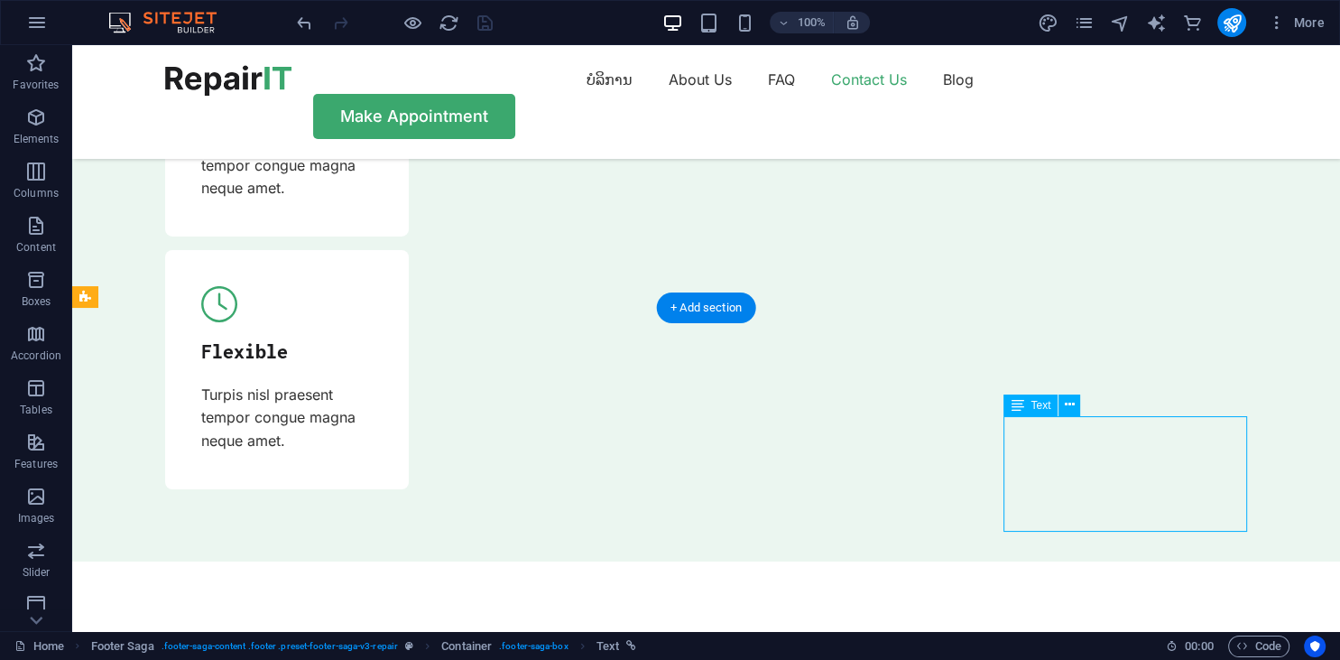
click at [1031, 411] on div "Text" at bounding box center [1030, 405] width 54 height 22
click at [1032, 410] on span "Text" at bounding box center [1041, 405] width 20 height 11
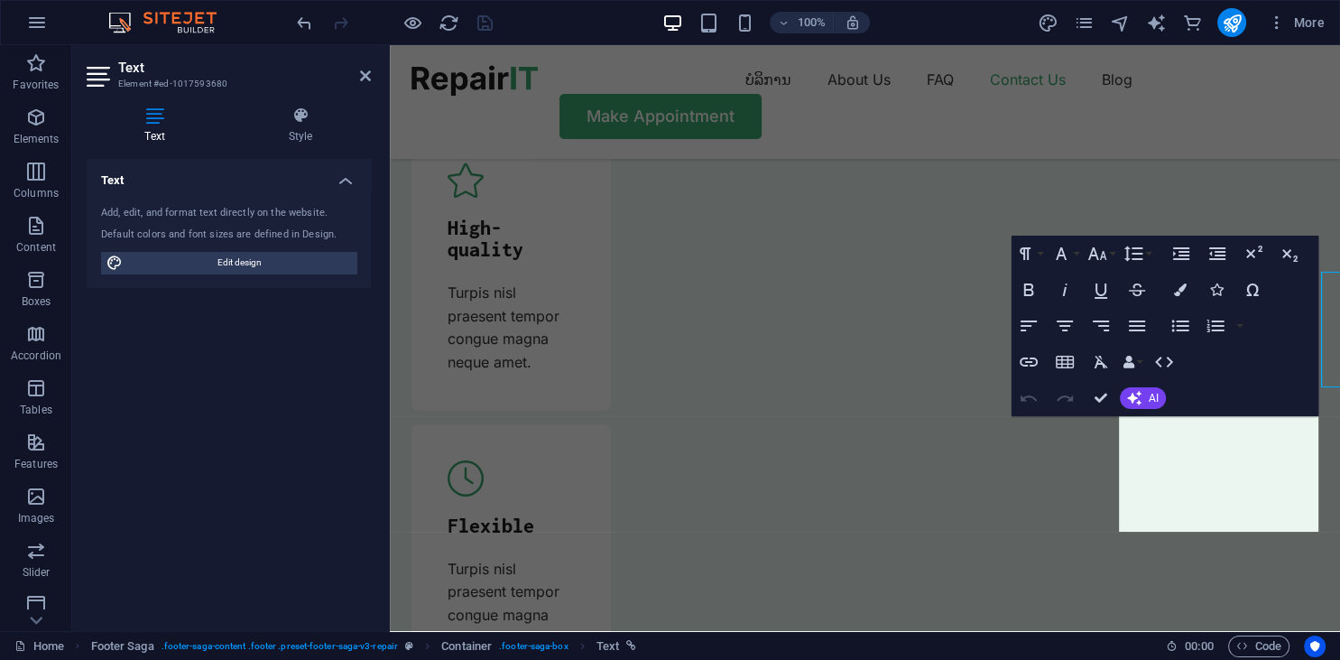
scroll to position [6261, 0]
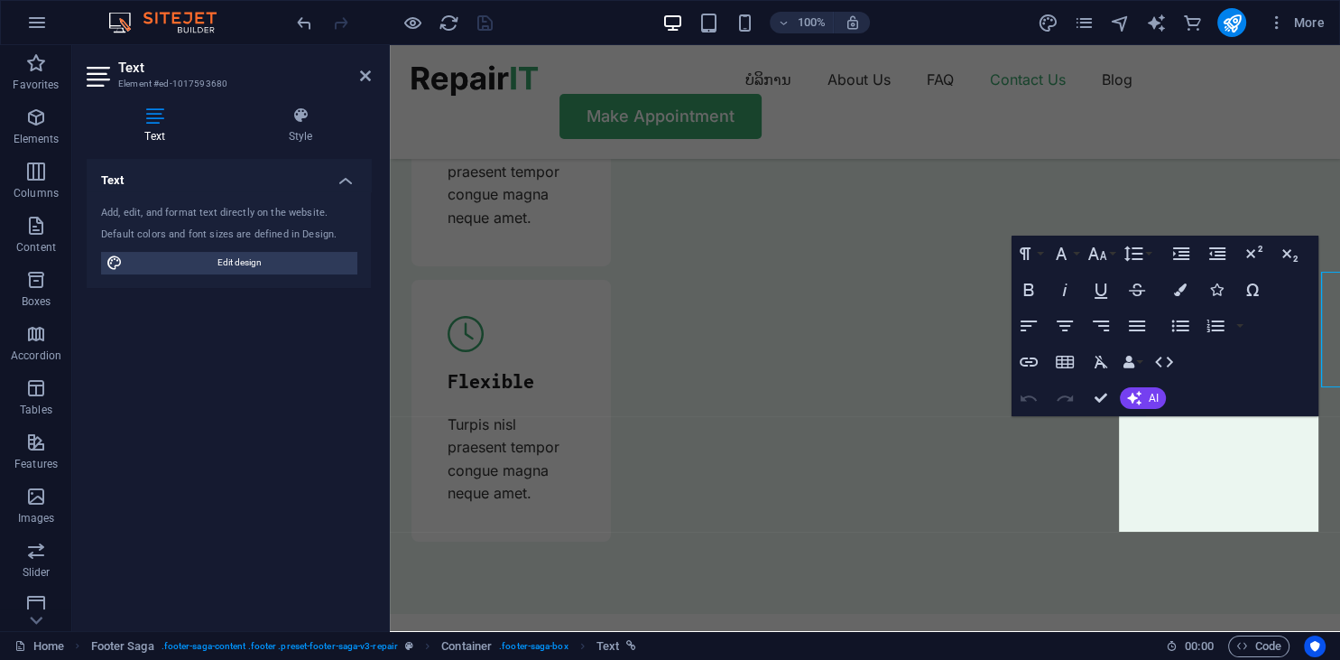
click at [1032, 410] on button "Undo" at bounding box center [1029, 398] width 34 height 36
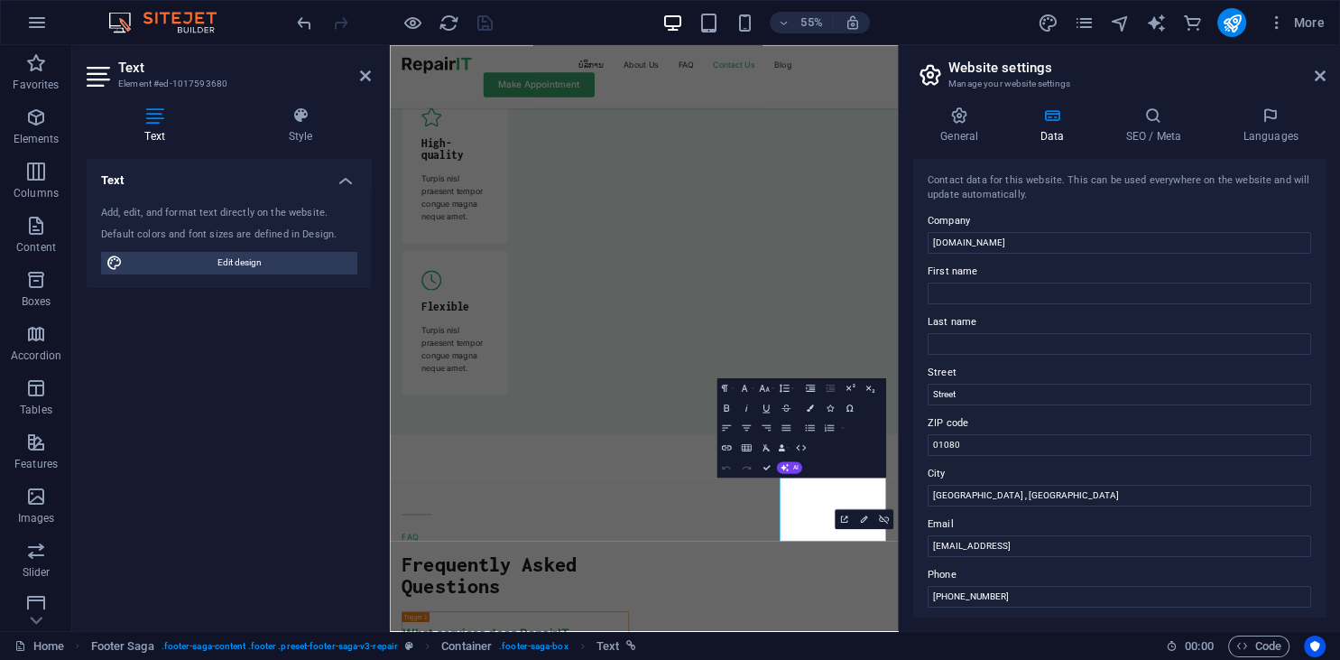
scroll to position [6320, 0]
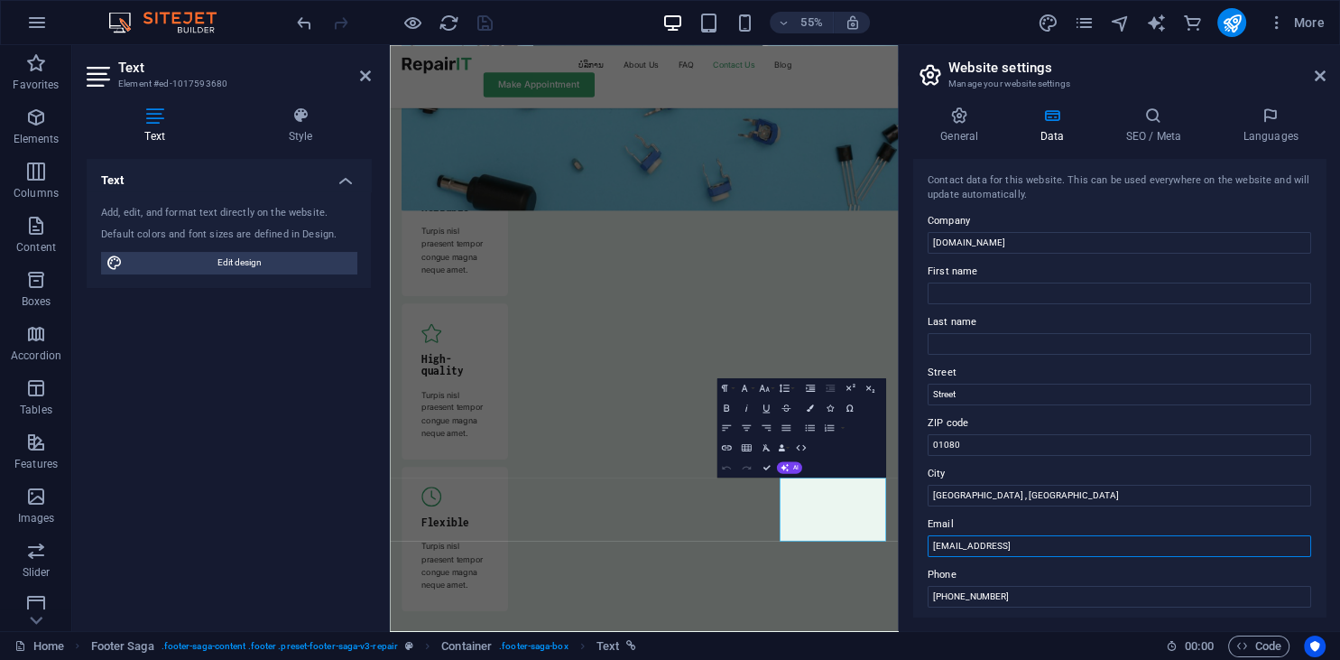
drag, startPoint x: 1186, startPoint y: 545, endPoint x: 893, endPoint y: 545, distance: 292.4
click at [928, 545] on input "[EMAIL_ADDRESS]" at bounding box center [1120, 546] width 384 height 22
type input "laoitserv@gmail.com"
click at [489, 25] on icon "save" at bounding box center [485, 23] width 21 height 21
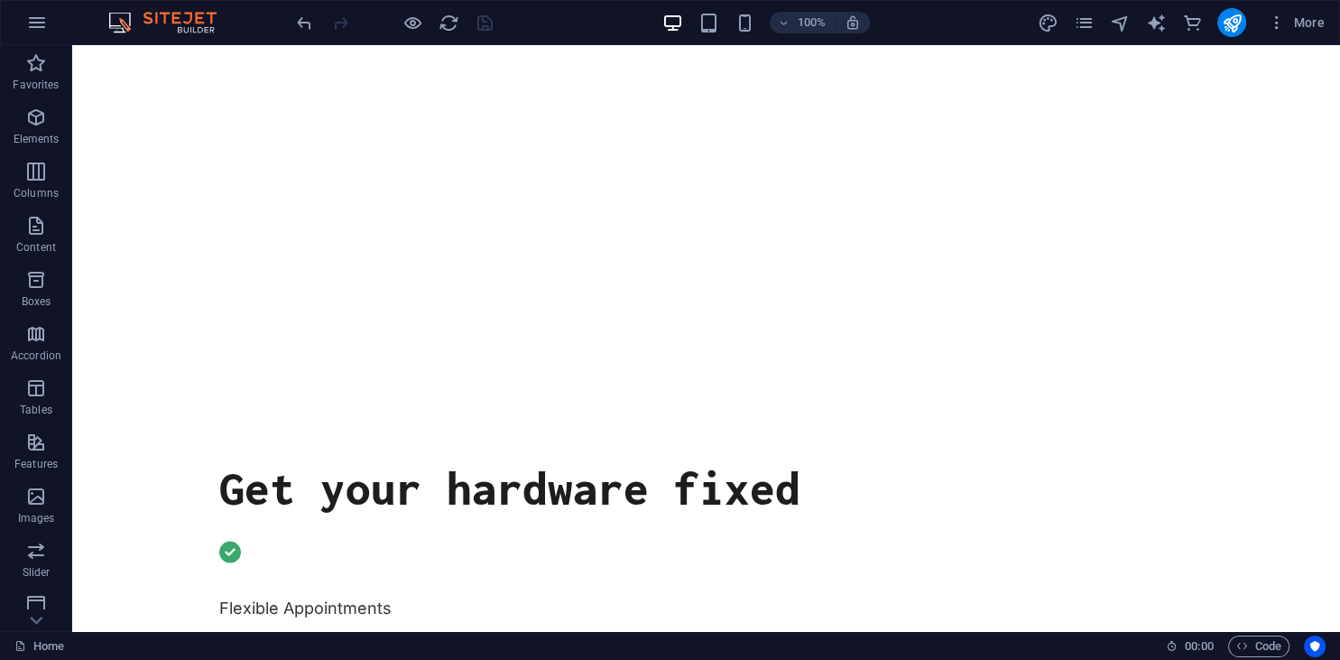
scroll to position [0, 0]
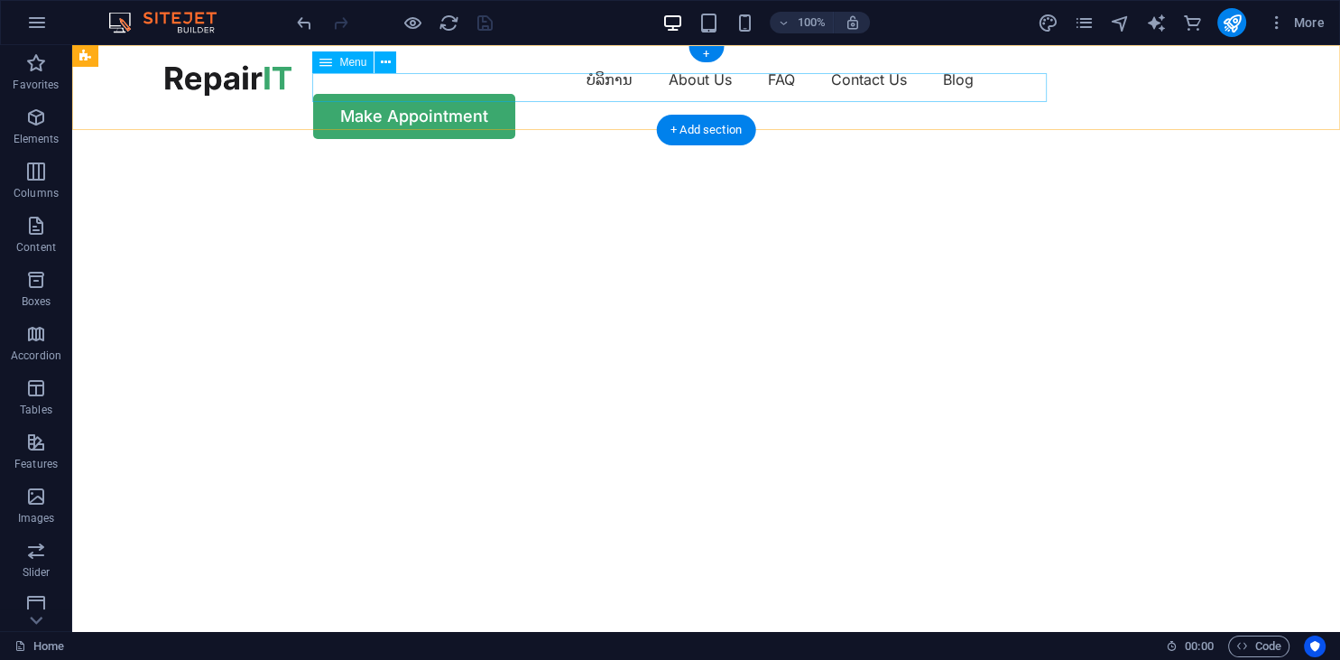
click at [511, 87] on nav "ບໍລິການ About Us FAQ Contact Us Blog" at bounding box center [706, 79] width 1083 height 29
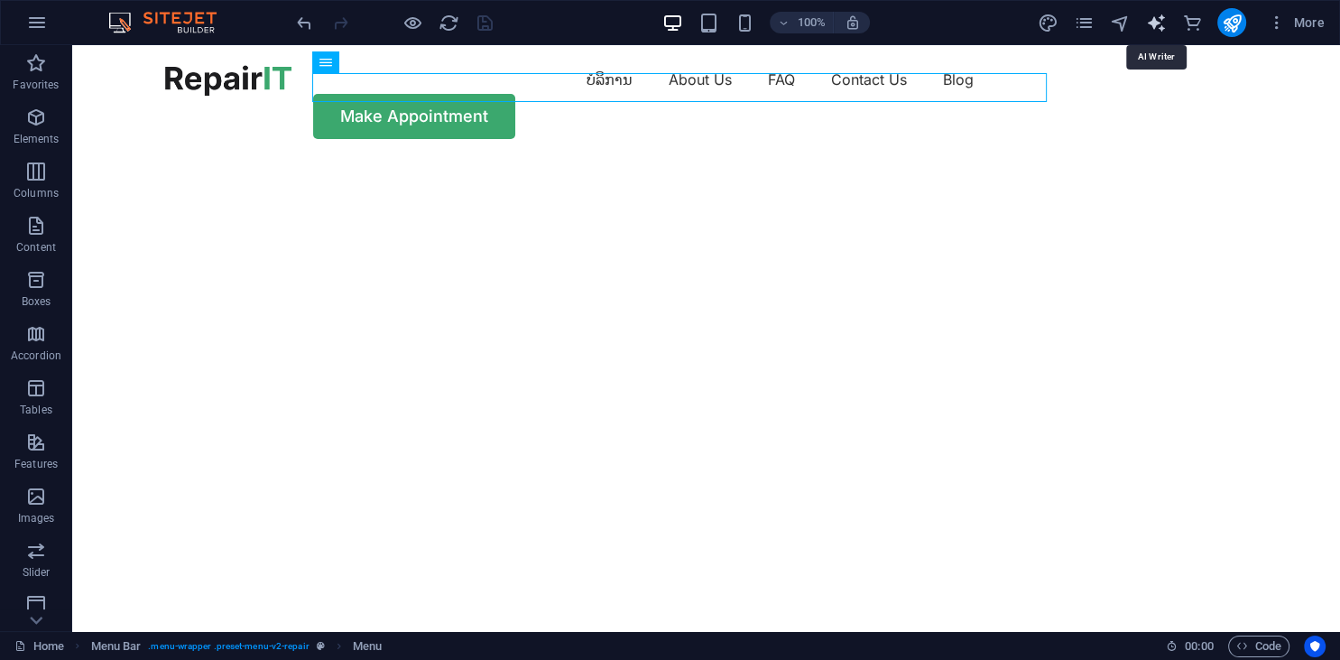
click at [1164, 22] on icon "text_generator" at bounding box center [1155, 23] width 21 height 21
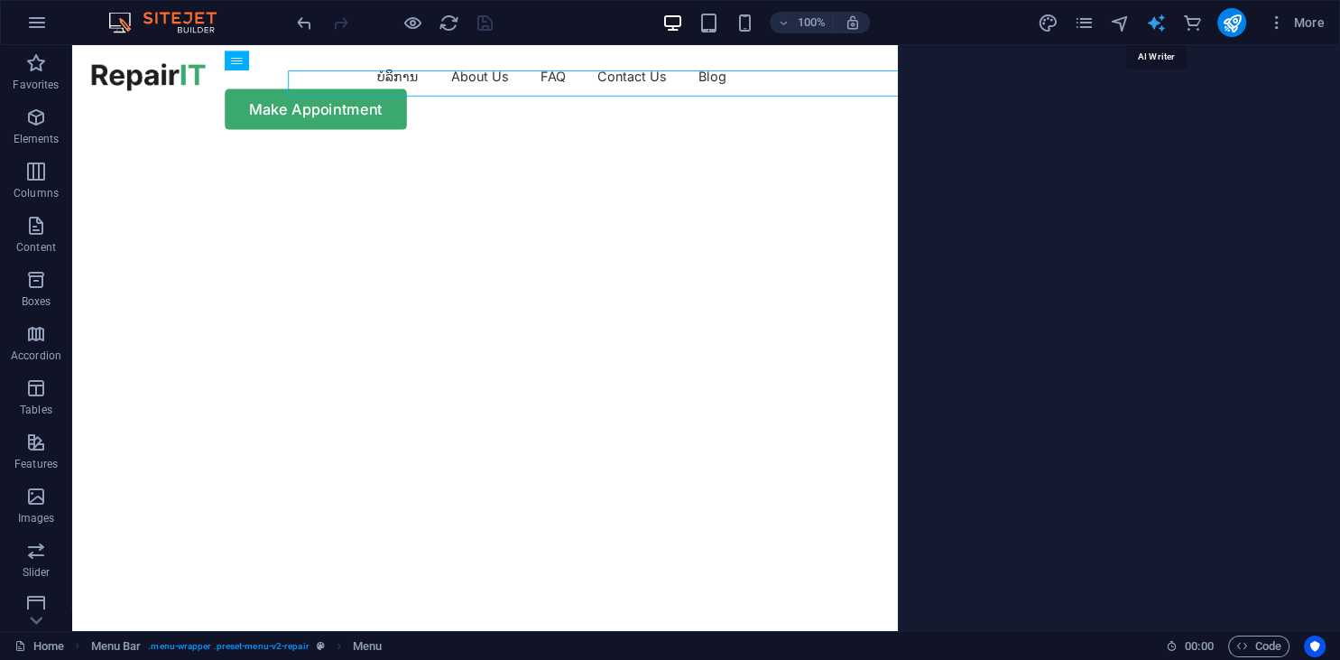
select select "English"
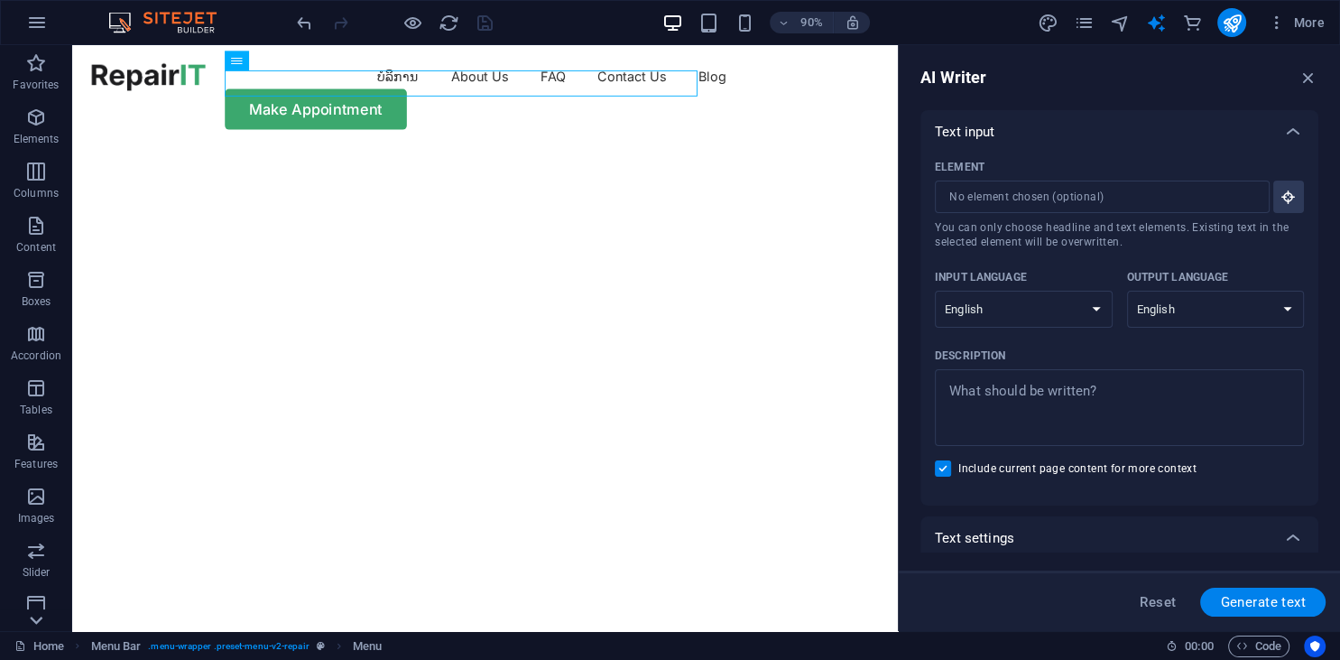
click at [35, 619] on icon at bounding box center [35, 619] width 25 height 25
click at [1090, 23] on icon "pages" at bounding box center [1083, 23] width 21 height 21
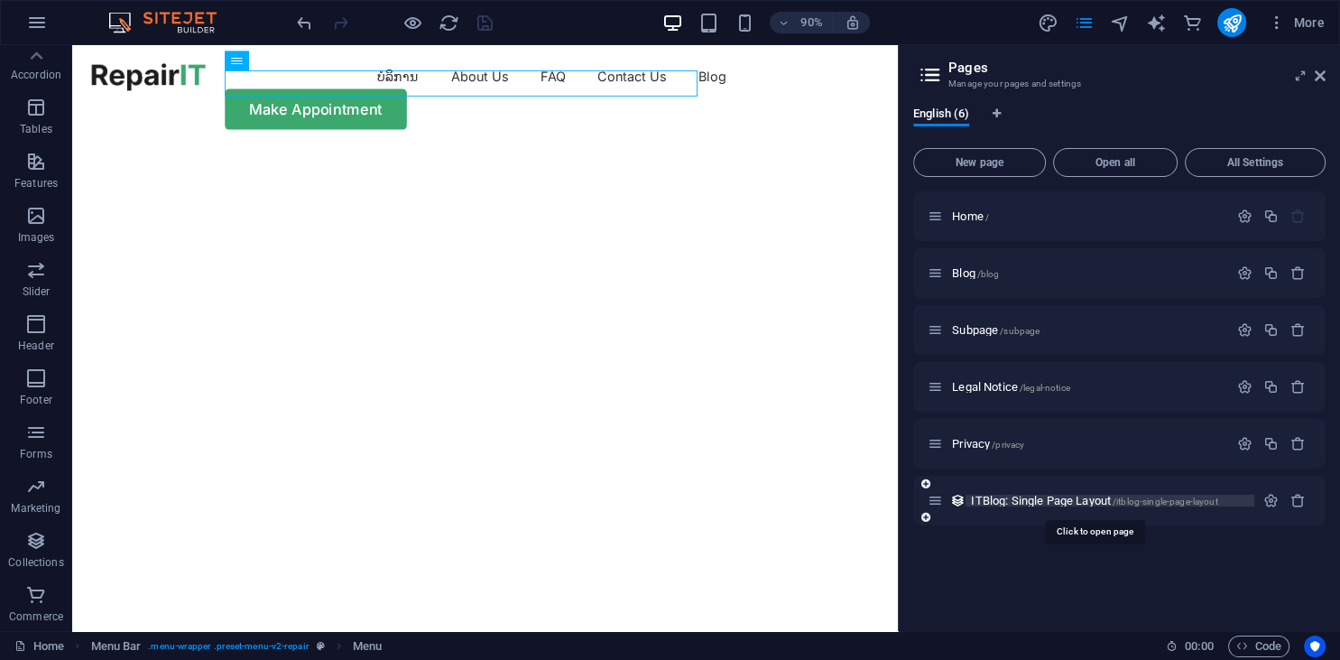
click at [1068, 500] on span "ITBlog: Single Page Layout /itblog-single-page-layout" at bounding box center [1094, 501] width 246 height 14
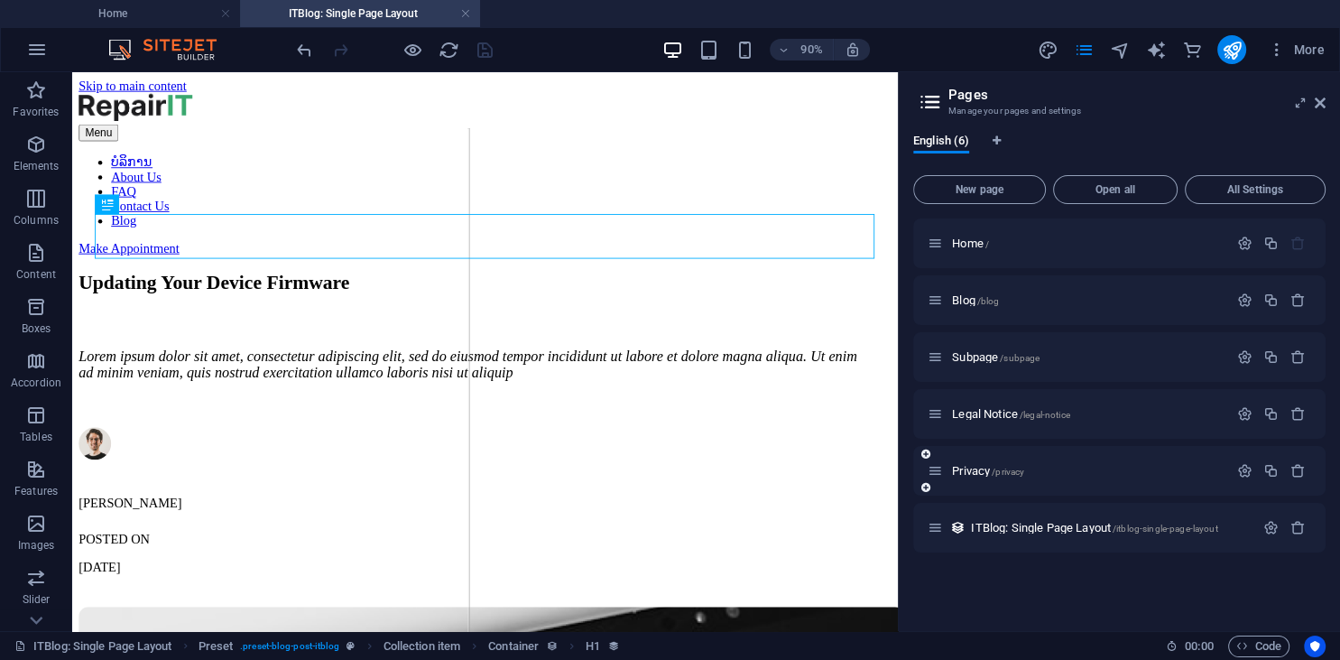
scroll to position [0, 0]
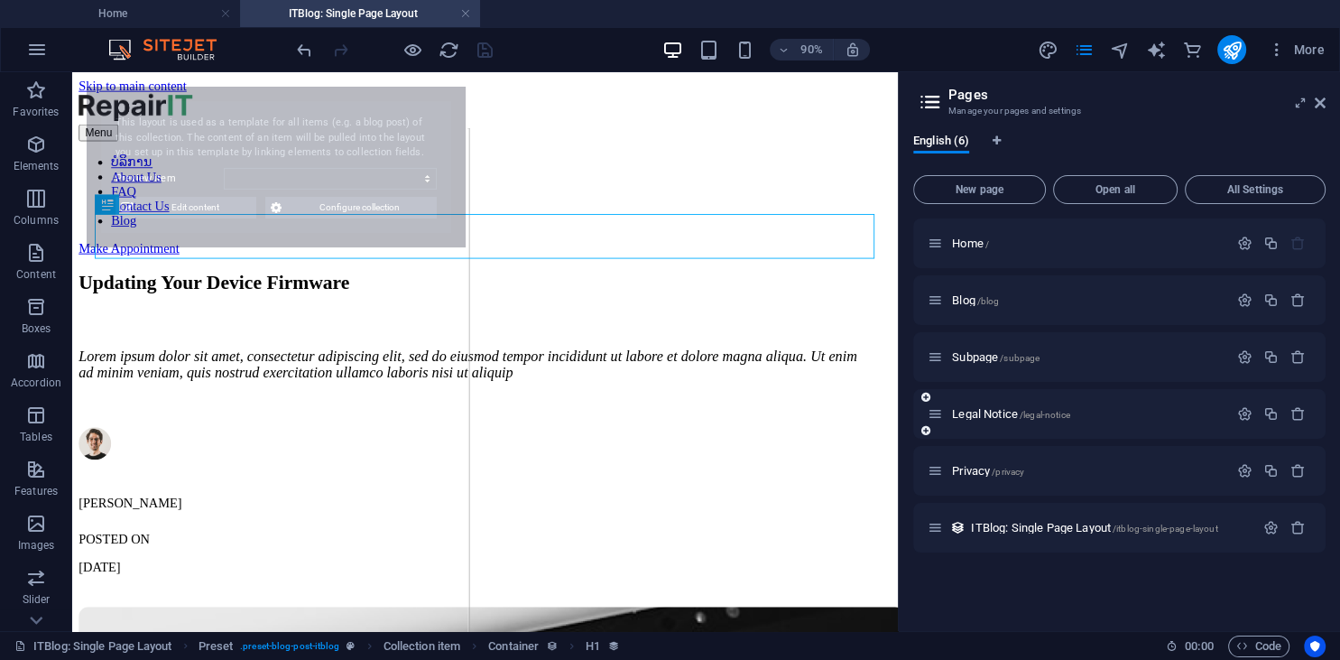
select select "68e36005732e884eab0be13e"
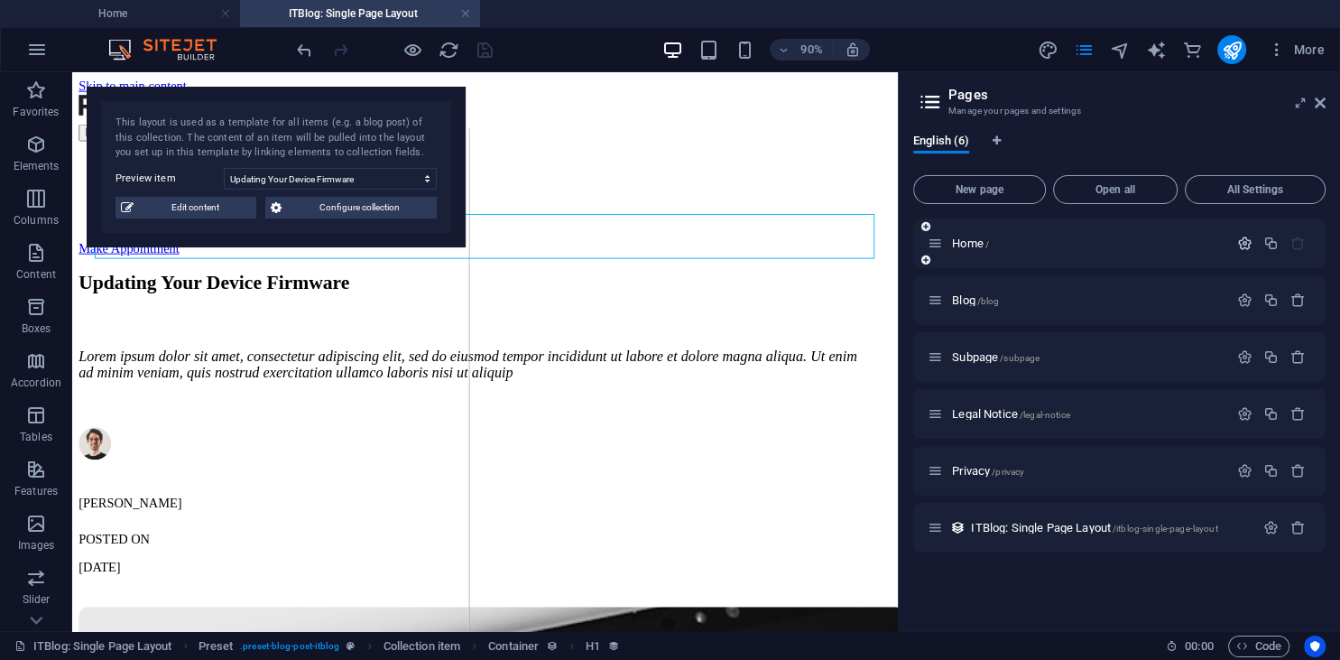
click at [1247, 245] on icon "button" at bounding box center [1244, 243] width 15 height 15
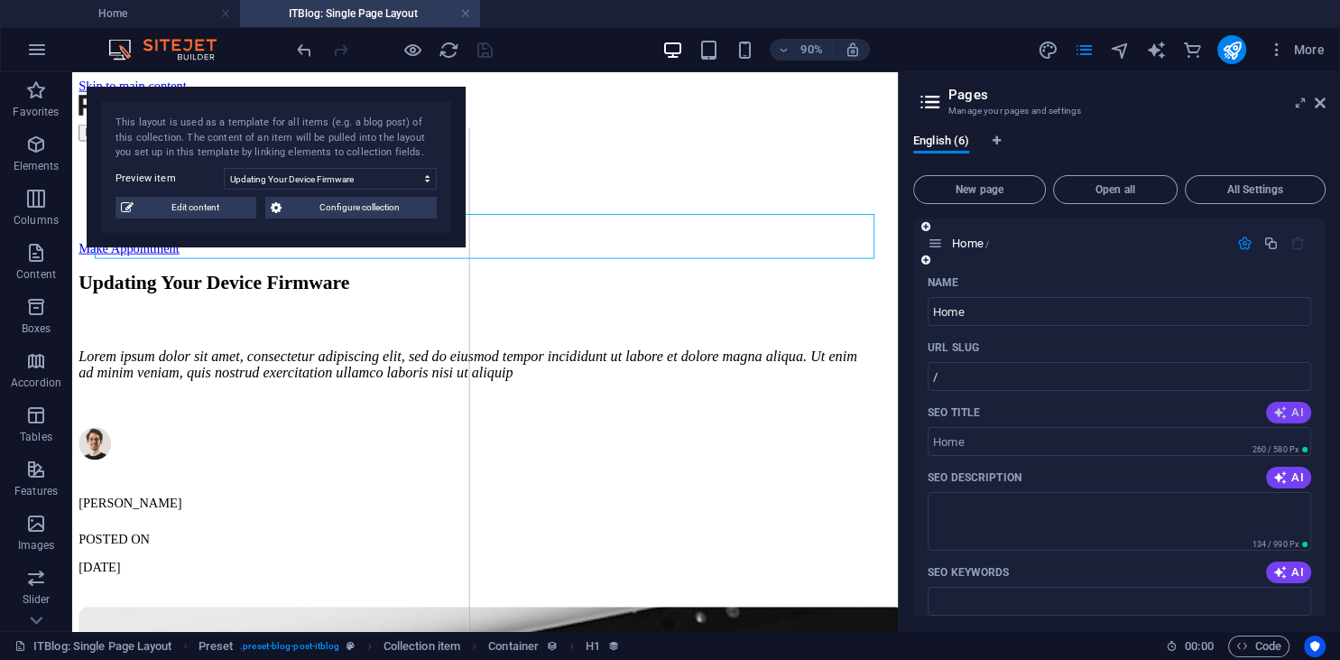
click at [1287, 420] on icon "button" at bounding box center [1280, 412] width 14 height 14
type input "Fast & Affordable Tech Repair"
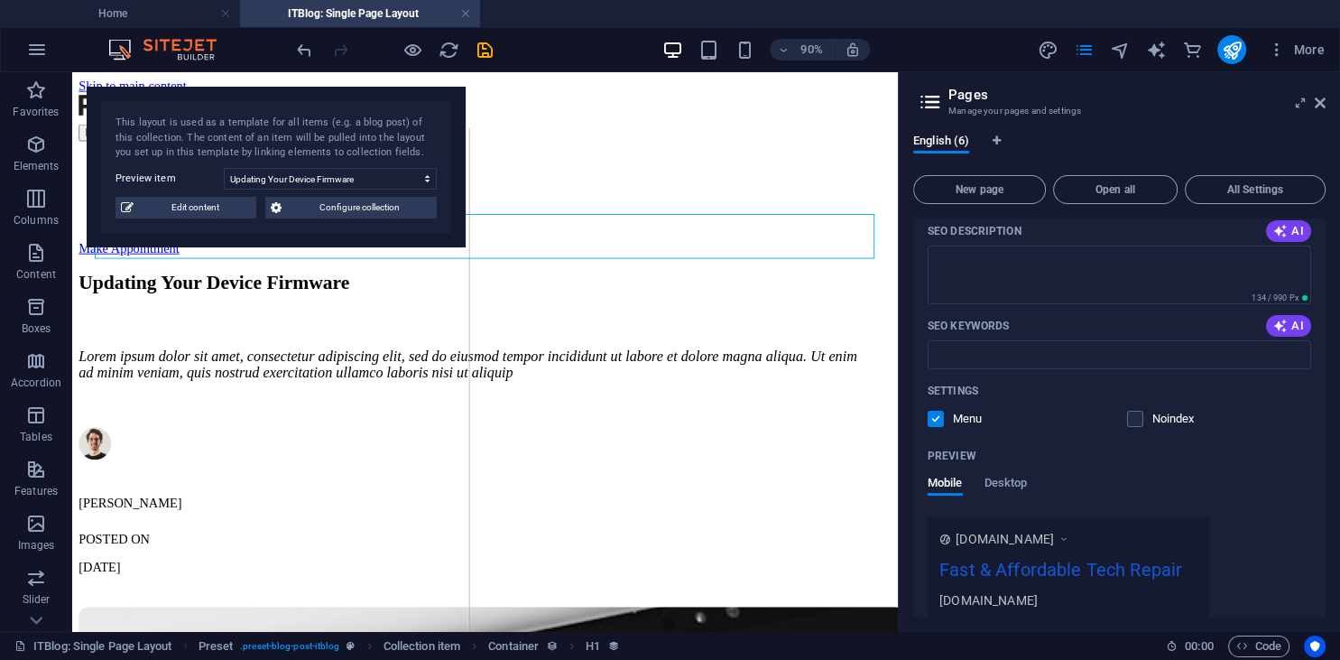
scroll to position [411, 0]
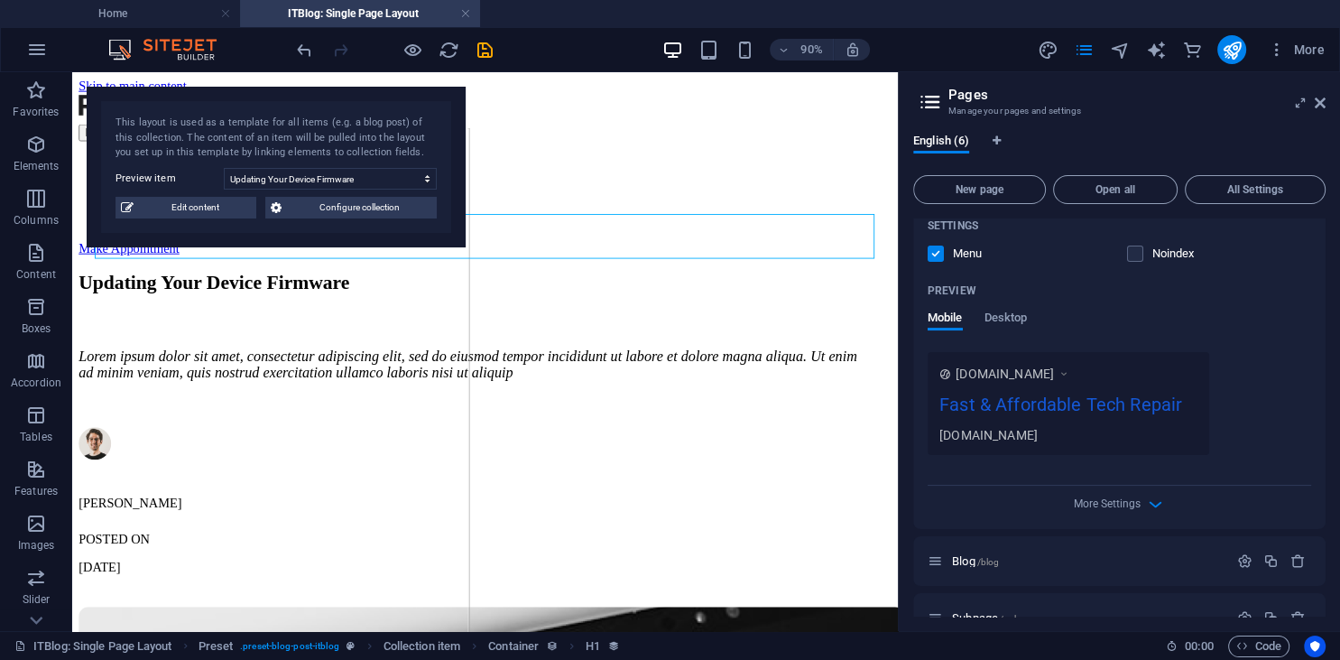
drag, startPoint x: 1020, startPoint y: 414, endPoint x: 1339, endPoint y: 41, distance: 491.6
click at [1074, 251] on div "Menu" at bounding box center [1020, 253] width 185 height 16
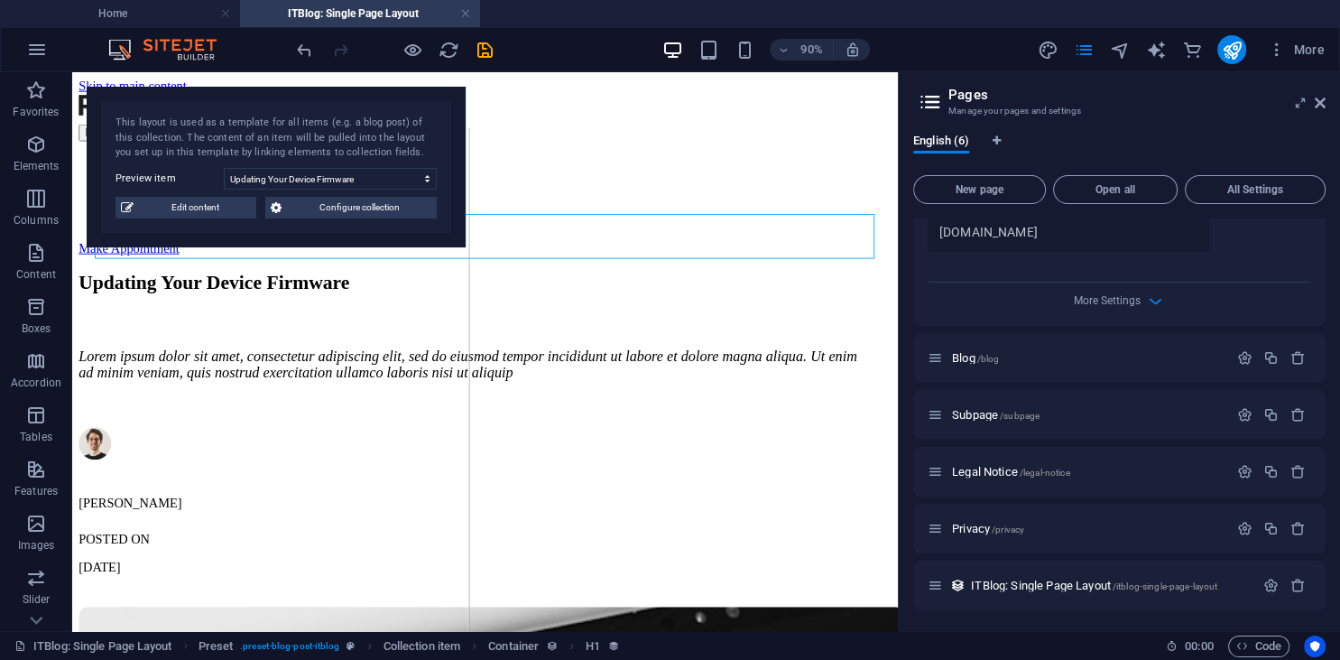
scroll to position [532, 0]
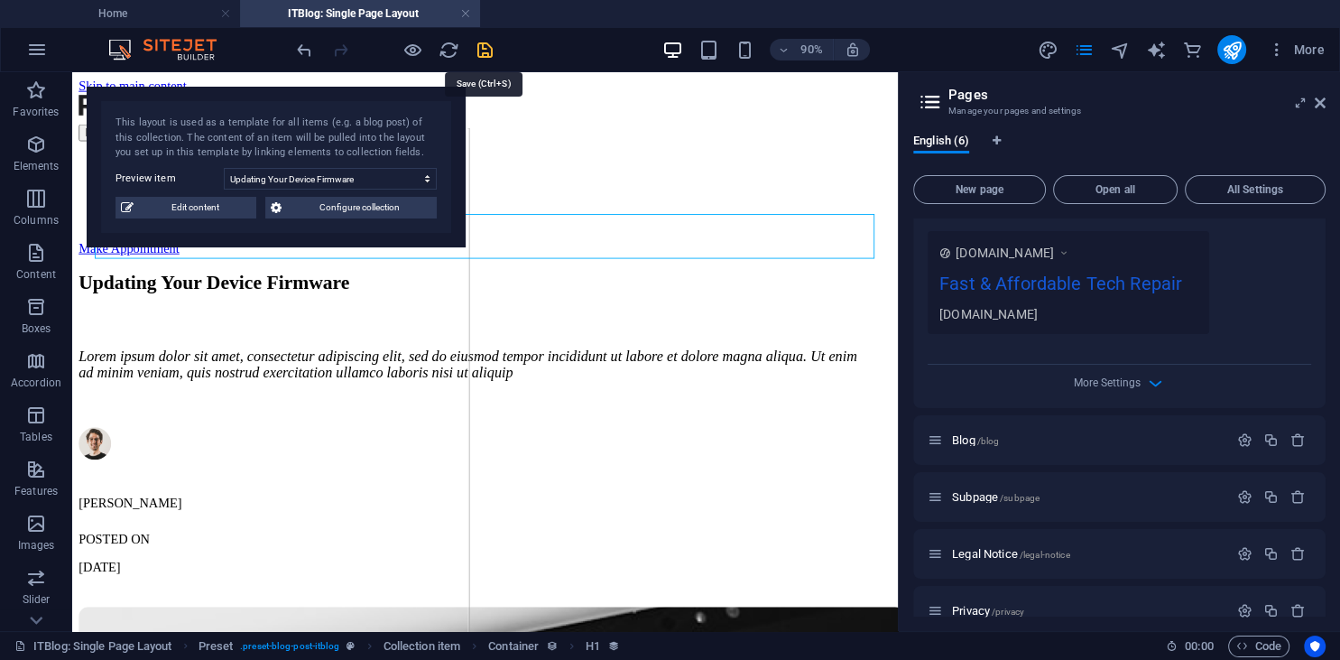
click at [483, 52] on icon "save" at bounding box center [485, 50] width 21 height 21
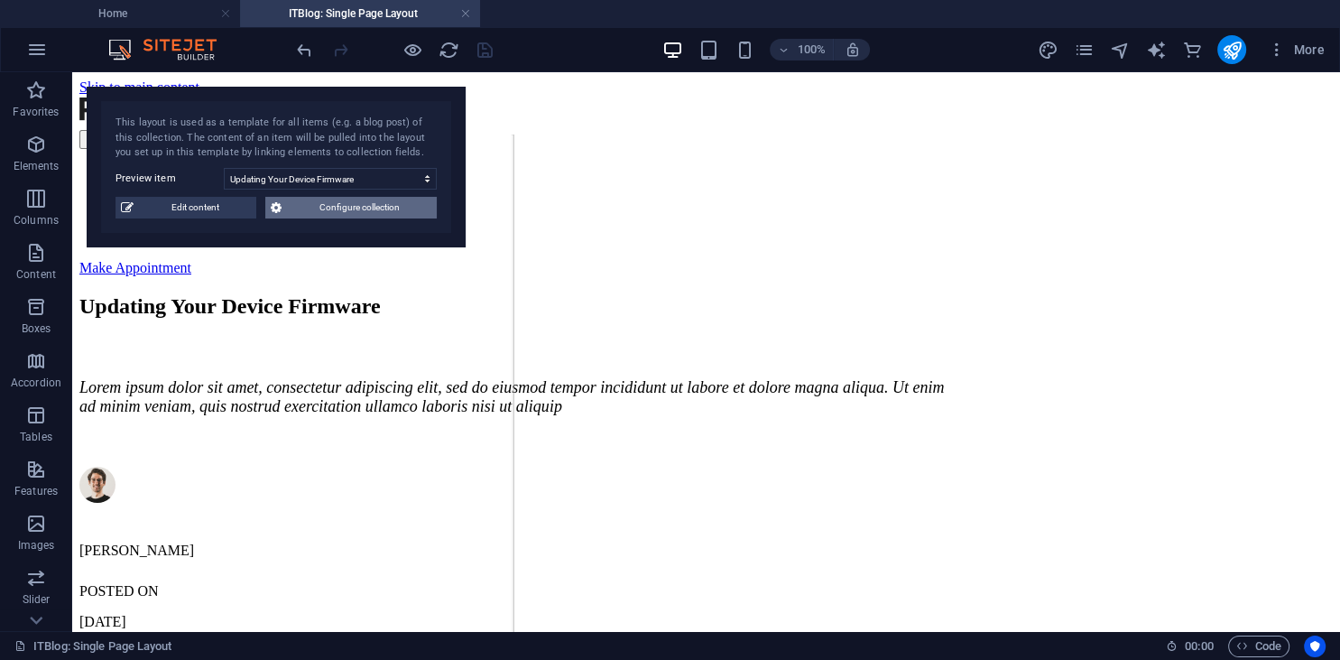
click at [342, 211] on span "Configure collection" at bounding box center [359, 208] width 144 height 22
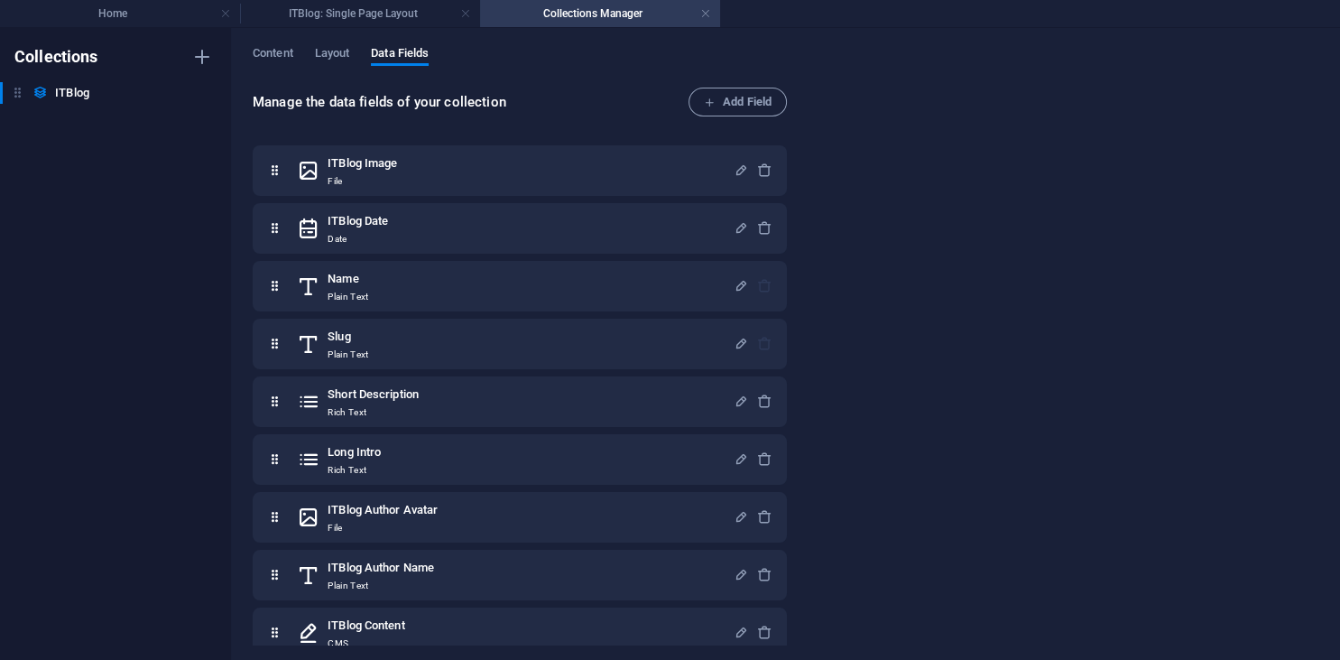
click at [850, 195] on div "Manage the data fields of your collection Add Field ITBlog Image File ITBlog Da…" at bounding box center [786, 367] width 1066 height 559
click at [330, 55] on span "Layout" at bounding box center [332, 54] width 35 height 25
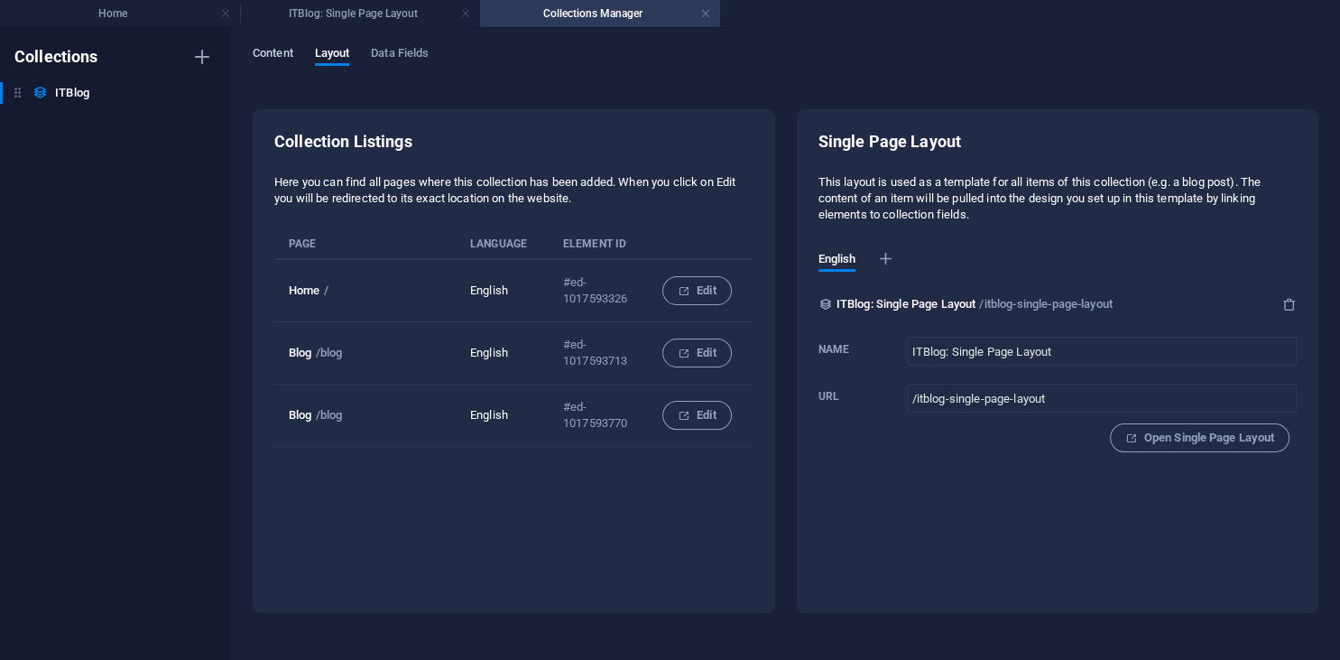
click at [278, 50] on span "Content" at bounding box center [273, 54] width 41 height 25
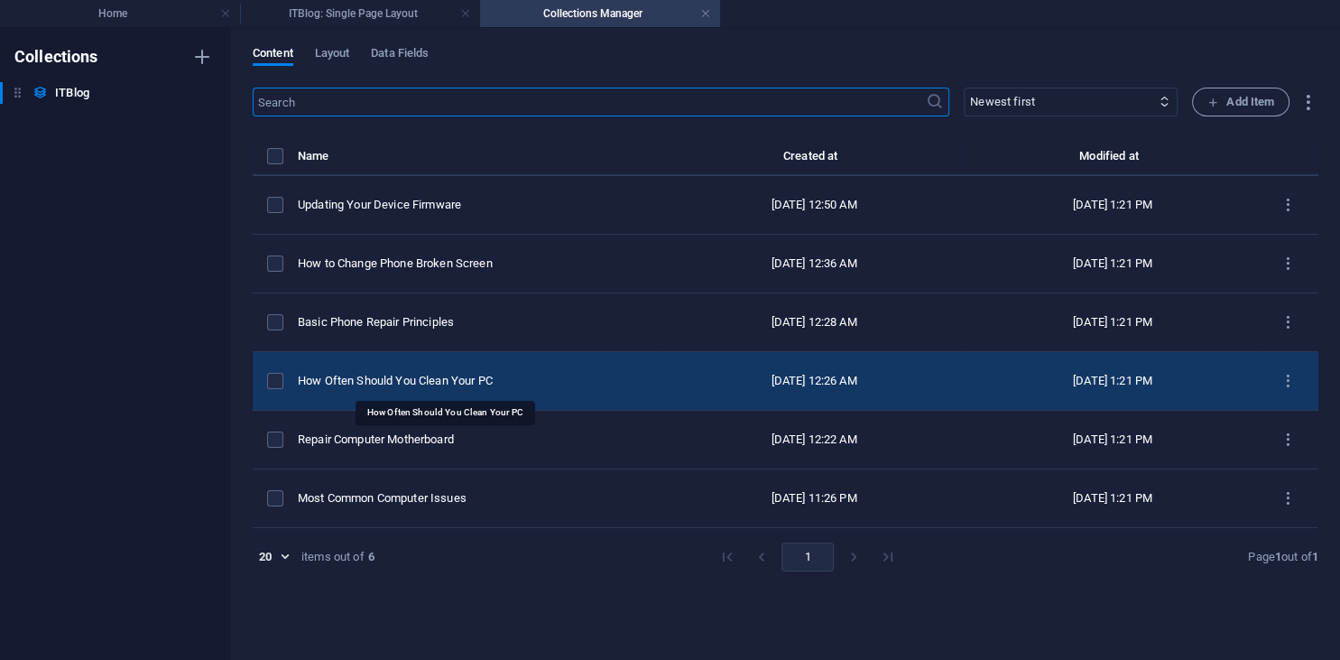
click at [370, 374] on div "How Often Should You Clean Your PC" at bounding box center [472, 381] width 348 height 16
select select "PC"
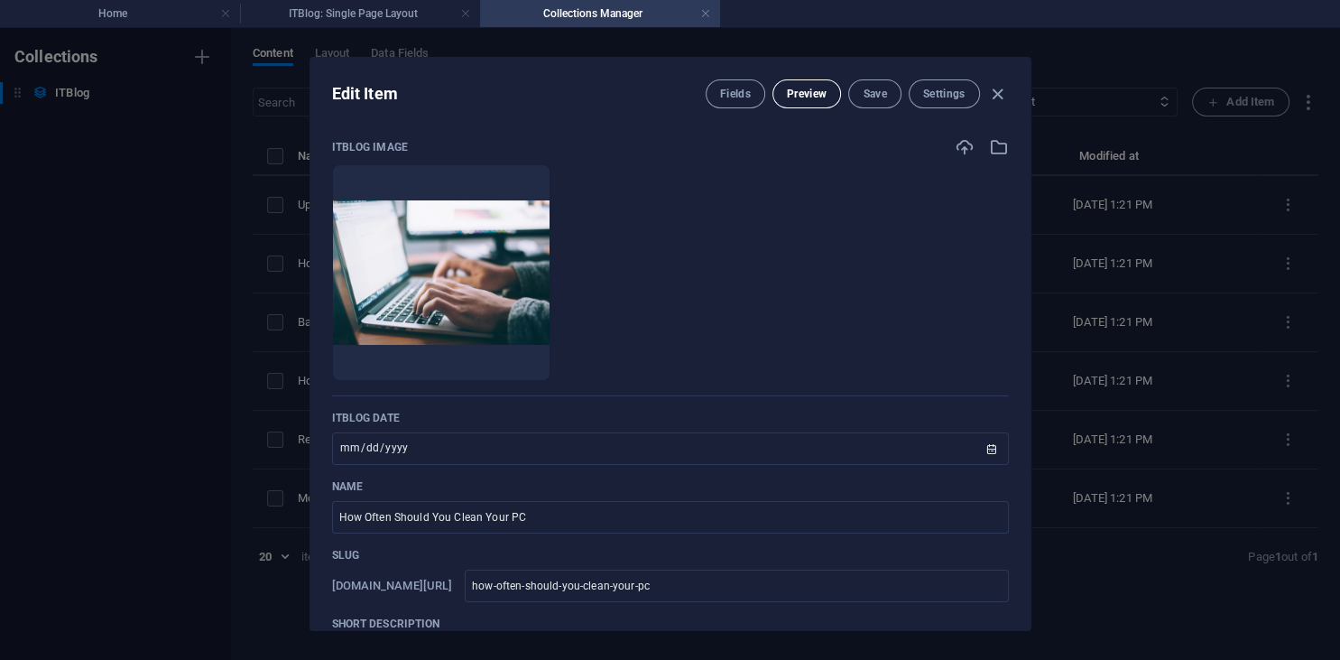
click at [788, 93] on span "Preview" at bounding box center [807, 94] width 40 height 14
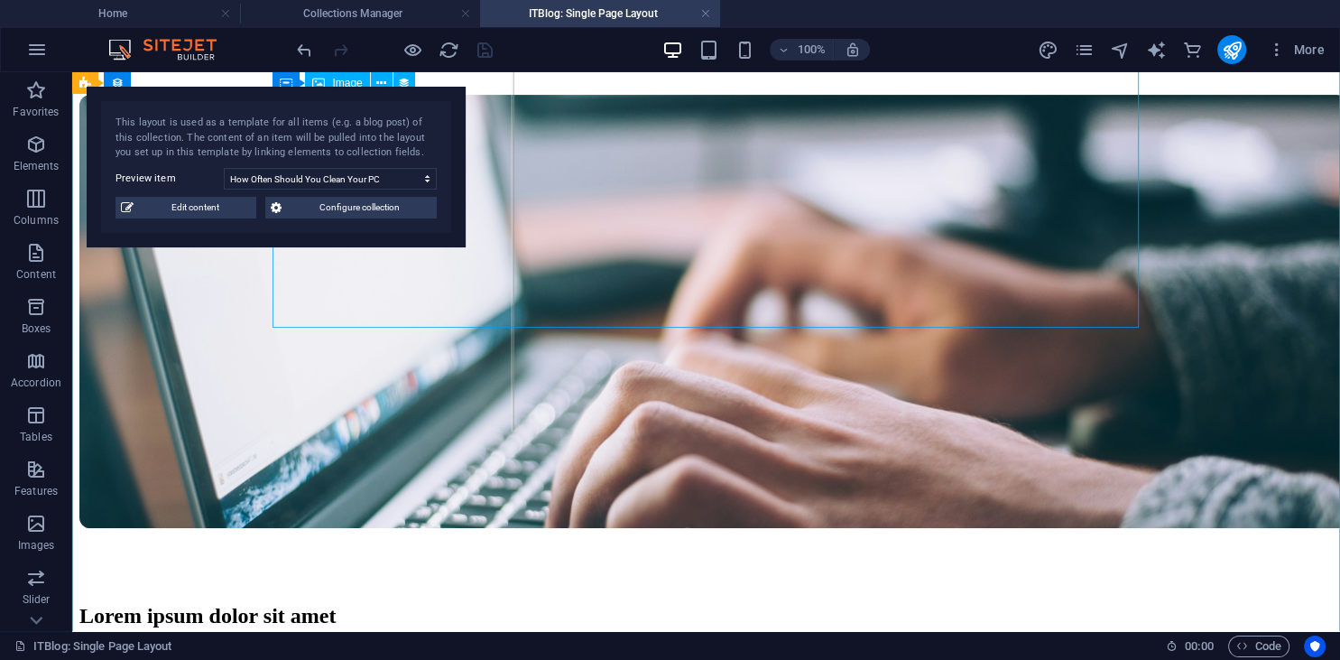
scroll to position [0, 0]
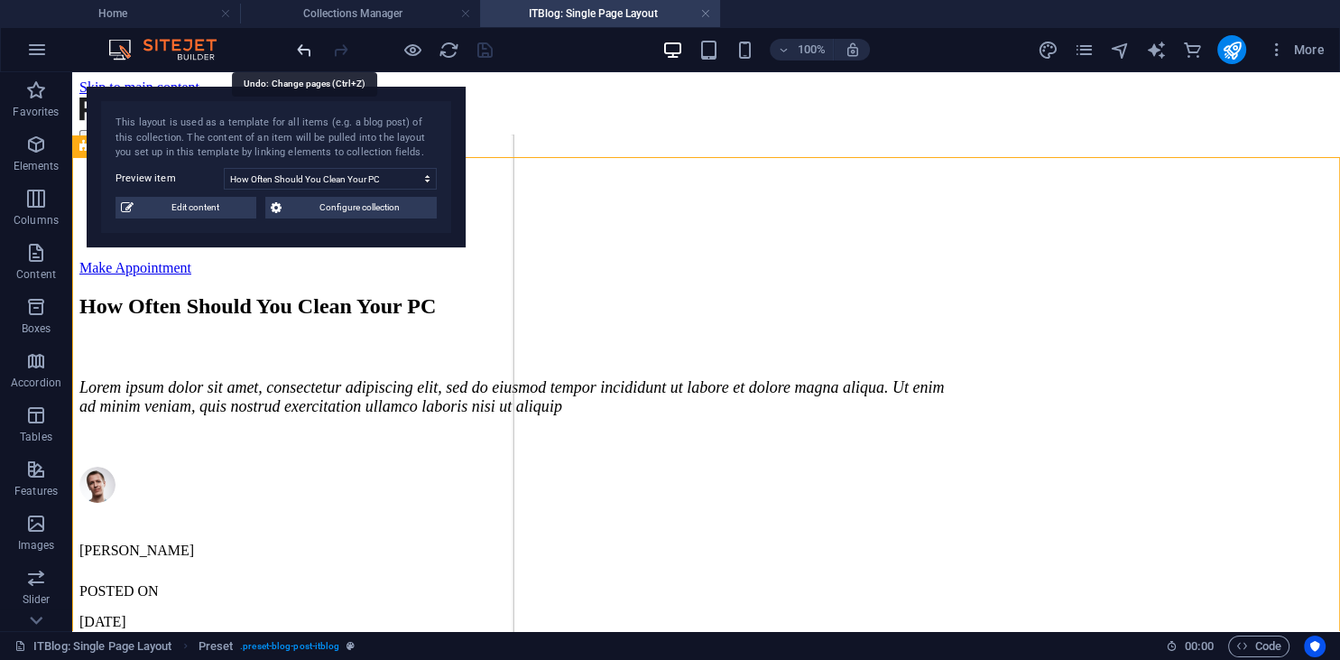
click at [310, 55] on icon "undo" at bounding box center [304, 50] width 21 height 21
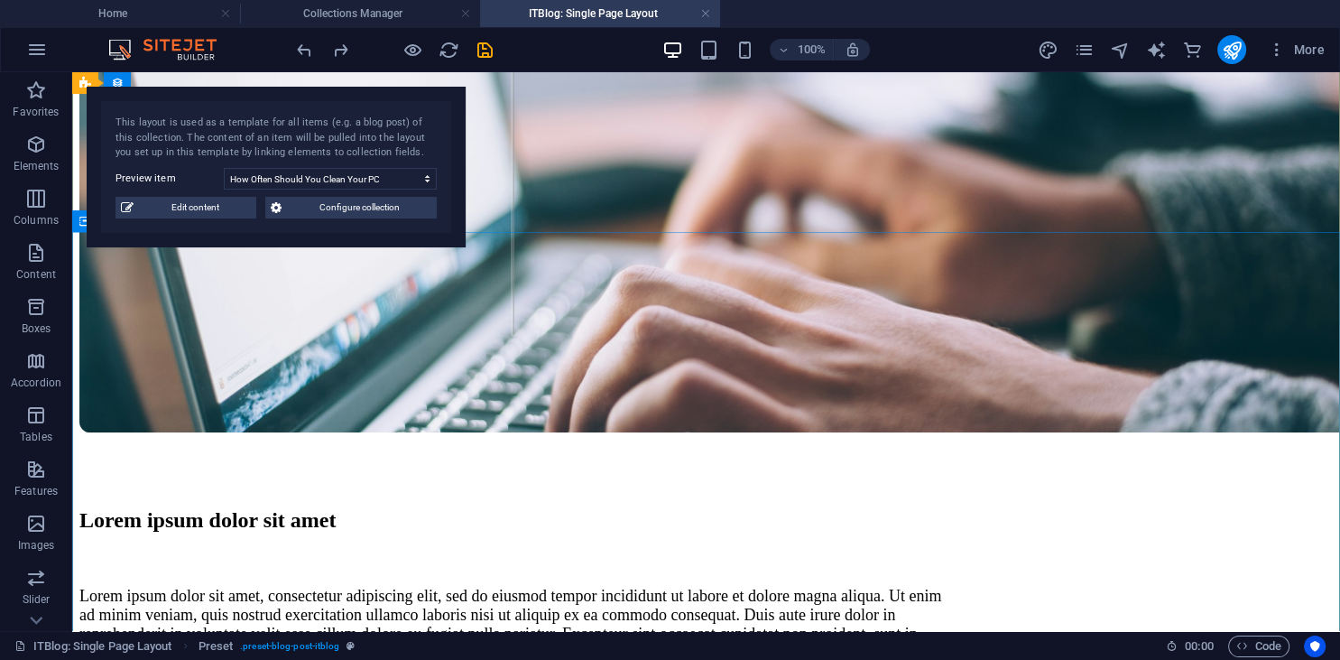
scroll to position [476, 0]
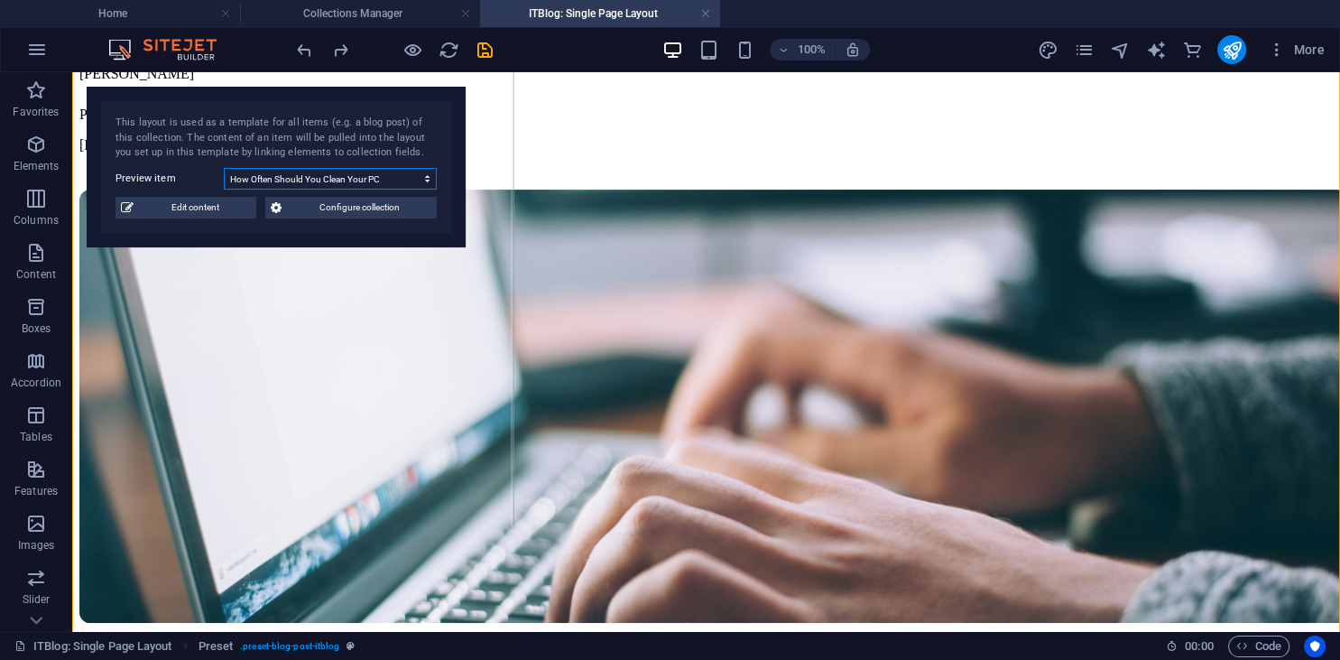
click at [224, 168] on select "Updating Your Device Firmware How to Change Phone Broken Screen Basic Phone Rep…" at bounding box center [330, 179] width 213 height 22
select select "68e36005732e884eab0be13c"
click option "Most Common Computer Issues" at bounding box center [0, 0] width 0 height 0
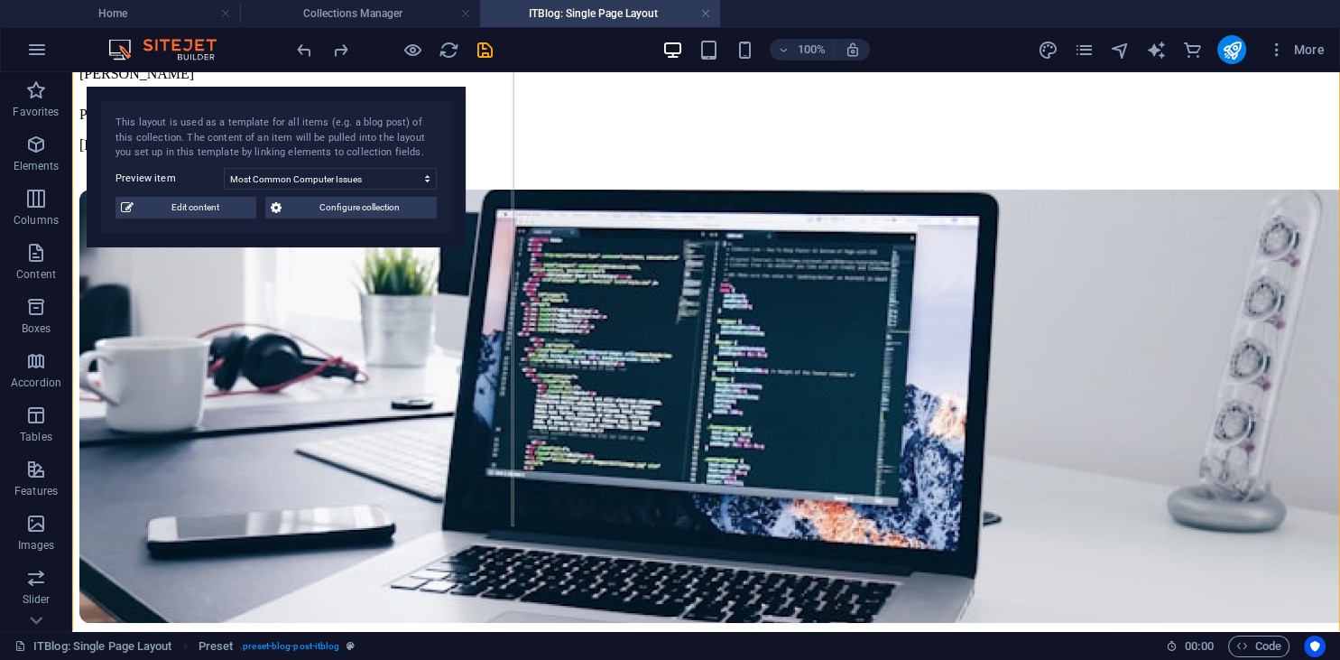
click at [168, 191] on div "This layout is used as a template for all items (e.g. a blog post) of this coll…" at bounding box center [276, 167] width 379 height 161
click at [161, 200] on span "Edit content" at bounding box center [195, 208] width 112 height 22
type input "2025-10-06"
type input "Most Common Computer Issues"
type input "most-common-computer-issues"
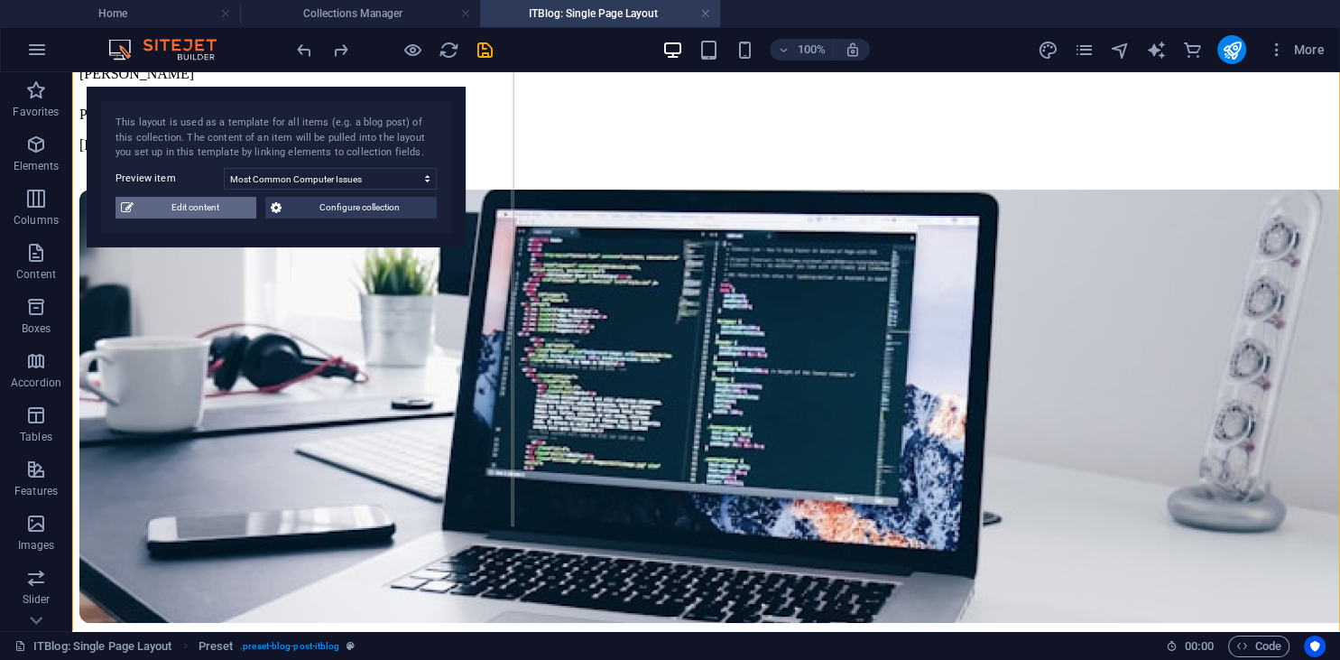
type input "most-common-computer-issues"
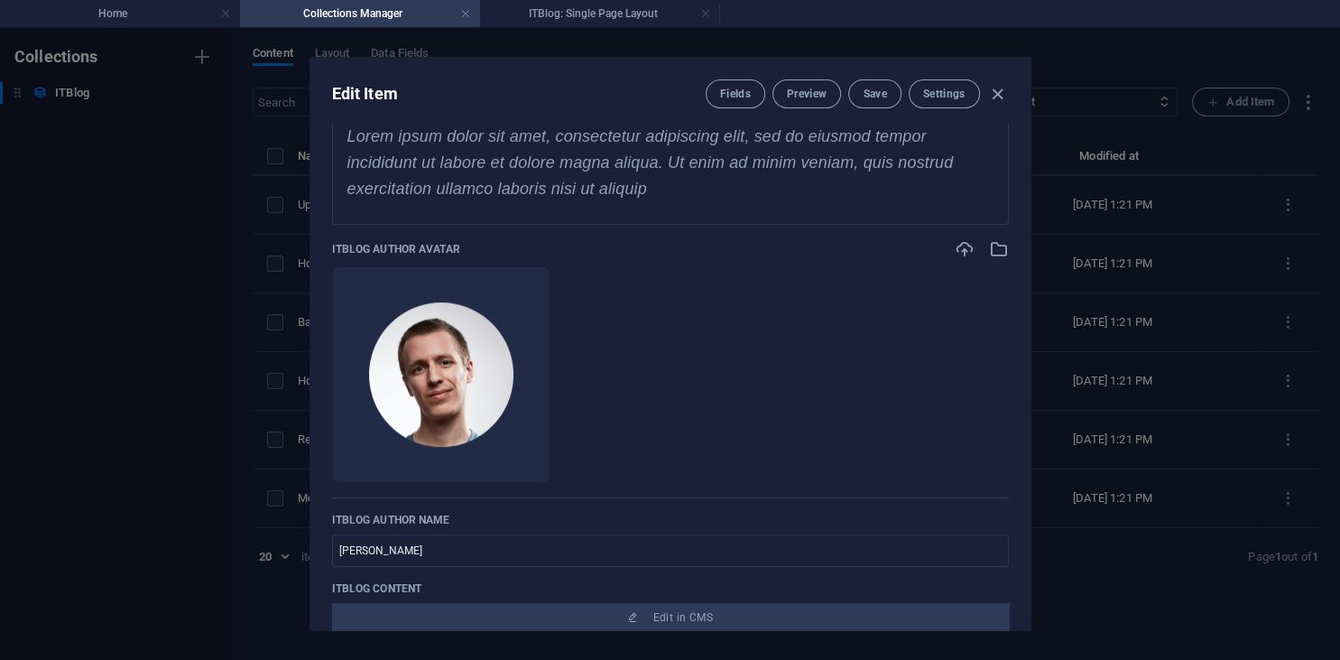
scroll to position [522, 0]
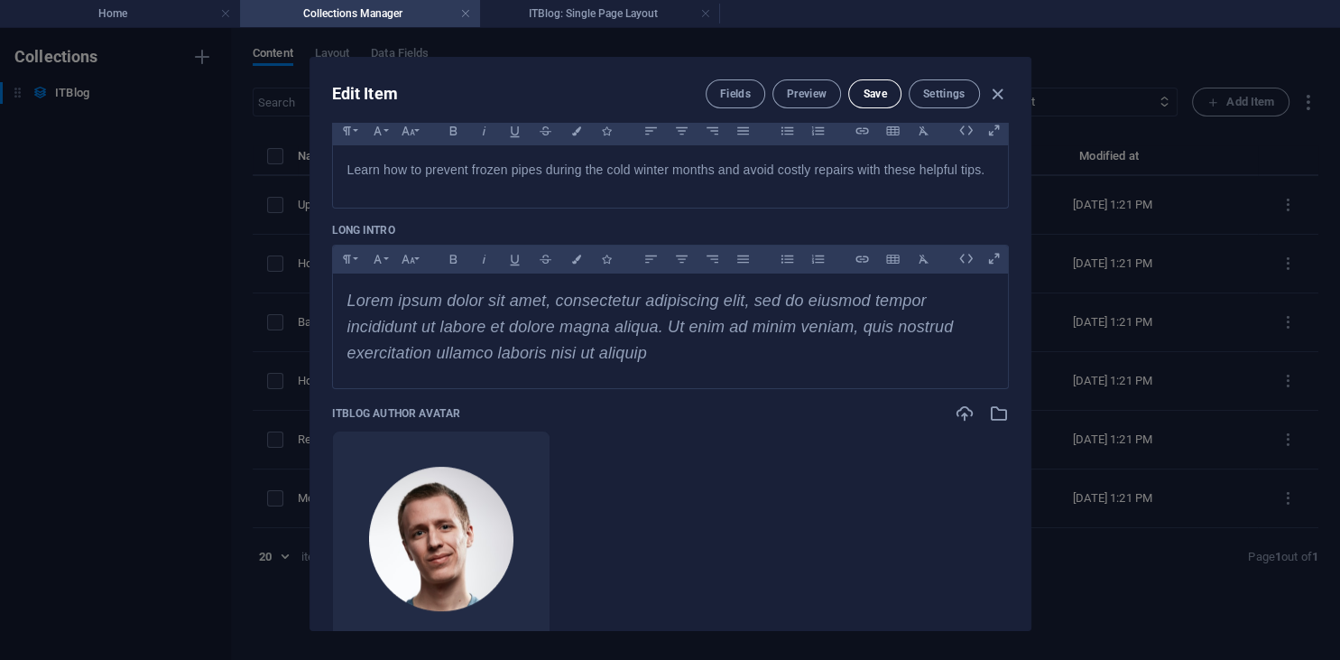
click at [875, 88] on span "Save" at bounding box center [874, 94] width 23 height 14
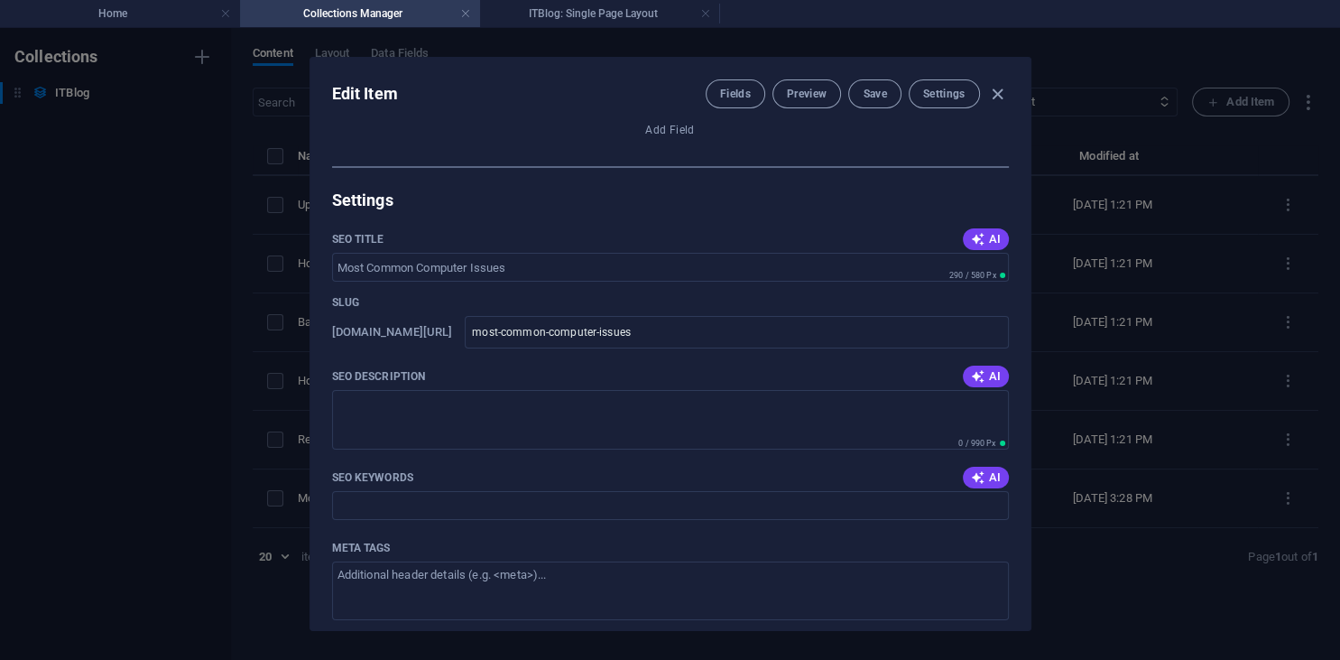
scroll to position [2085, 0]
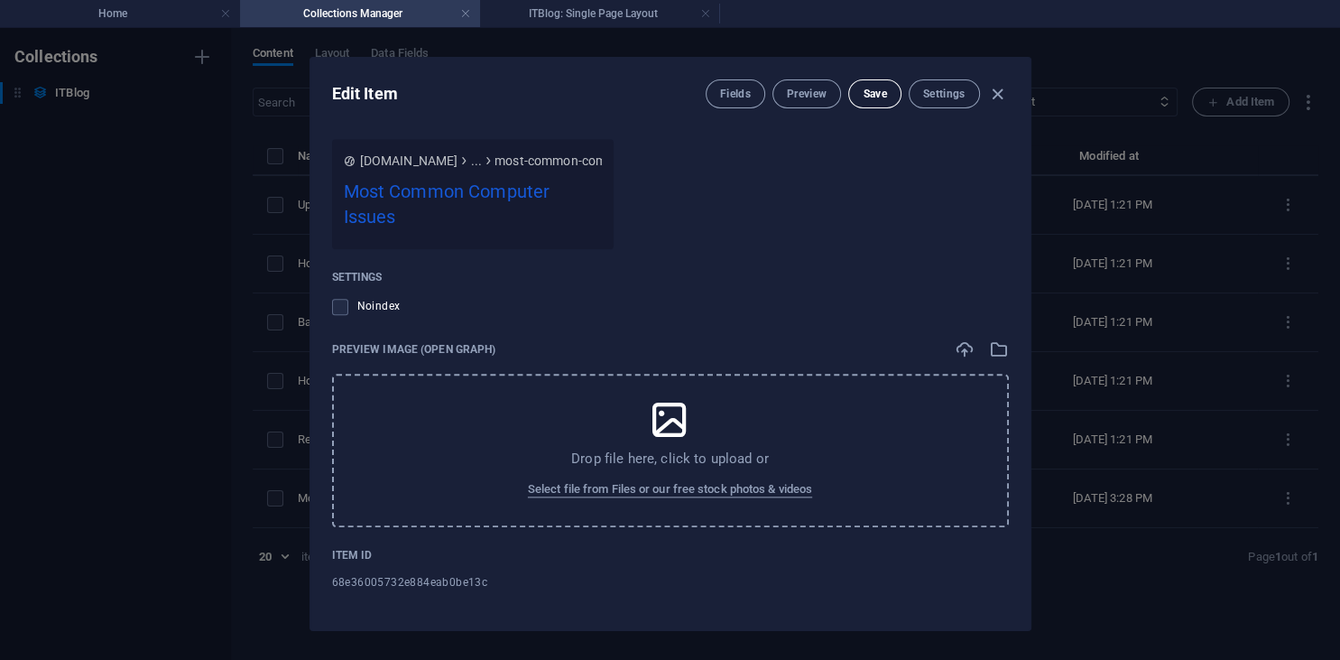
click at [872, 96] on span "Save" at bounding box center [874, 94] width 23 height 14
click at [982, 96] on div "Fields Preview Save Settings" at bounding box center [857, 93] width 303 height 29
click at [994, 90] on icon "button" at bounding box center [997, 94] width 21 height 21
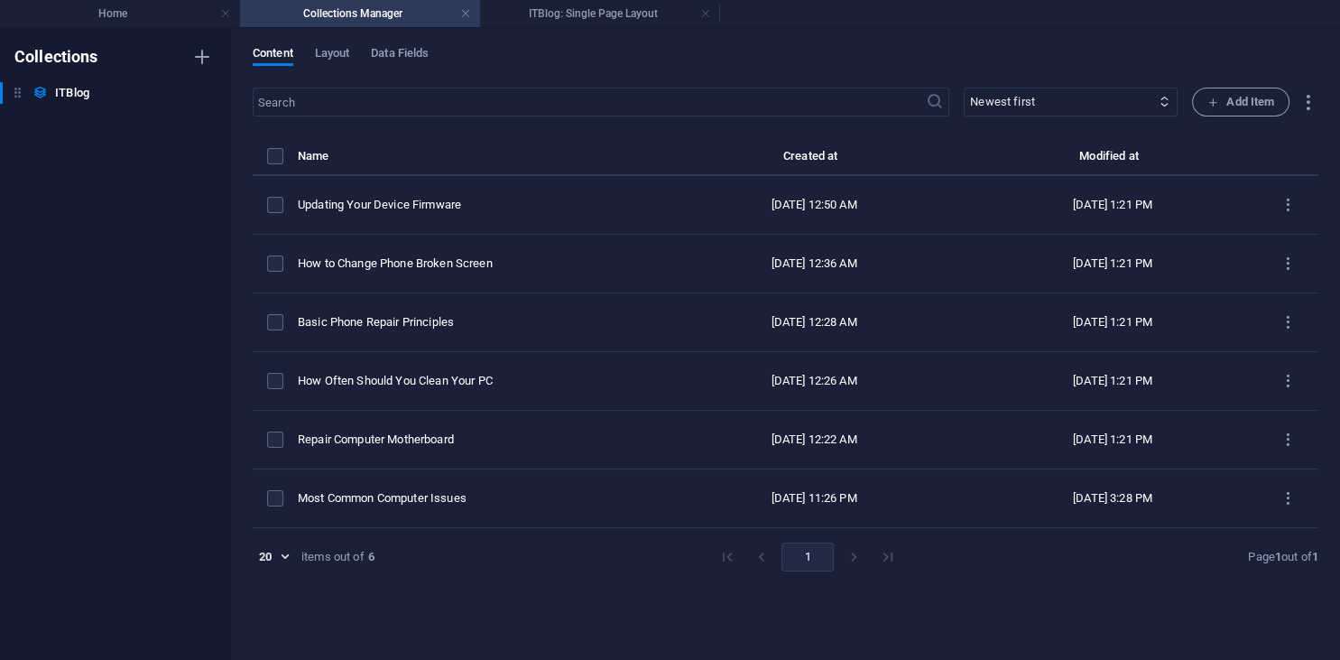
type input "2025-10-06"
type input "most-common-computer-issues"
click at [344, 49] on span "Layout" at bounding box center [332, 54] width 35 height 25
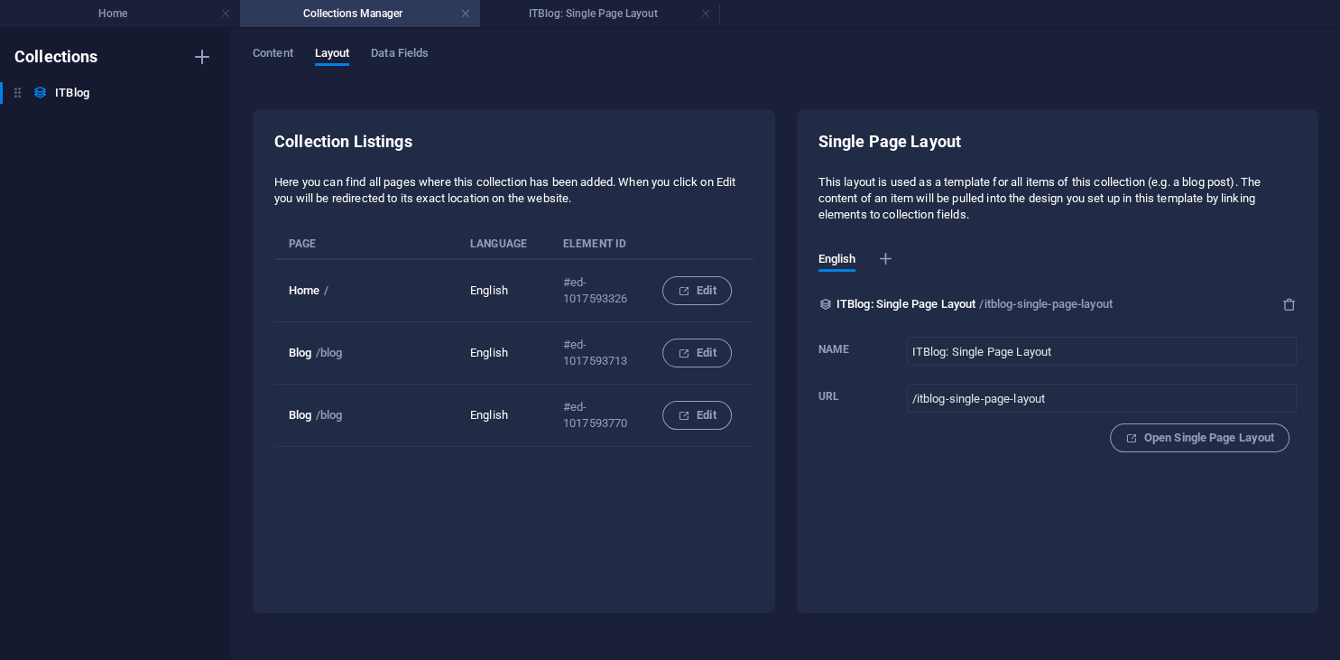
click at [71, 63] on h6 "Collections" at bounding box center [56, 57] width 84 height 22
click at [280, 48] on span "Content" at bounding box center [273, 54] width 41 height 25
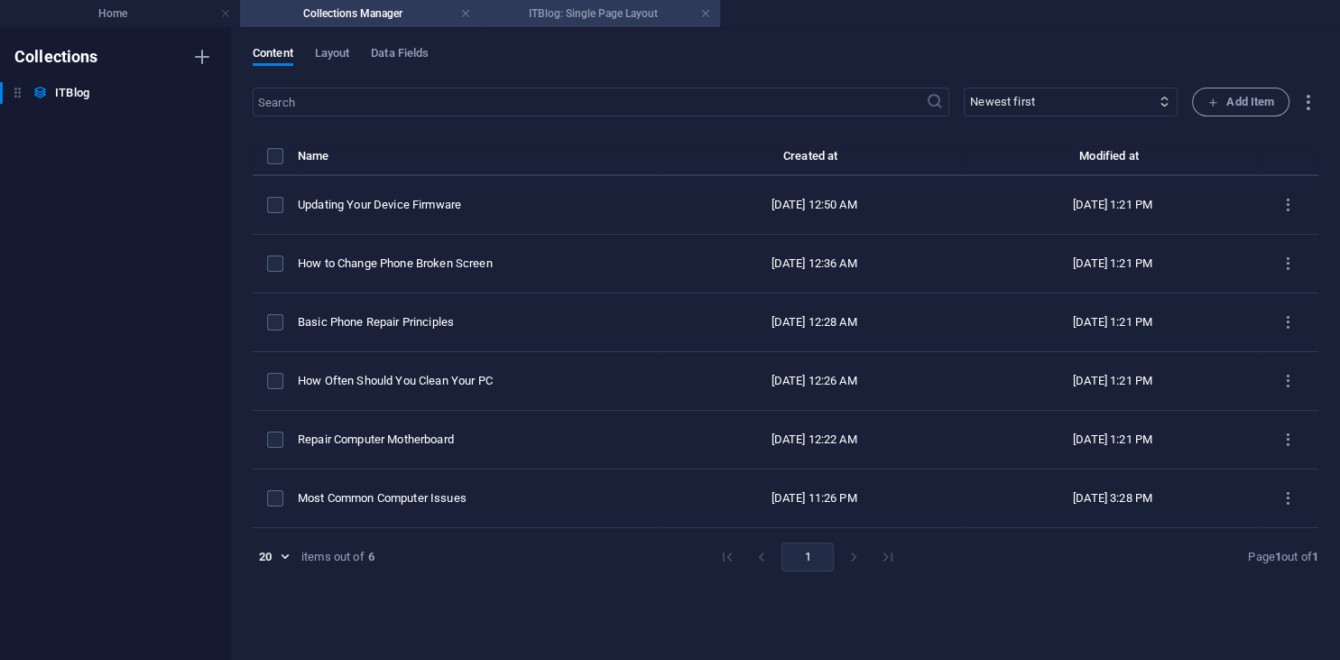
click at [571, 20] on h4 "ITBlog: Single Page Layout" at bounding box center [600, 14] width 240 height 20
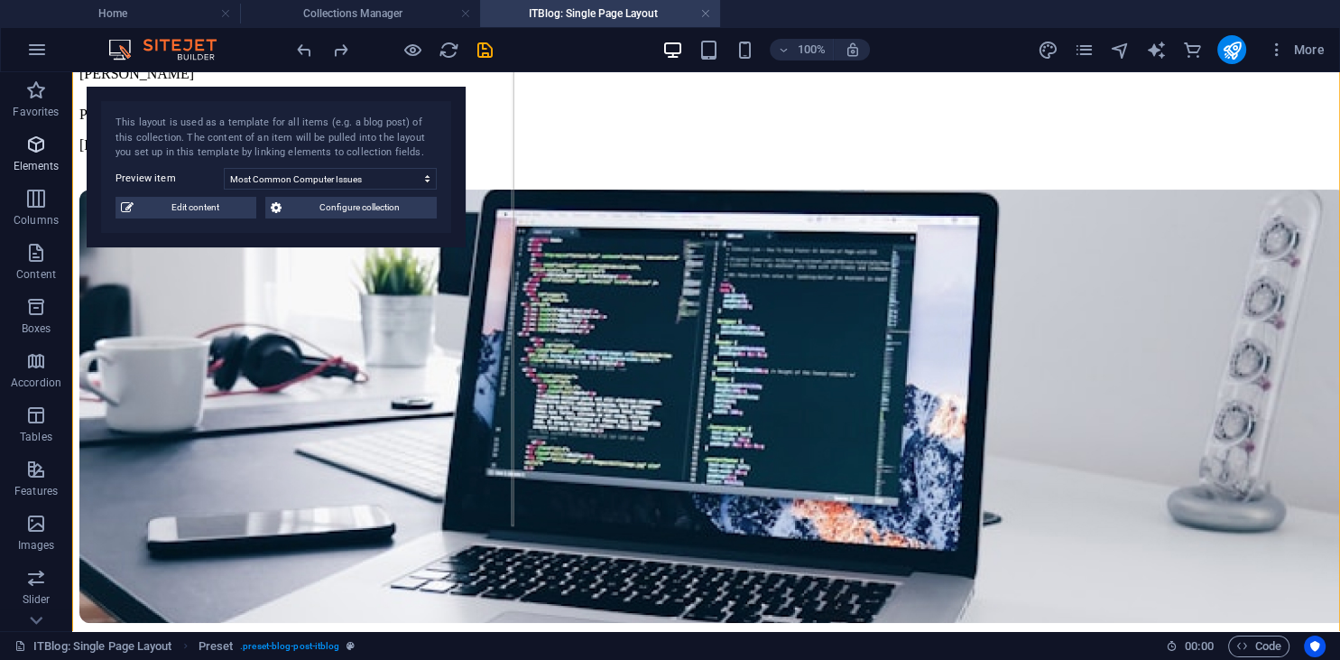
click at [34, 151] on icon "button" at bounding box center [36, 145] width 22 height 22
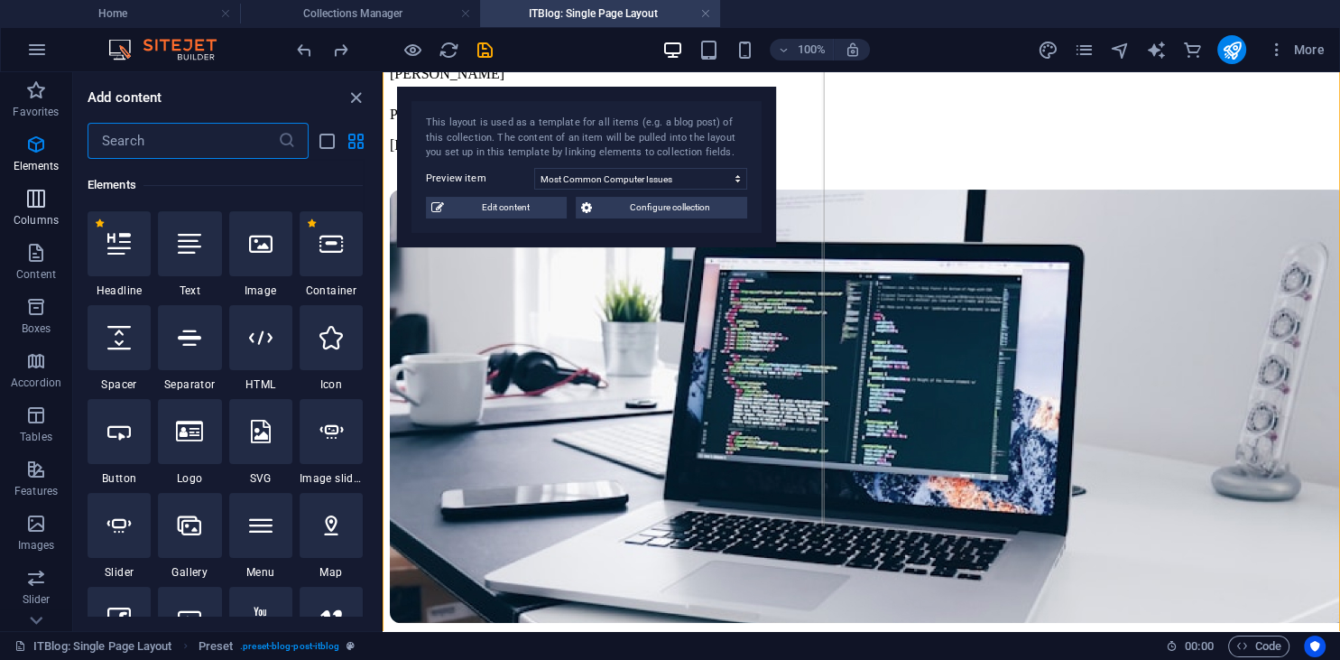
scroll to position [191, 0]
click at [32, 419] on icon "button" at bounding box center [36, 415] width 22 height 22
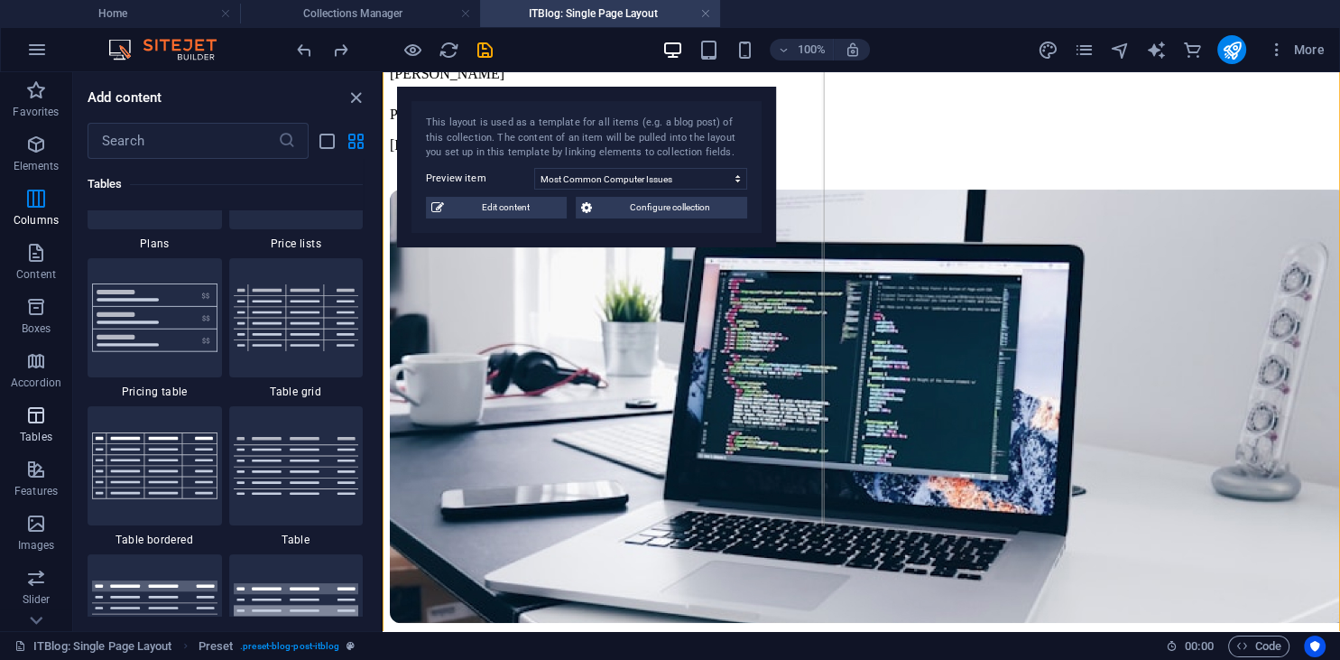
scroll to position [6501, 0]
